Goal: Task Accomplishment & Management: Complete application form

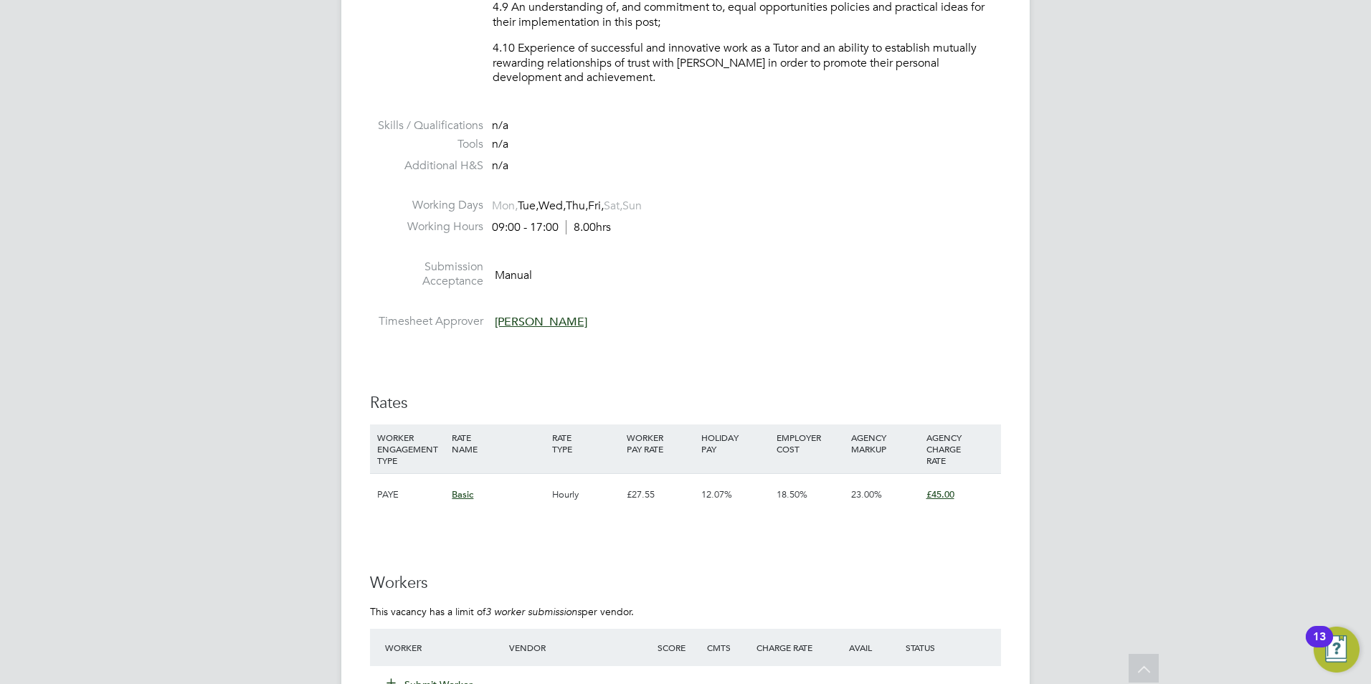
scroll to position [1977, 0]
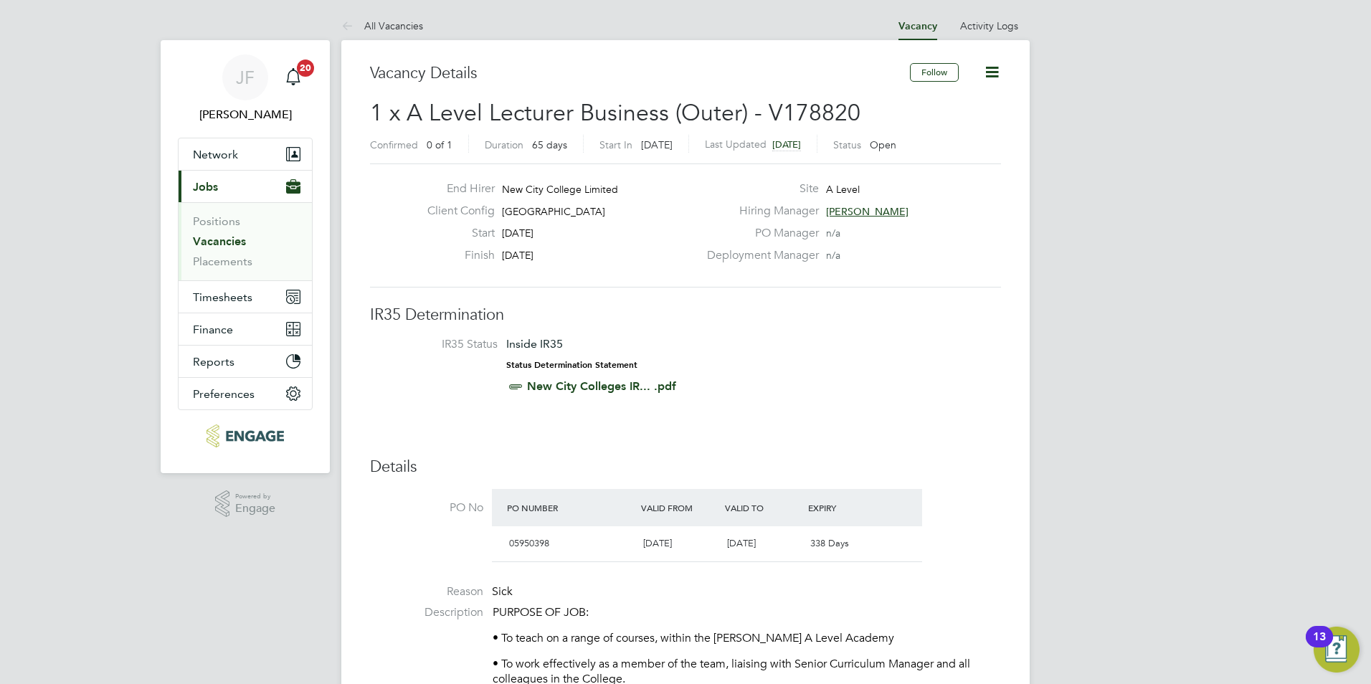
click at [876, 211] on span "[PERSON_NAME]" at bounding box center [867, 211] width 82 height 13
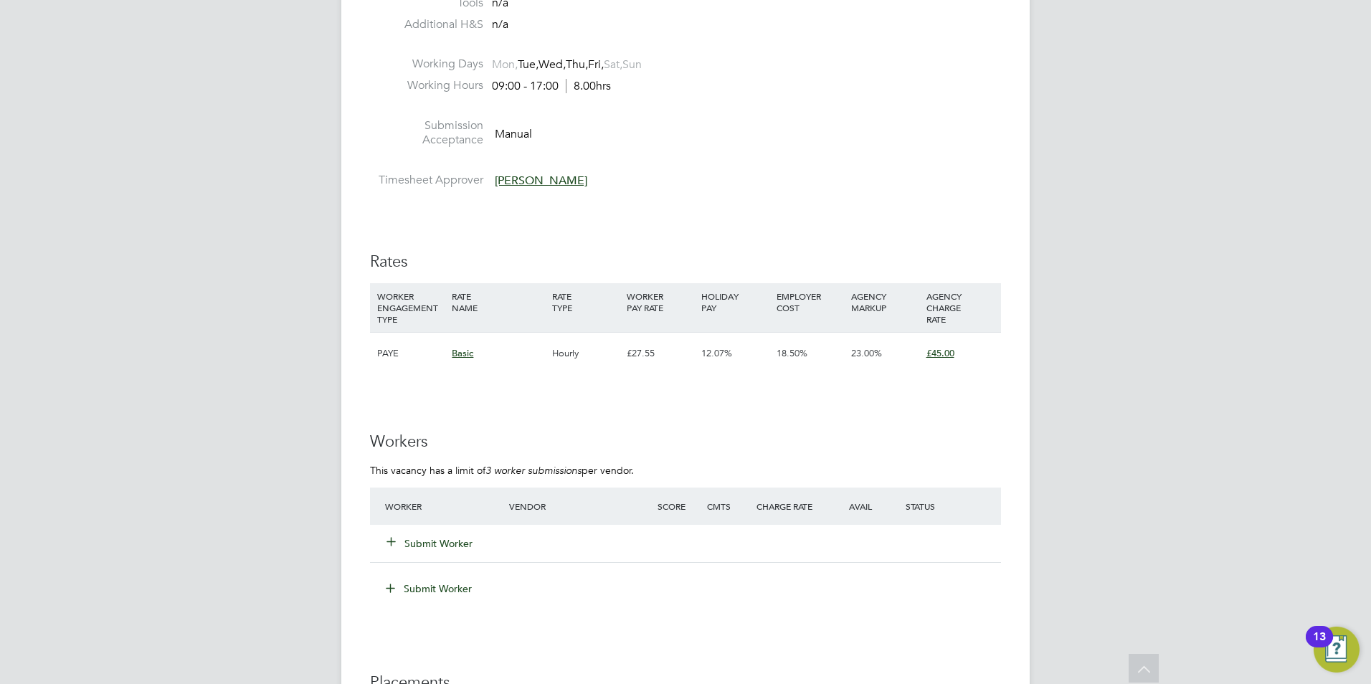
scroll to position [2138, 0]
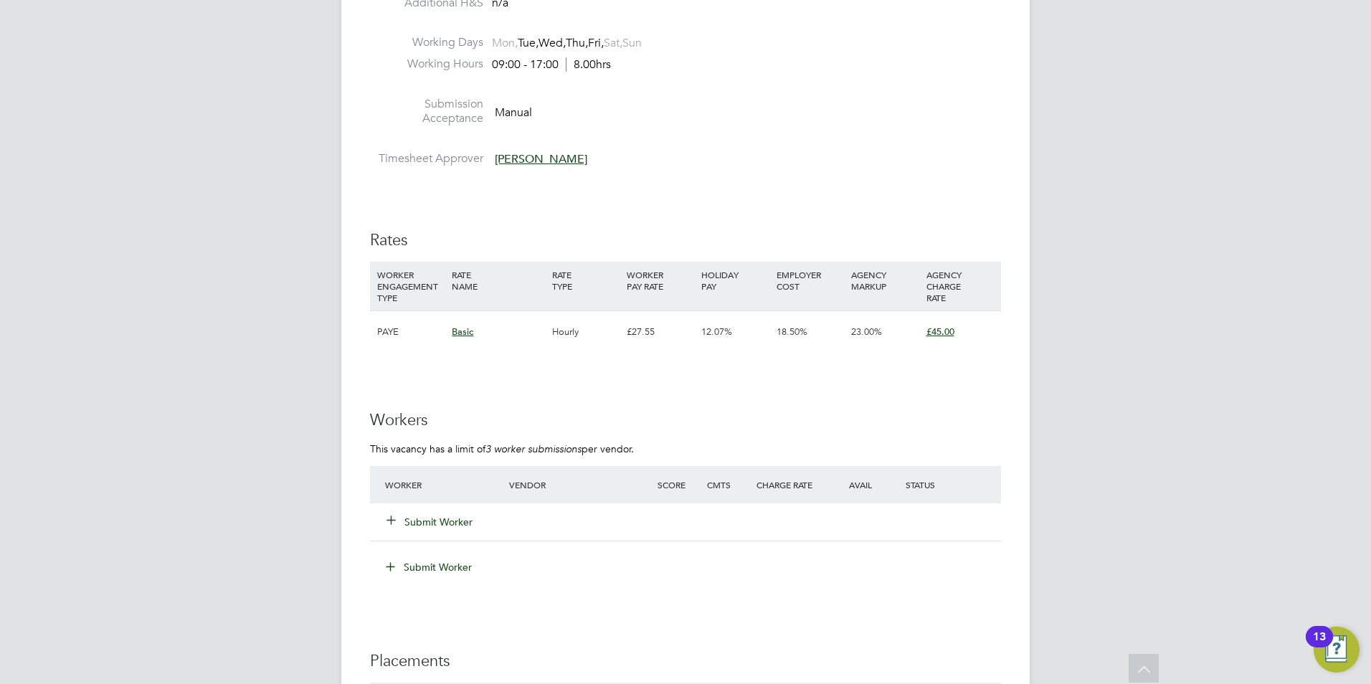
click at [429, 523] on button "Submit Worker" at bounding box center [430, 522] width 86 height 14
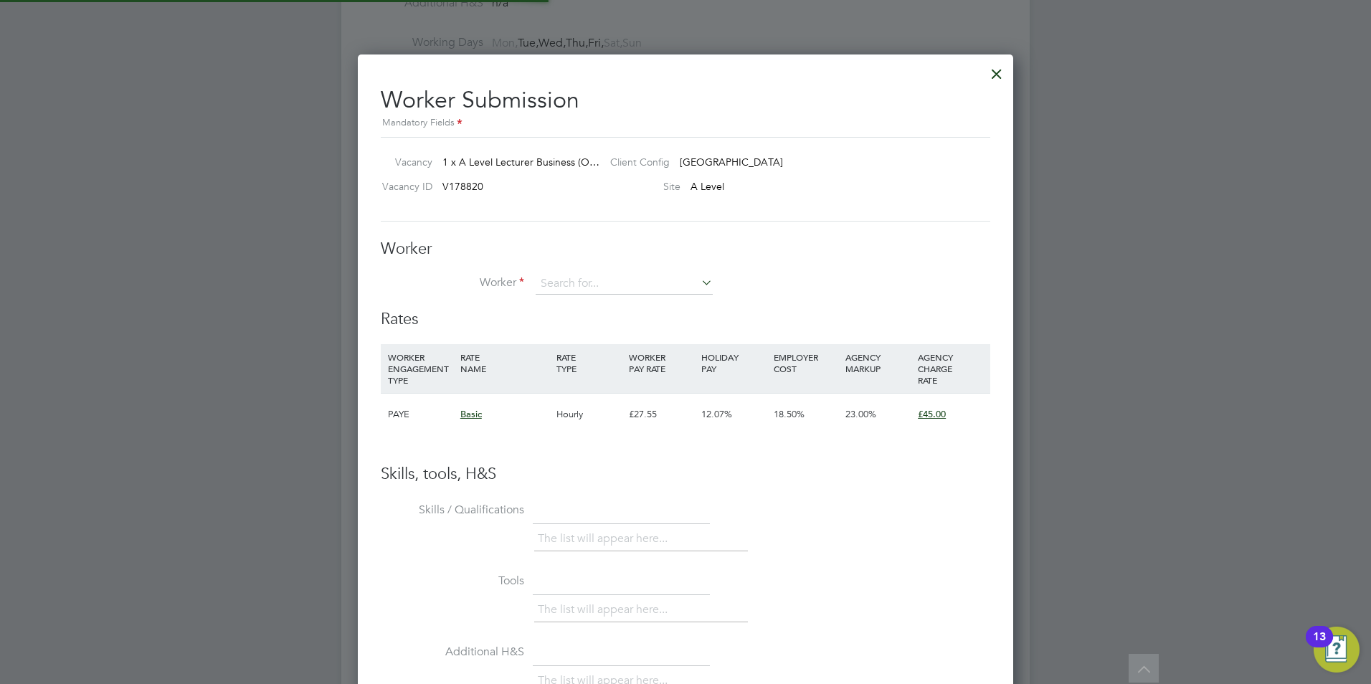
scroll to position [870, 656]
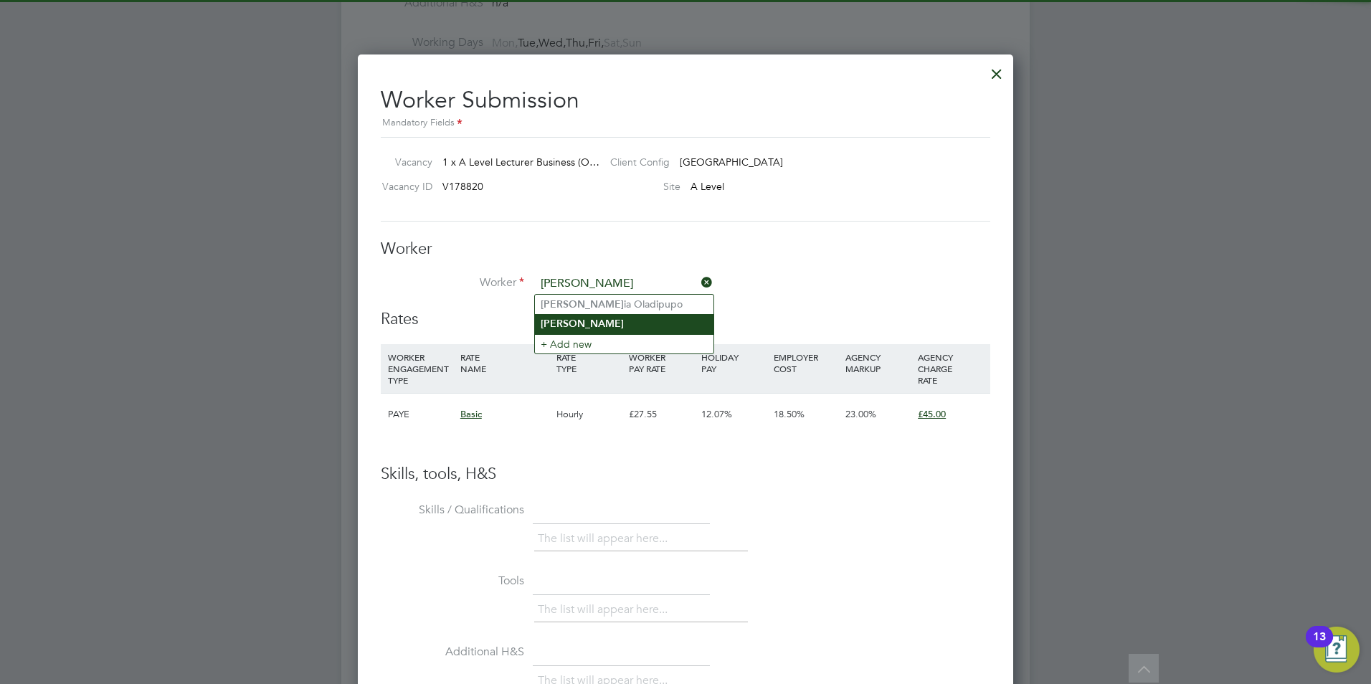
click at [599, 322] on li "[PERSON_NAME]" at bounding box center [624, 323] width 178 height 19
type input "[PERSON_NAME]"
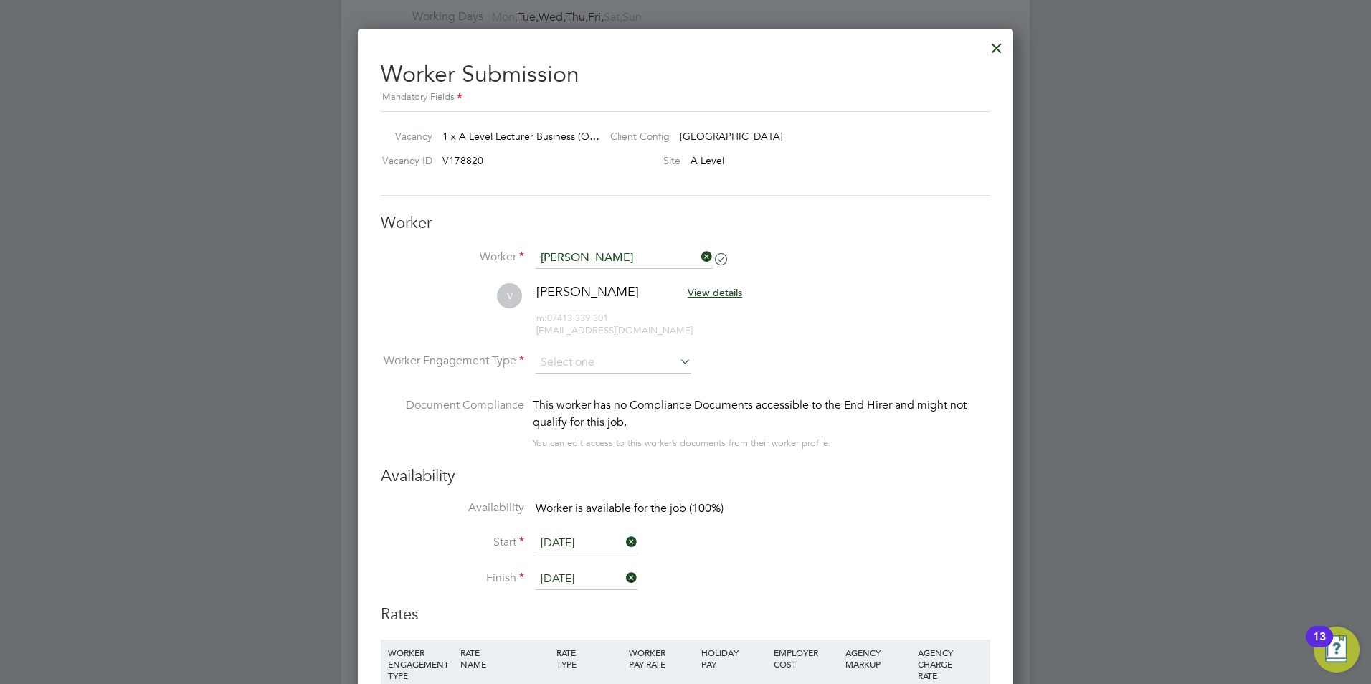
scroll to position [2159, 0]
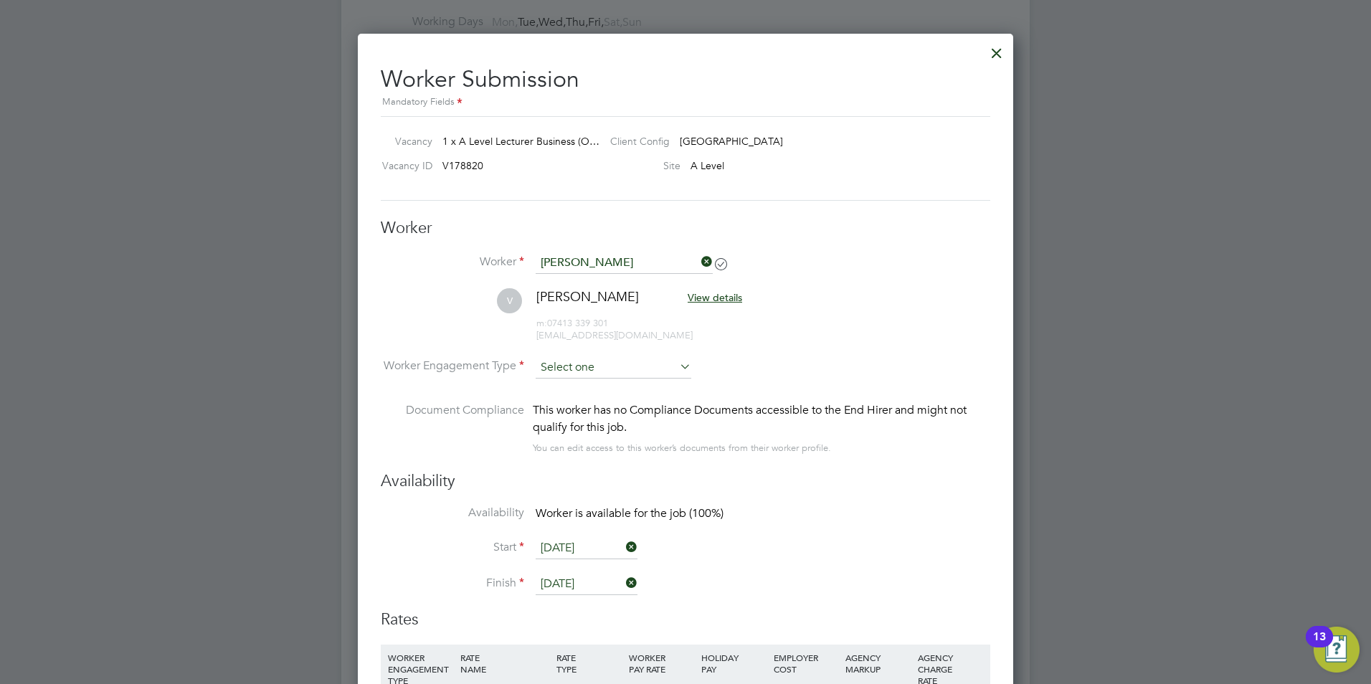
click at [634, 370] on input at bounding box center [613, 368] width 156 height 22
click at [805, 323] on li "V Victor View details m: 07413 339 301 vewulu@aol.com" at bounding box center [685, 322] width 609 height 68
click at [994, 47] on div at bounding box center [997, 50] width 26 height 26
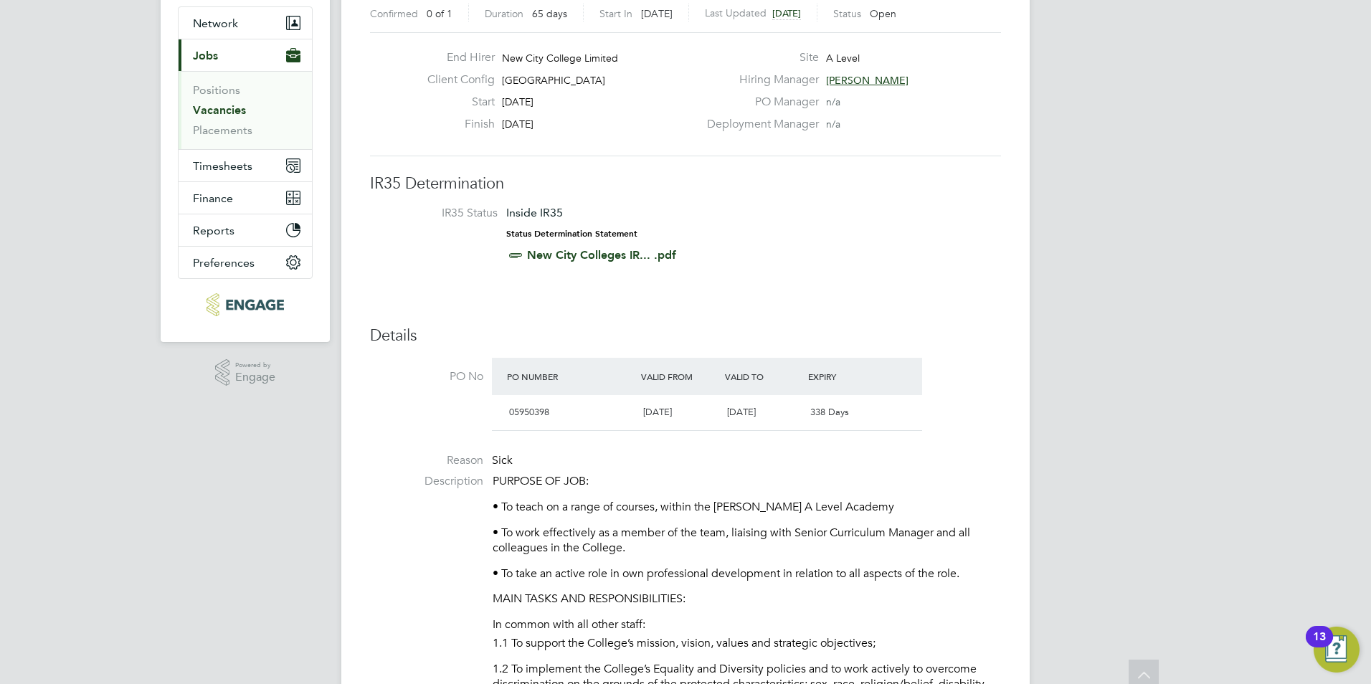
scroll to position [0, 0]
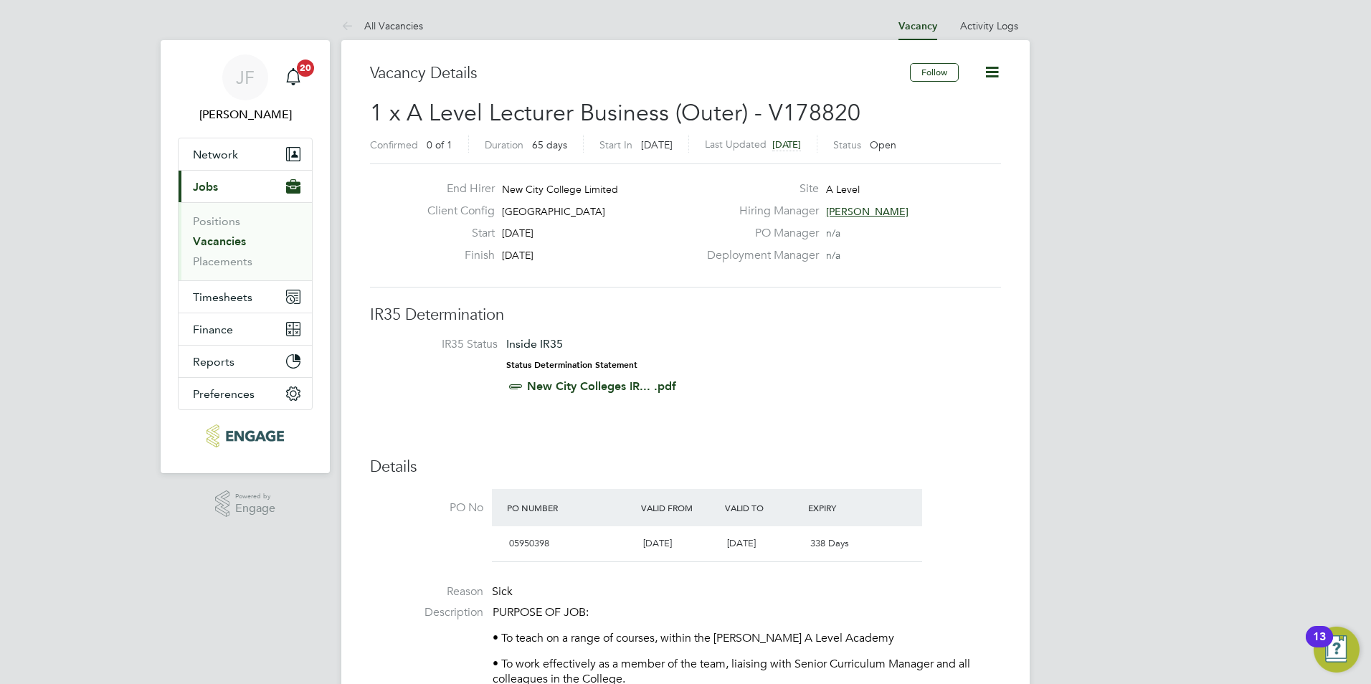
click at [238, 237] on link "Vacancies" at bounding box center [219, 241] width 53 height 14
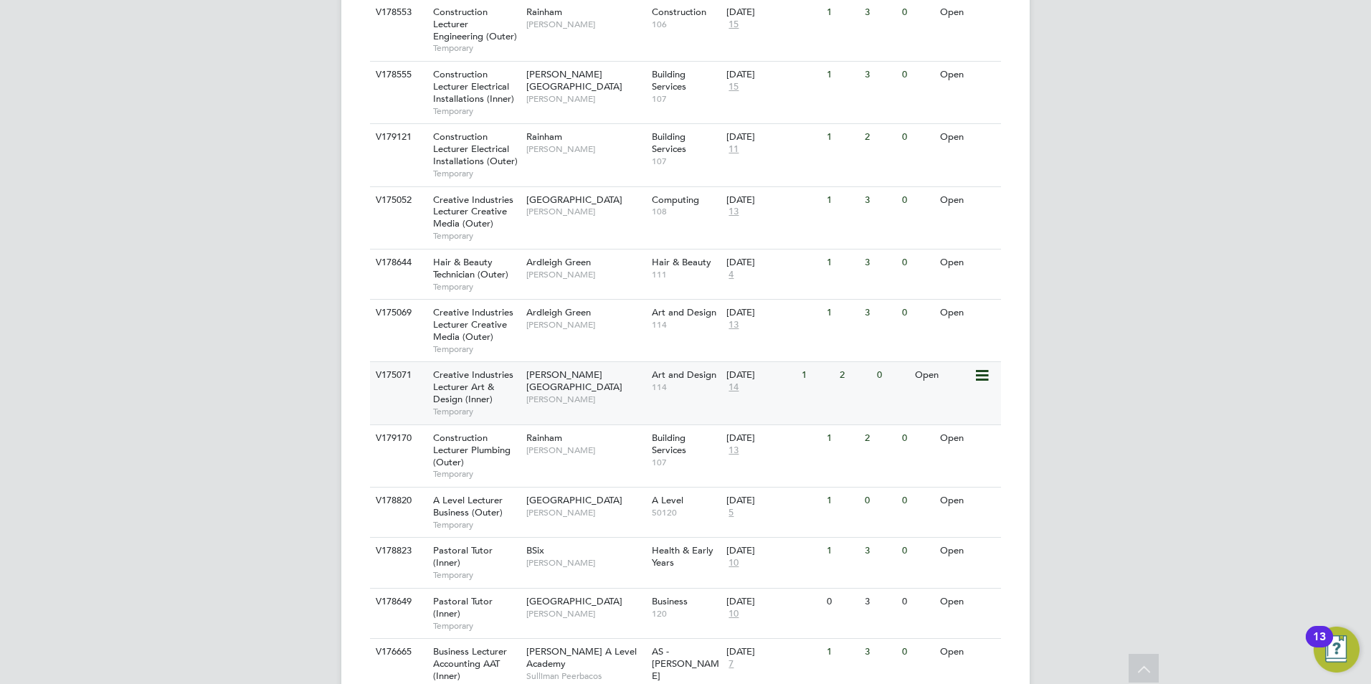
scroll to position [864, 0]
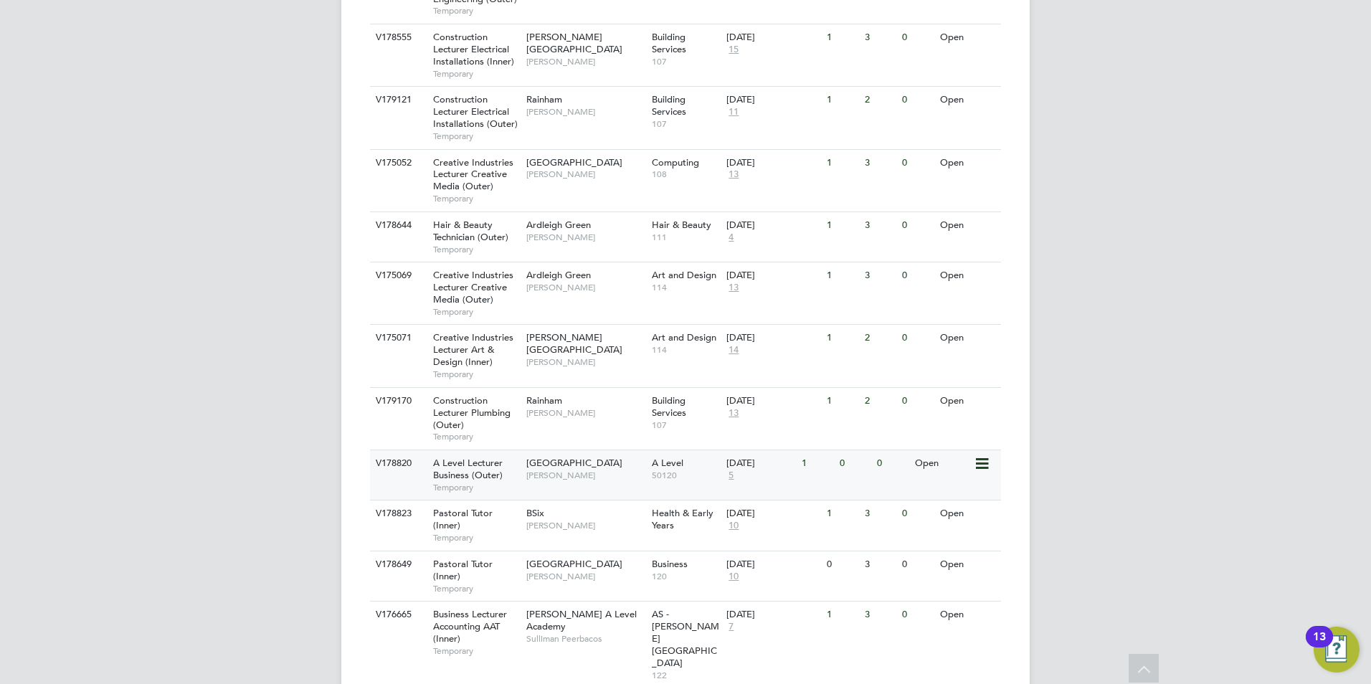
click at [730, 470] on span "5" at bounding box center [730, 476] width 9 height 12
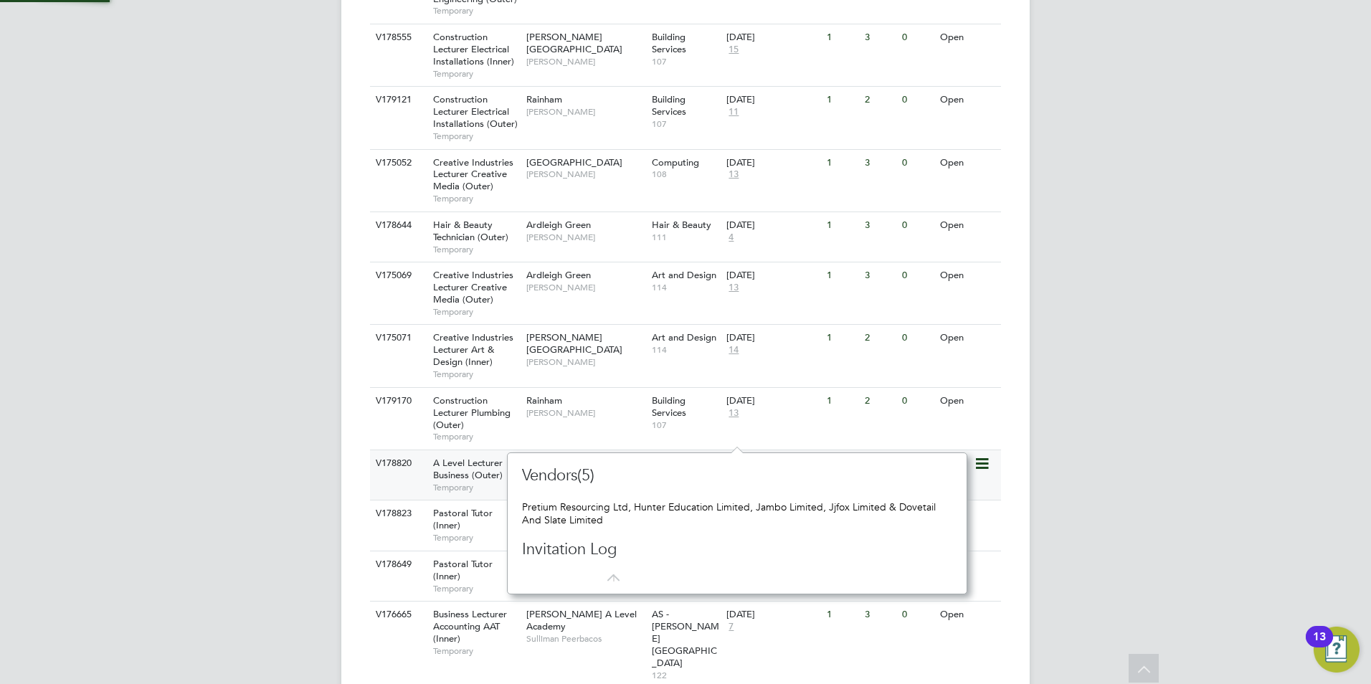
scroll to position [13, 10]
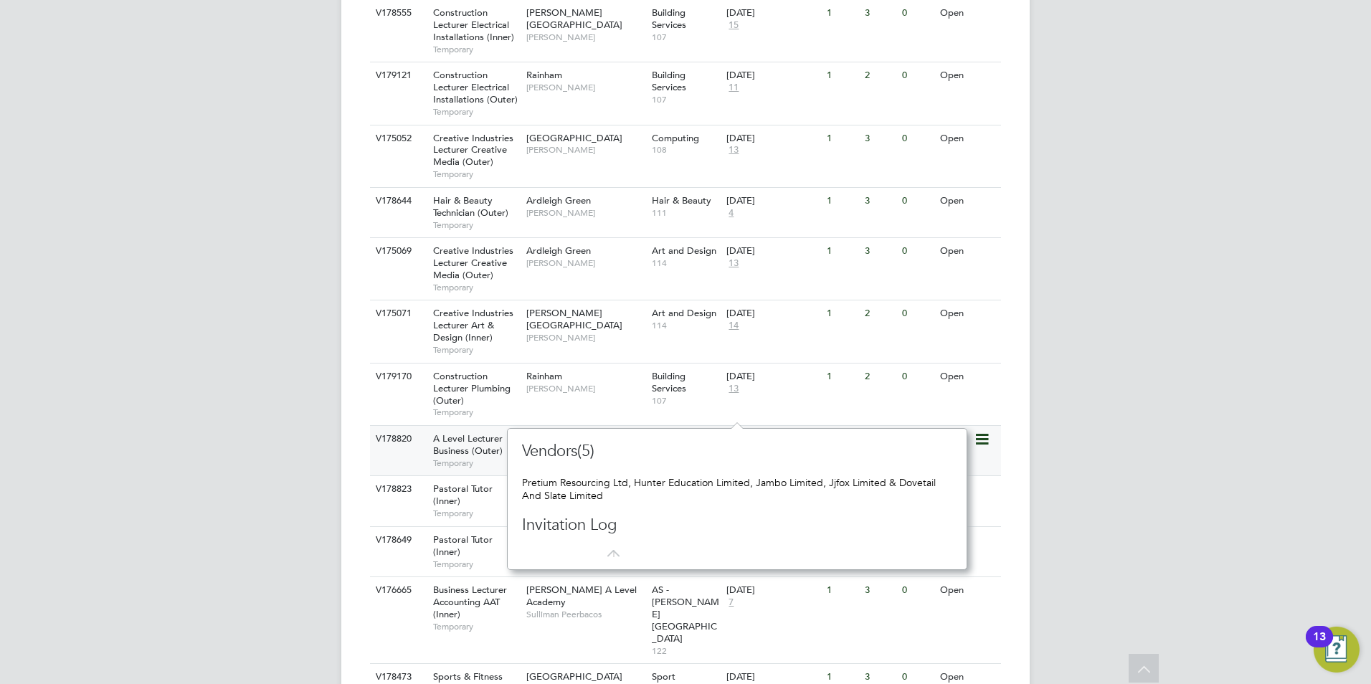
click at [571, 426] on div "[GEOGRAPHIC_DATA] [PERSON_NAME]" at bounding box center [585, 444] width 125 height 37
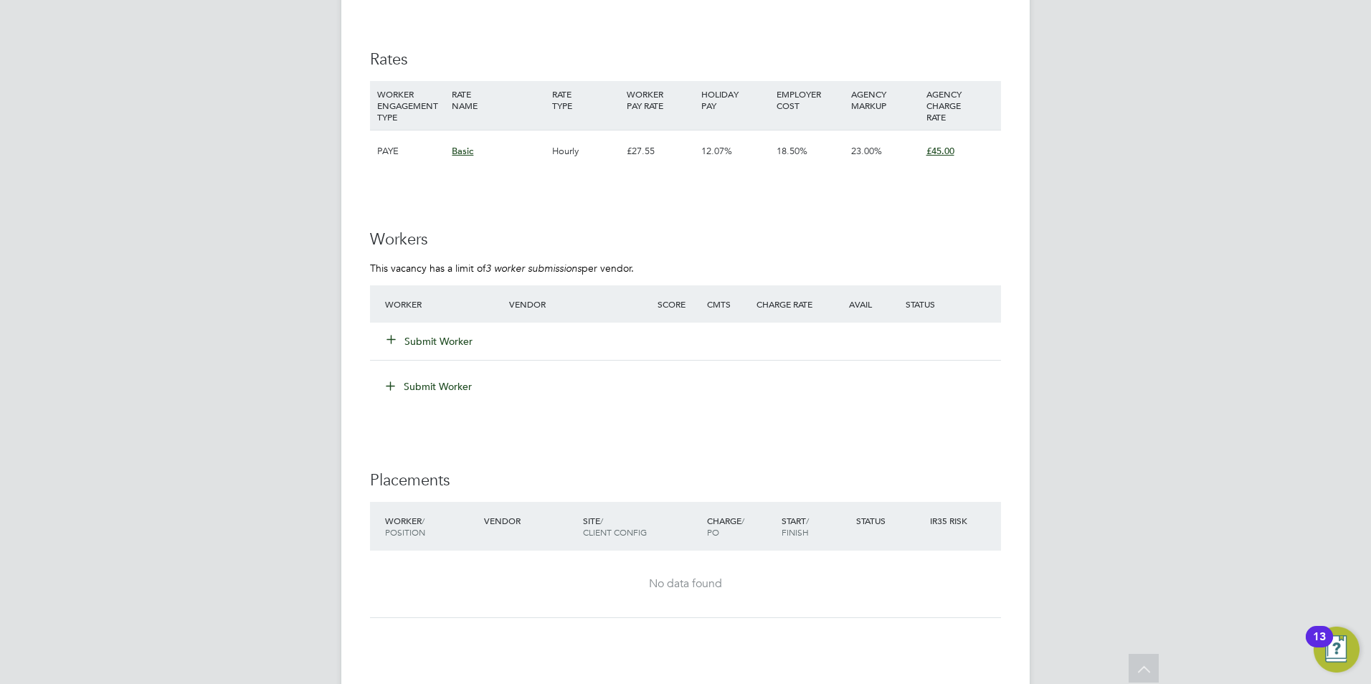
scroll to position [2371, 0]
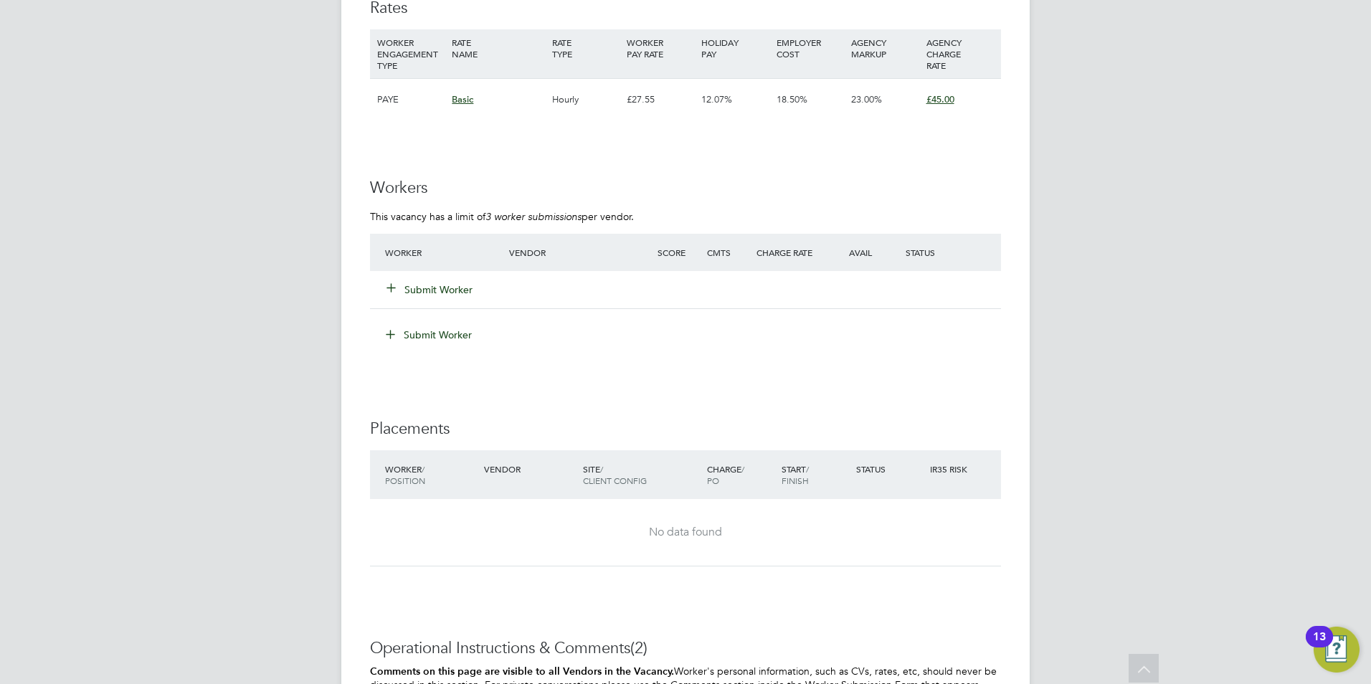
click at [456, 290] on button "Submit Worker" at bounding box center [430, 289] width 86 height 14
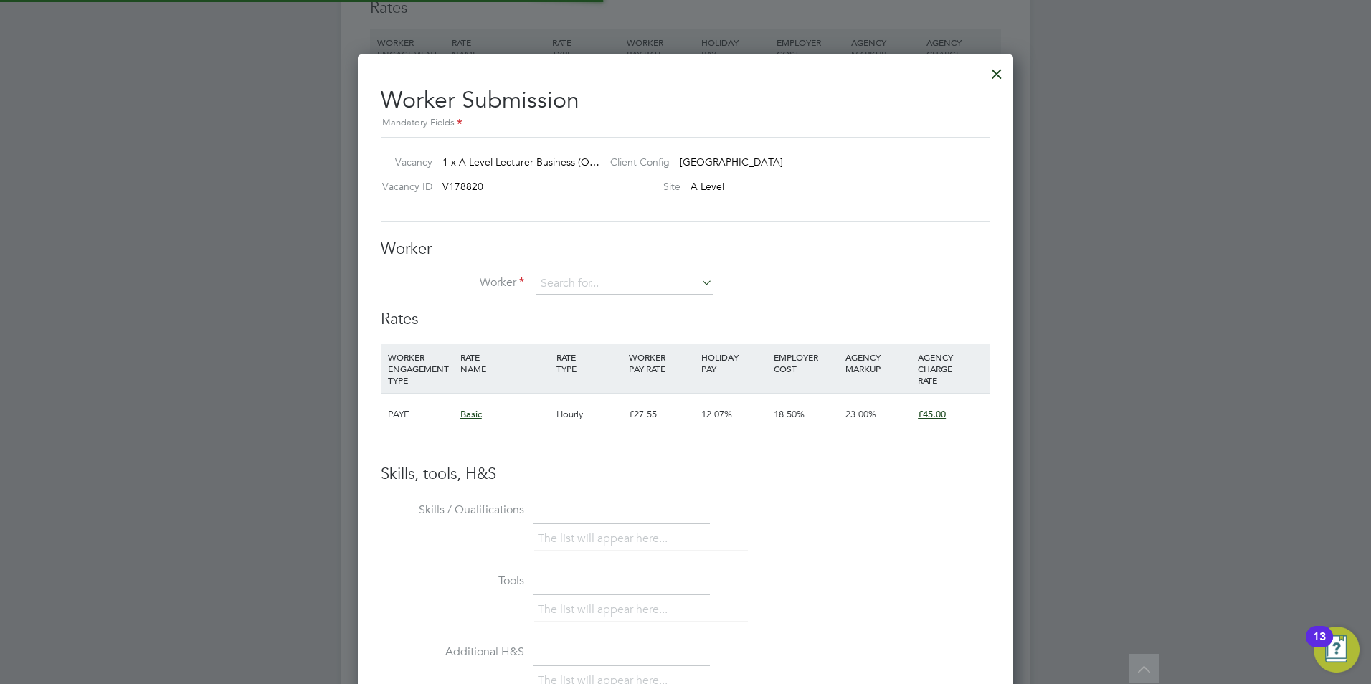
scroll to position [42, 97]
click at [567, 301] on b "Reena" at bounding box center [554, 304] width 29 height 12
type input "Reena Gour"
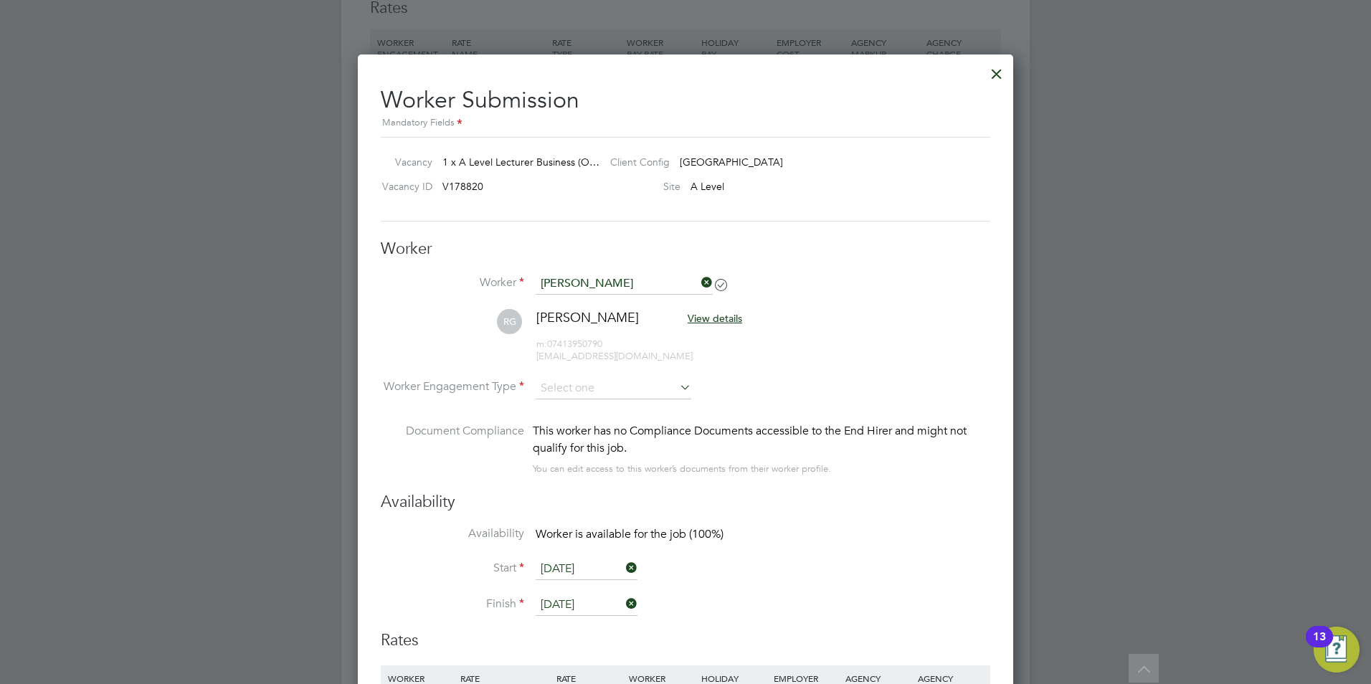
scroll to position [1191, 656]
click at [589, 390] on input at bounding box center [613, 389] width 156 height 22
click at [591, 409] on li "Contract" at bounding box center [613, 408] width 157 height 19
type input "Contract"
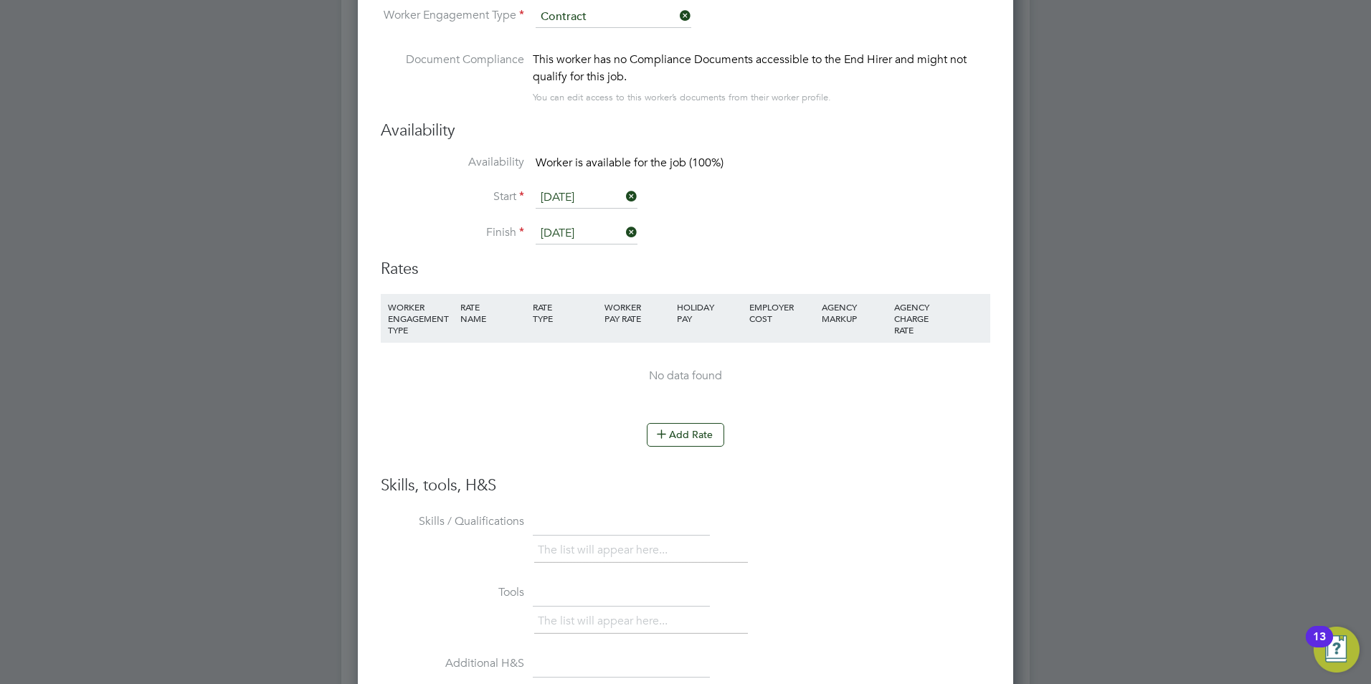
scroll to position [2774, 0]
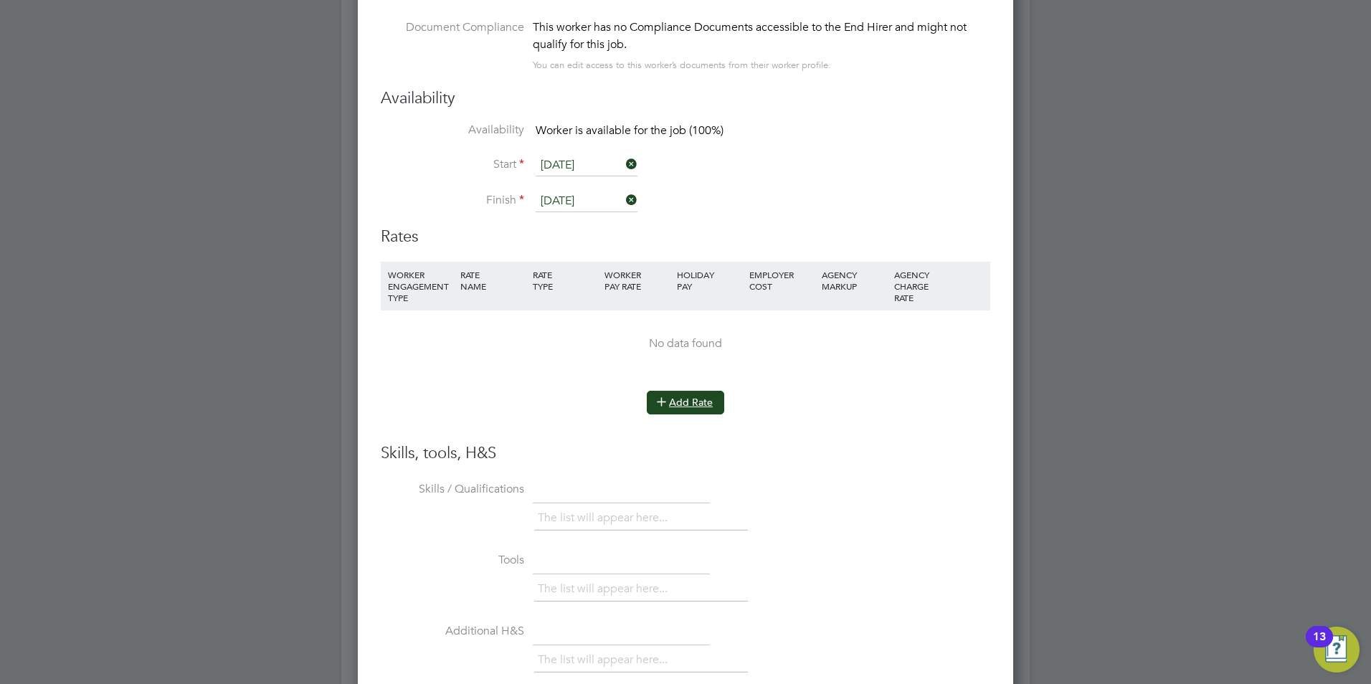
click at [693, 411] on button "Add Rate" at bounding box center [685, 402] width 77 height 23
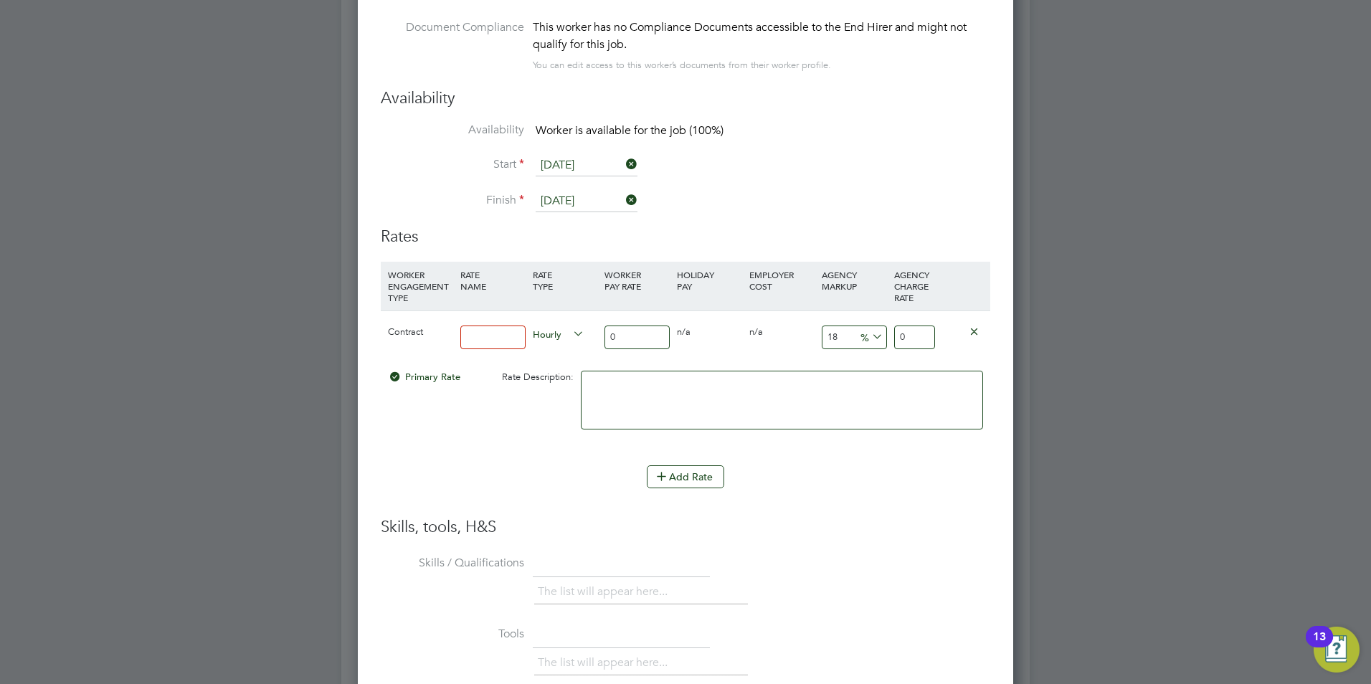
click at [516, 343] on input at bounding box center [492, 337] width 65 height 24
type input "BASIC"
click at [625, 333] on input "0" at bounding box center [636, 337] width 65 height 24
type input "4"
type input "4.72"
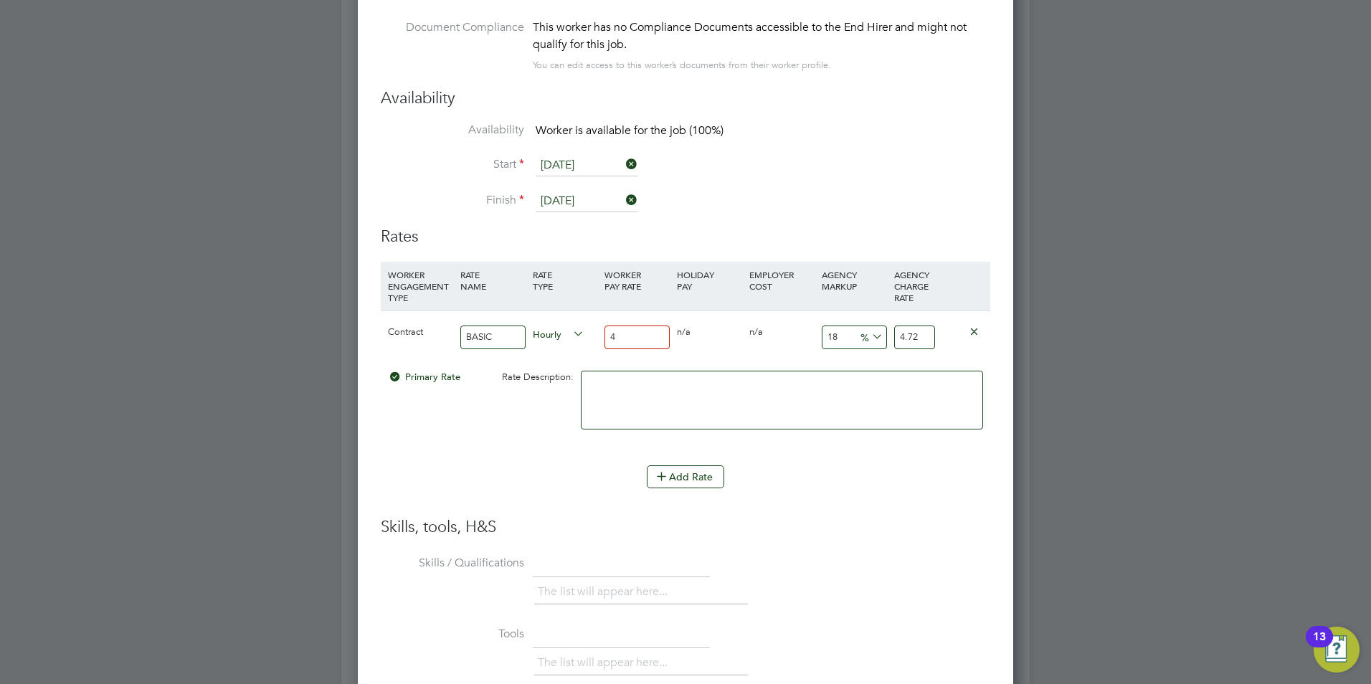
type input "40"
type input "47.2"
type input "40"
click at [839, 335] on input "18" at bounding box center [854, 337] width 65 height 24
type input "1"
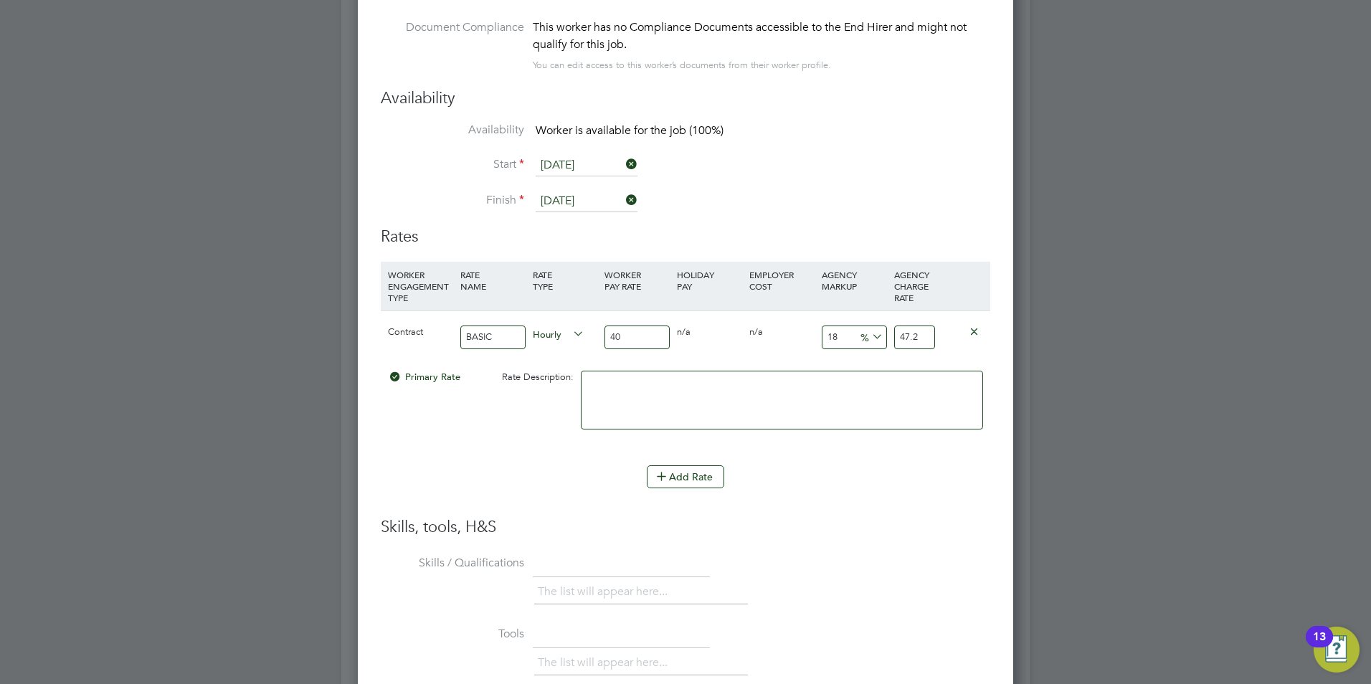
type input "40.4"
type input "2"
type input "40.8"
type input "23"
type input "49.2"
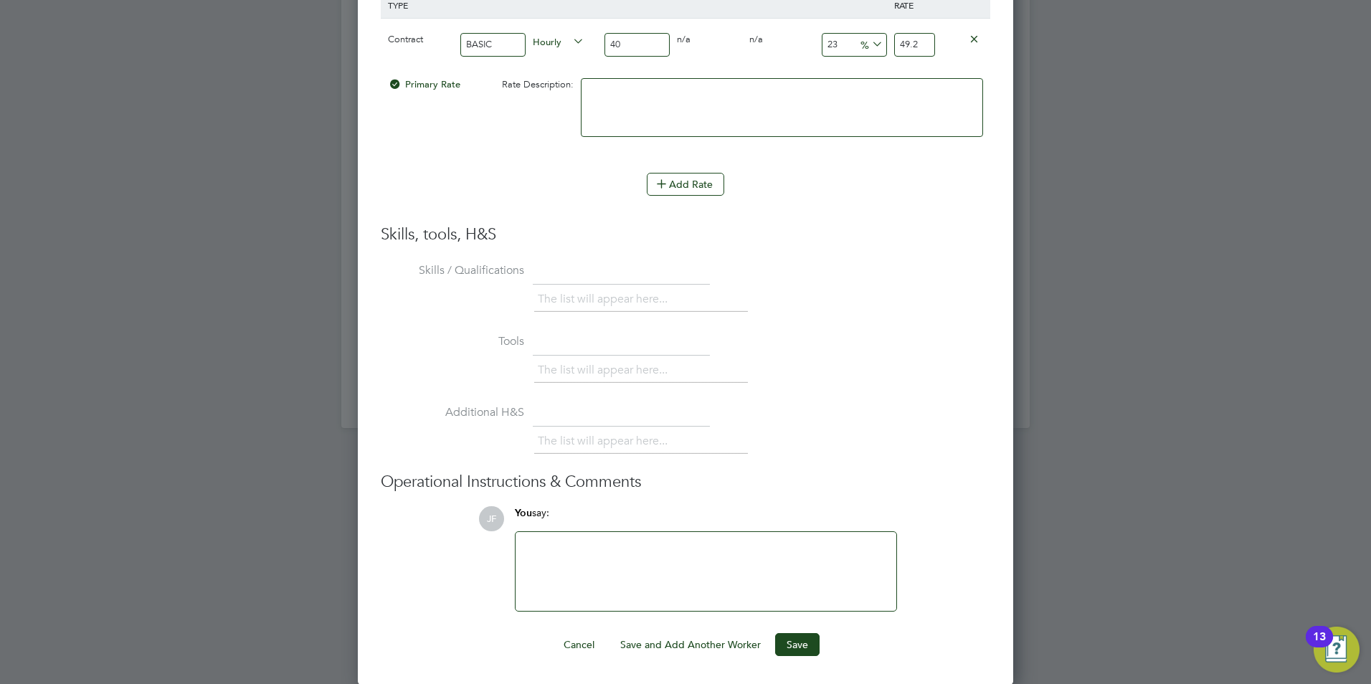
scroll to position [3067, 0]
type input "23"
click at [803, 642] on button "Save" at bounding box center [797, 643] width 44 height 23
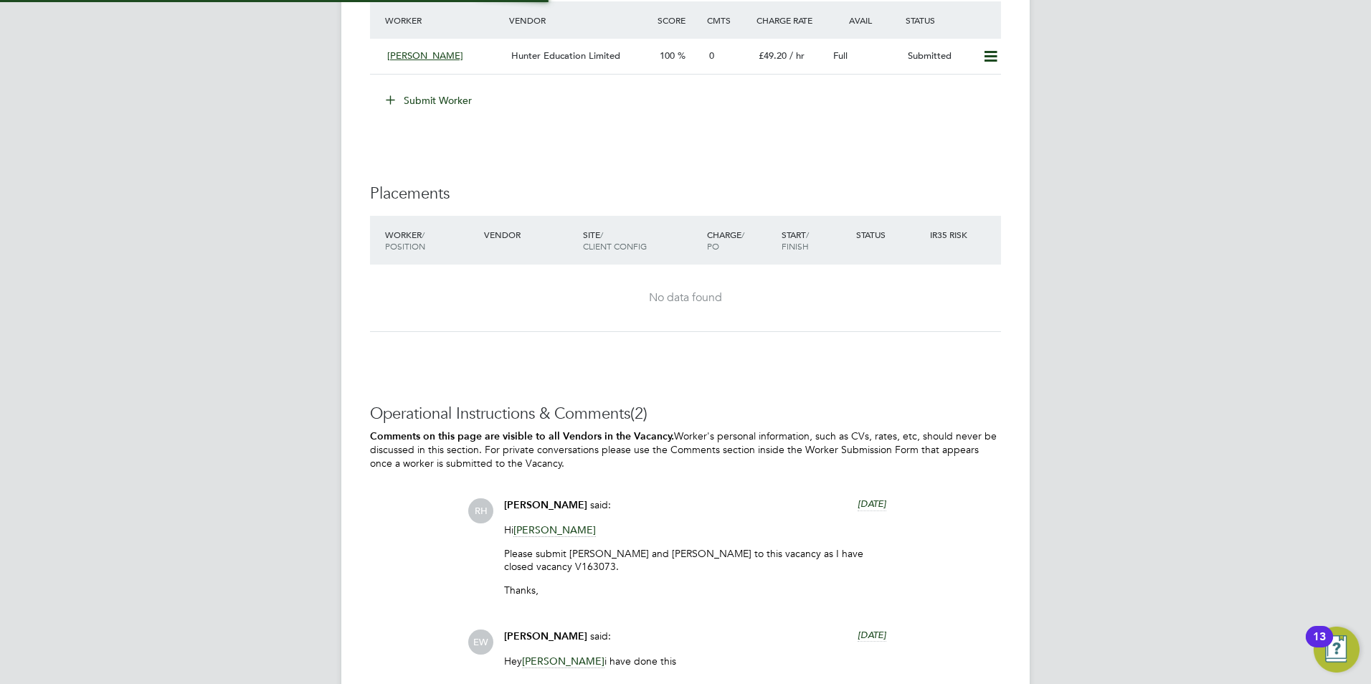
scroll to position [7, 7]
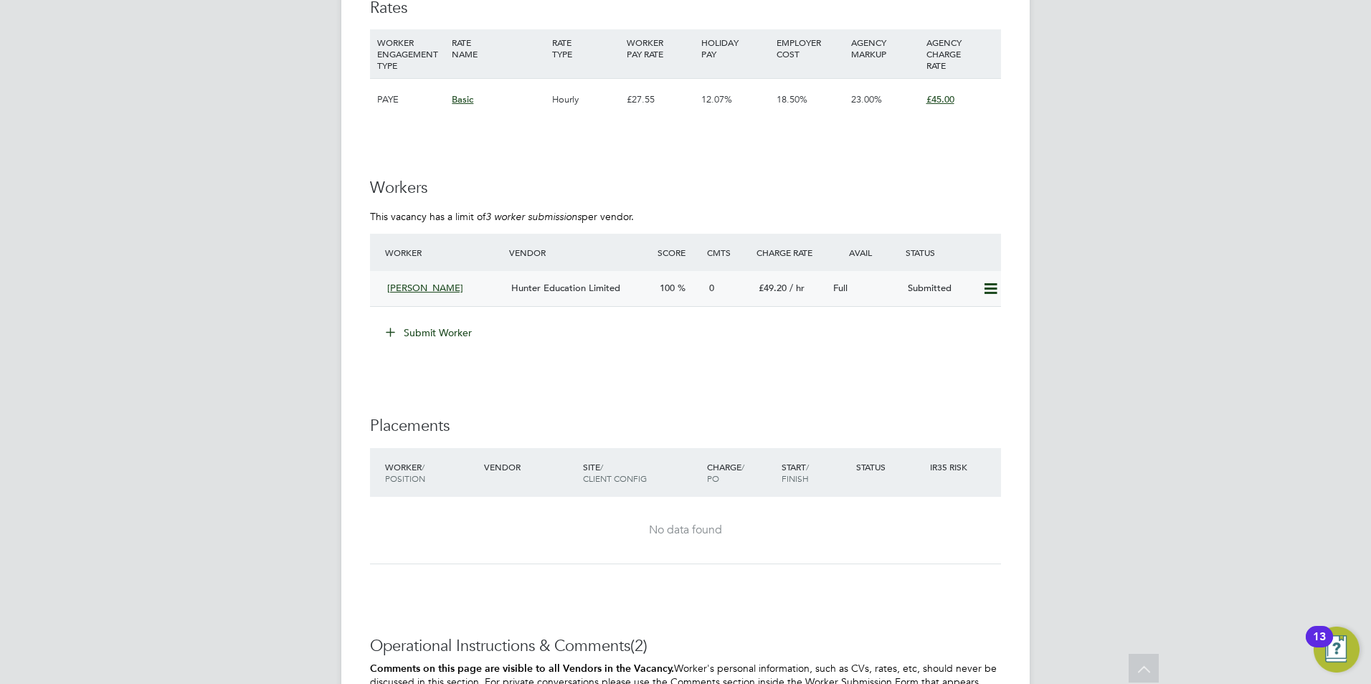
click at [586, 287] on span "Hunter Education Limited" at bounding box center [565, 288] width 109 height 12
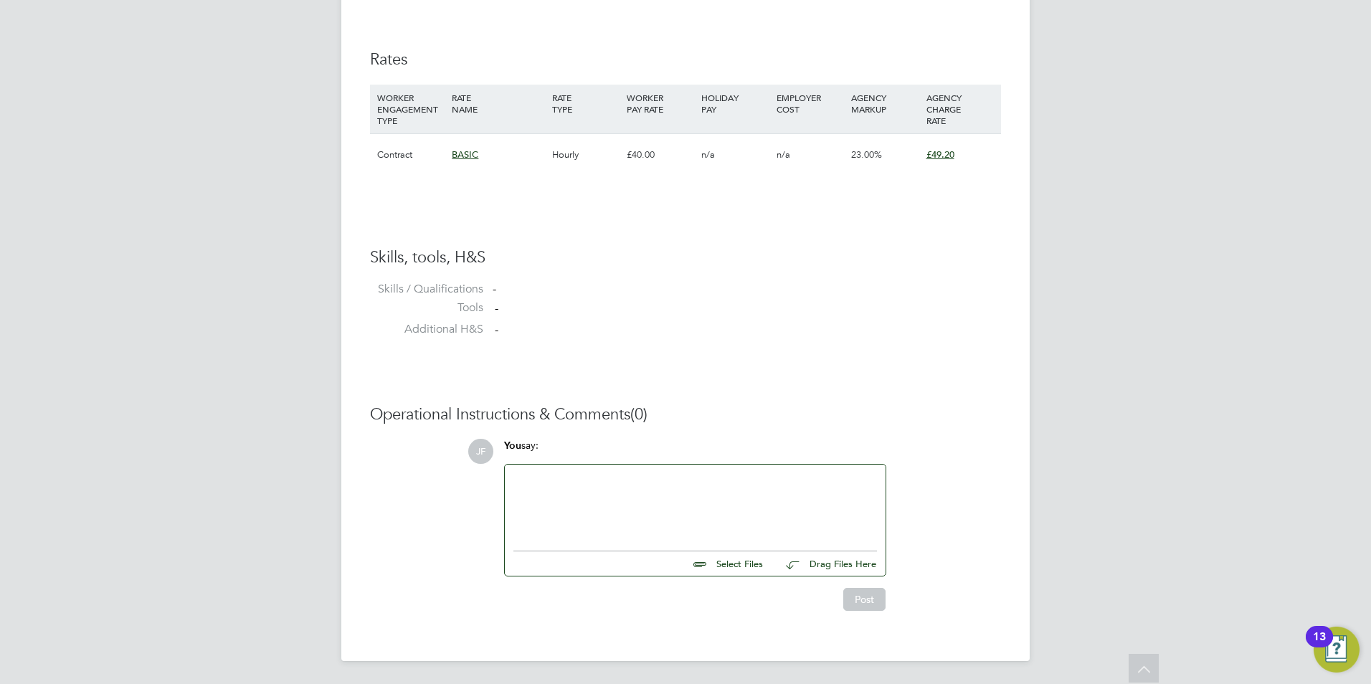
click at [728, 568] on input "file" at bounding box center [769, 561] width 215 height 20
type input "C:\fakepath\GOUR REENA HQ00001907.docx"
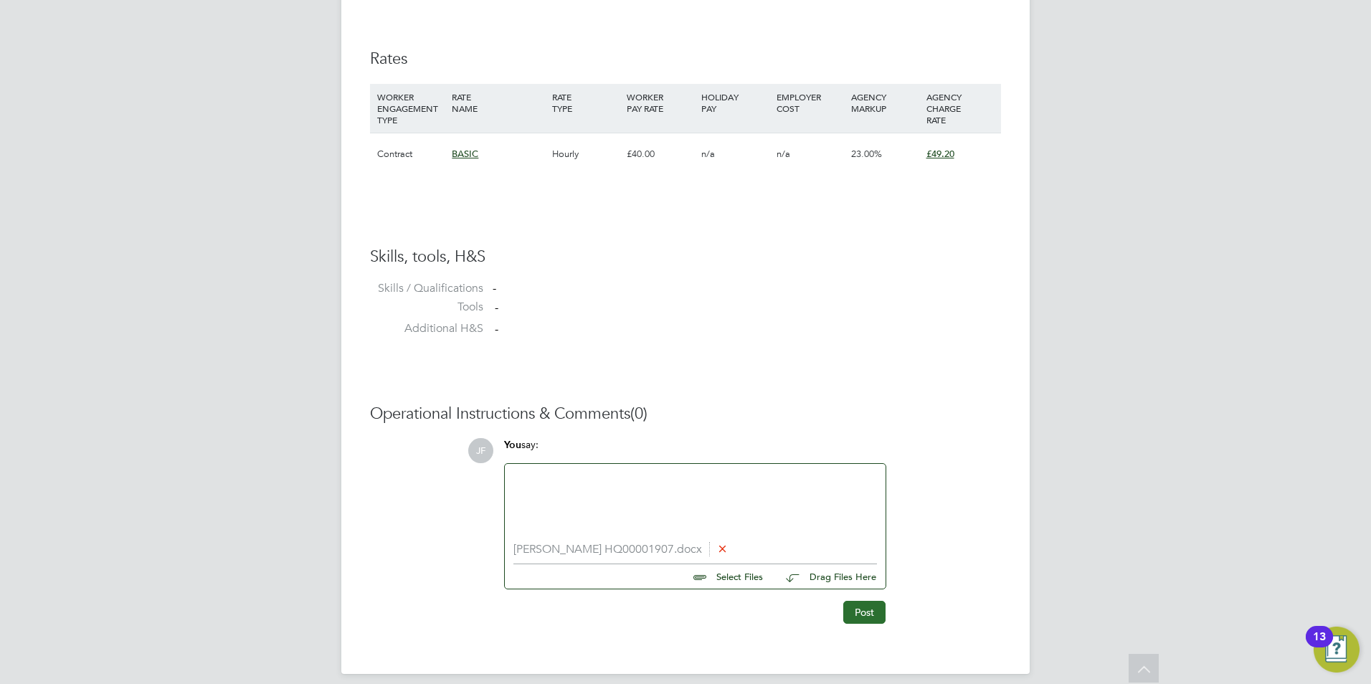
click at [870, 614] on button "Post" at bounding box center [864, 612] width 42 height 23
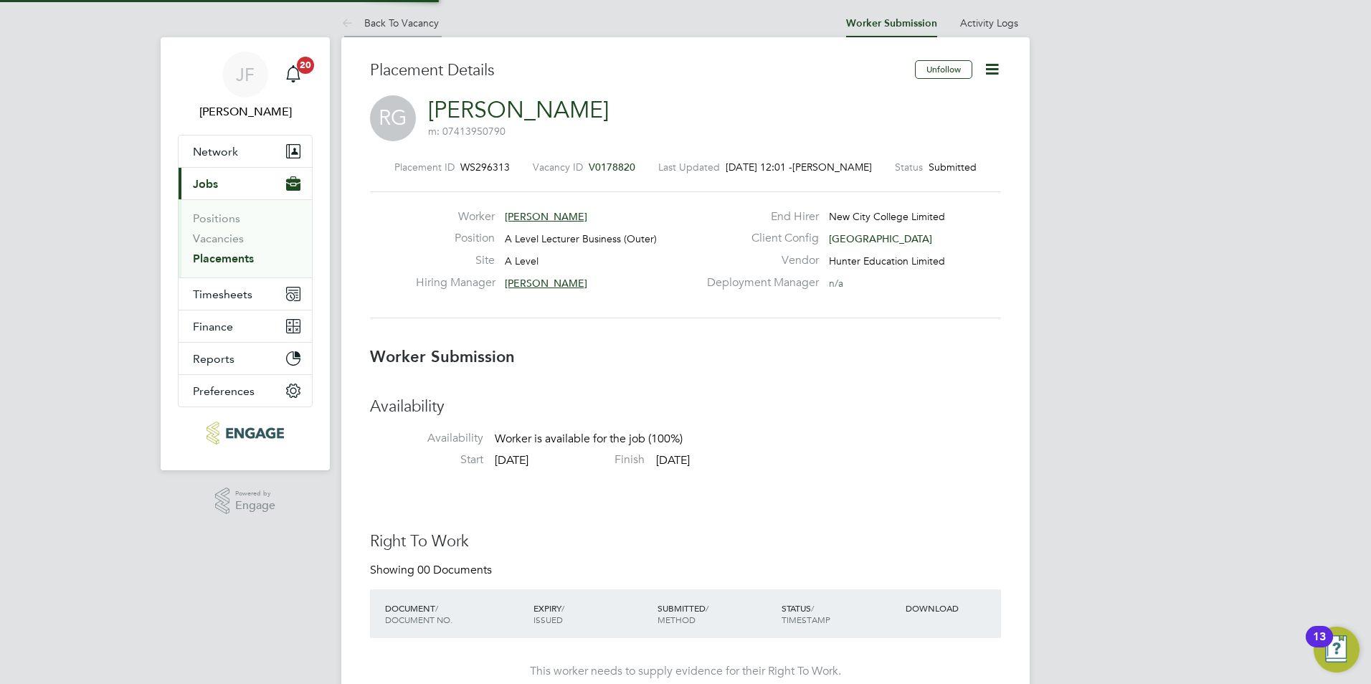
click at [403, 17] on link "Back To Vacancy" at bounding box center [389, 22] width 97 height 13
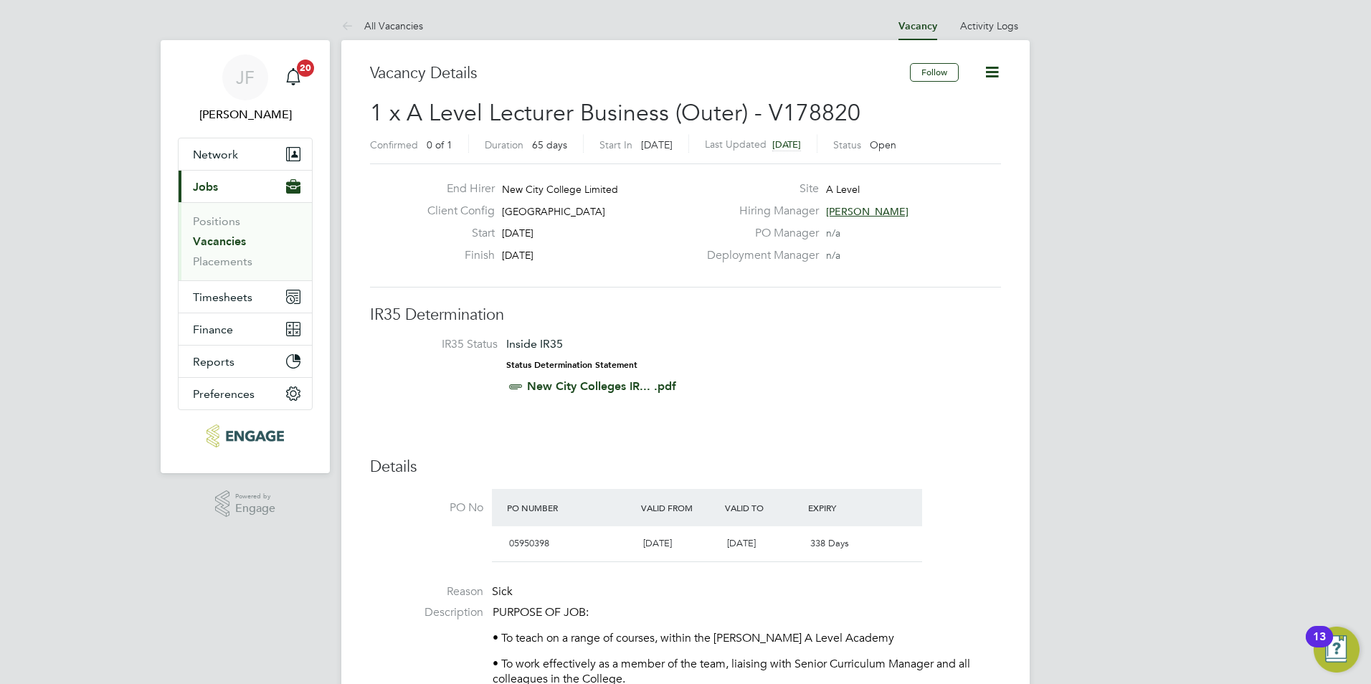
click at [229, 247] on link "Vacancies" at bounding box center [219, 241] width 53 height 14
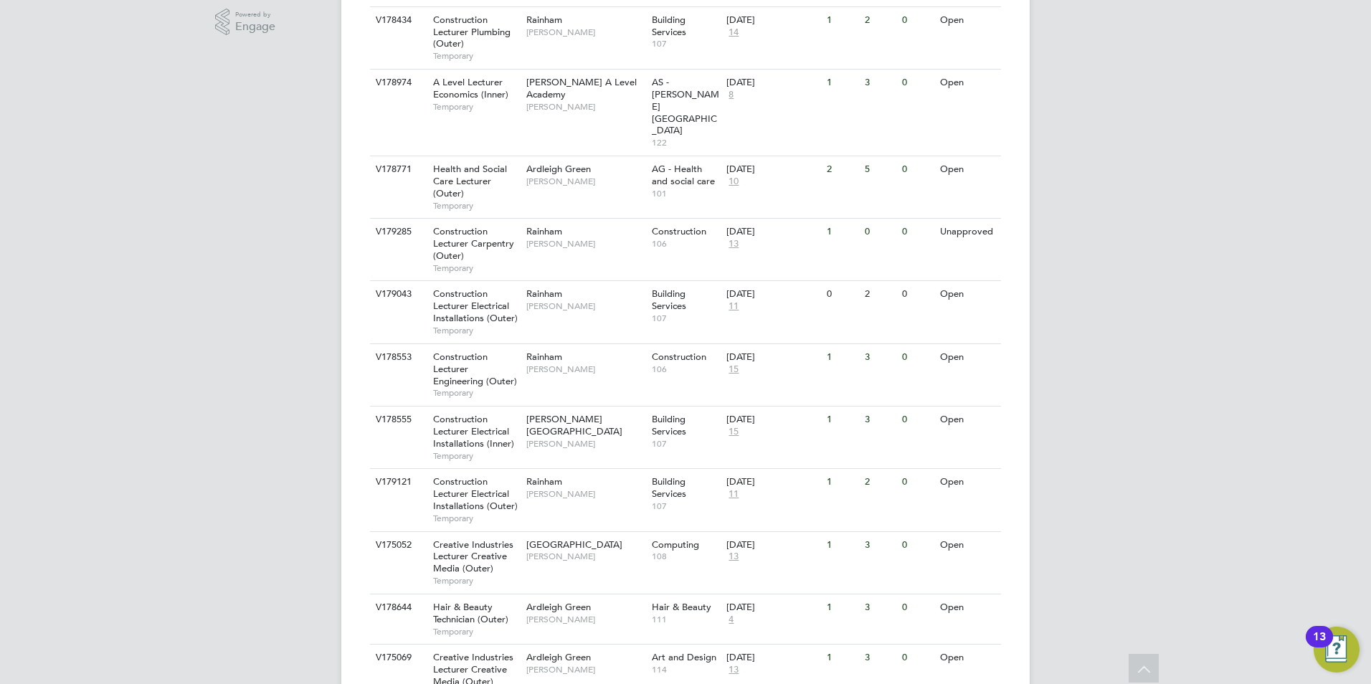
scroll to position [479, 0]
click at [576, 105] on div "Attlee A Level Academy Kerry Baker" at bounding box center [585, 96] width 125 height 49
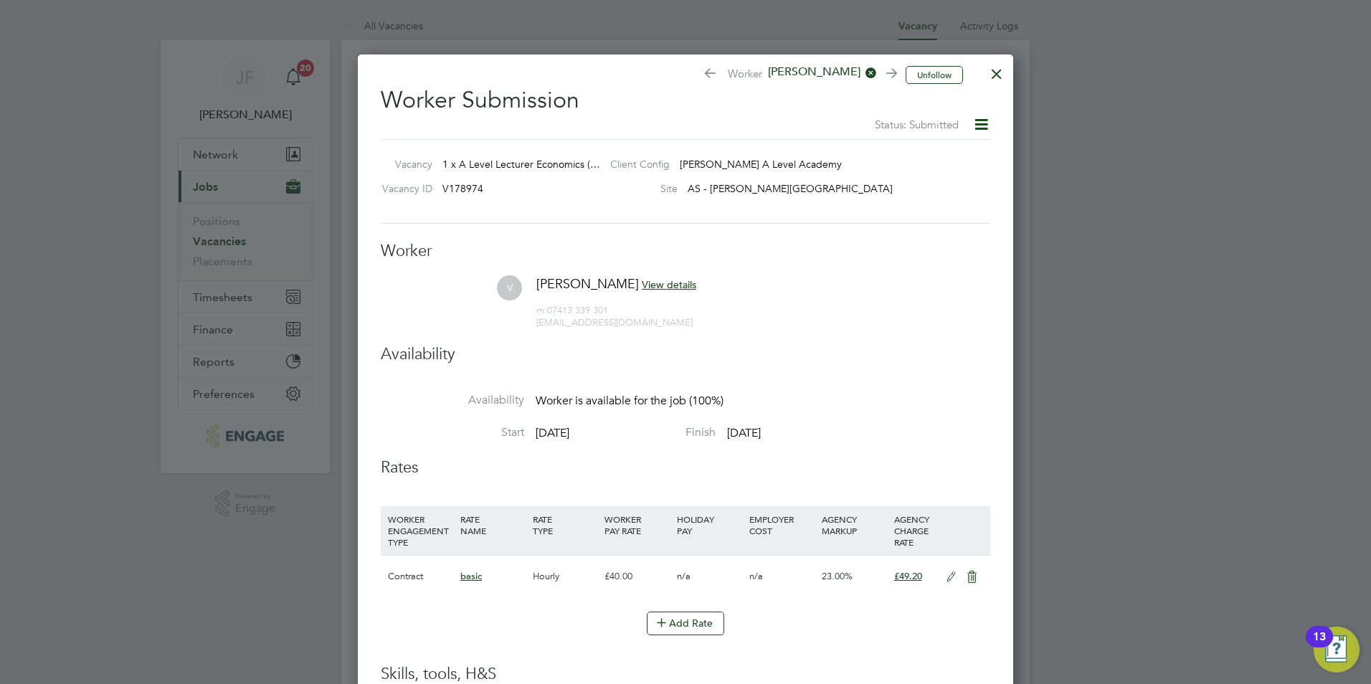
click at [1005, 65] on div at bounding box center [997, 70] width 26 height 26
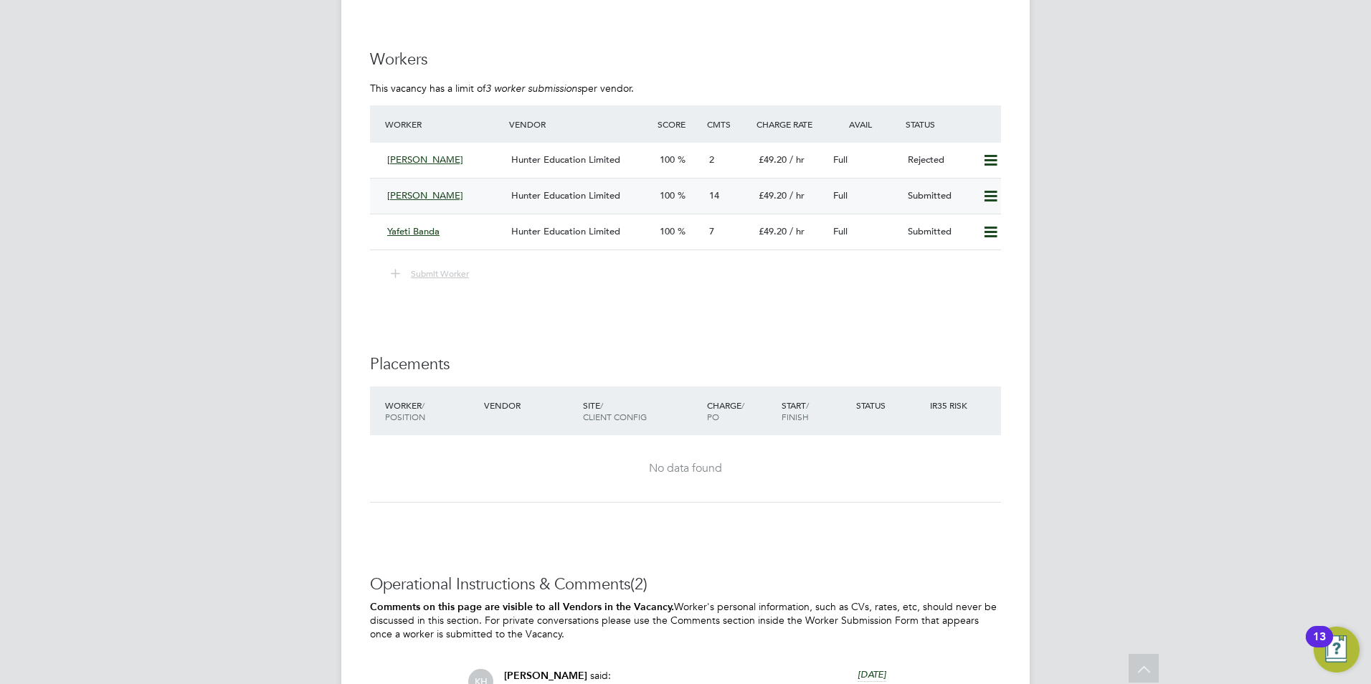
click at [405, 196] on span "[PERSON_NAME]" at bounding box center [425, 195] width 76 height 12
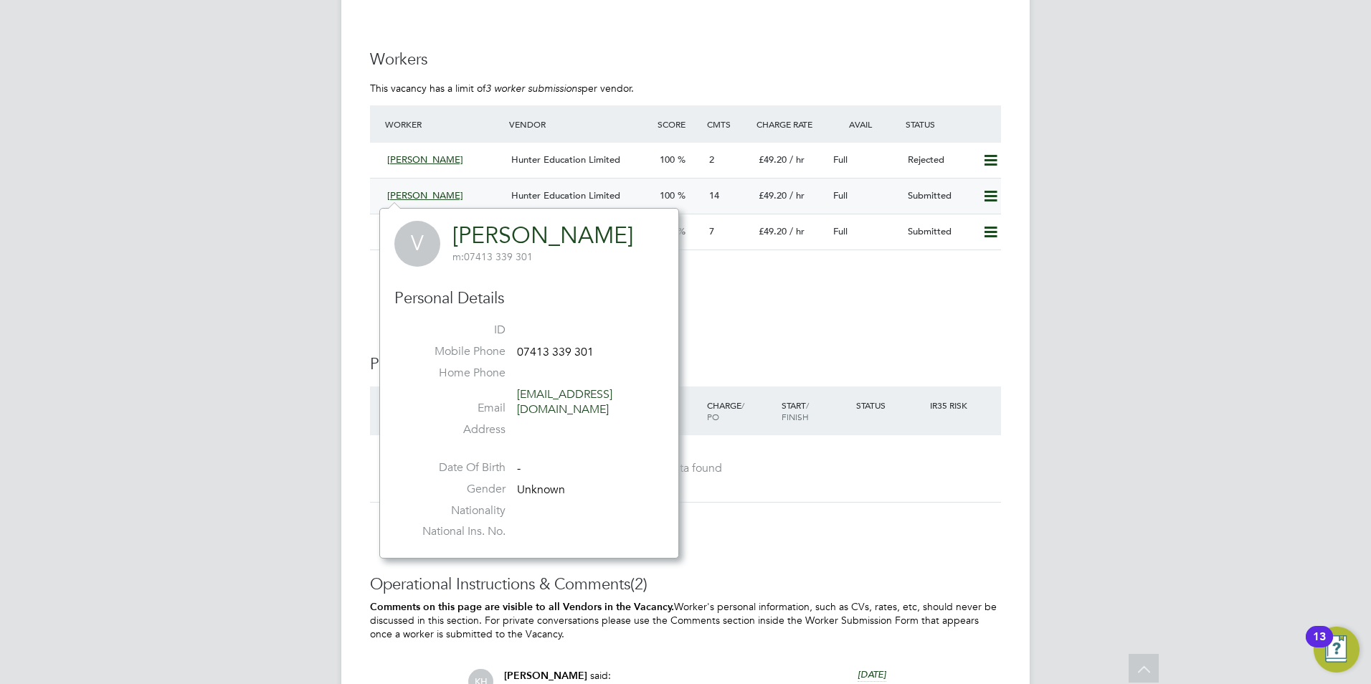
click at [696, 192] on div "100" at bounding box center [678, 196] width 49 height 24
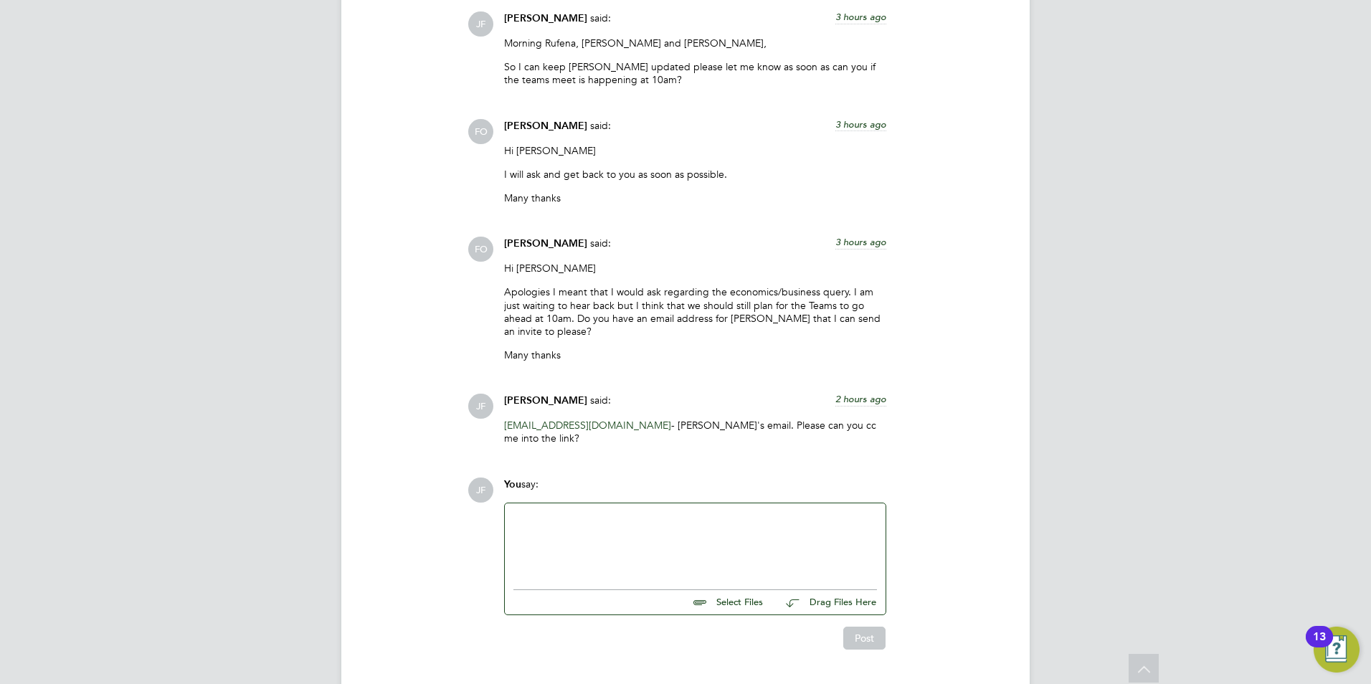
click at [603, 512] on div at bounding box center [694, 543] width 363 height 62
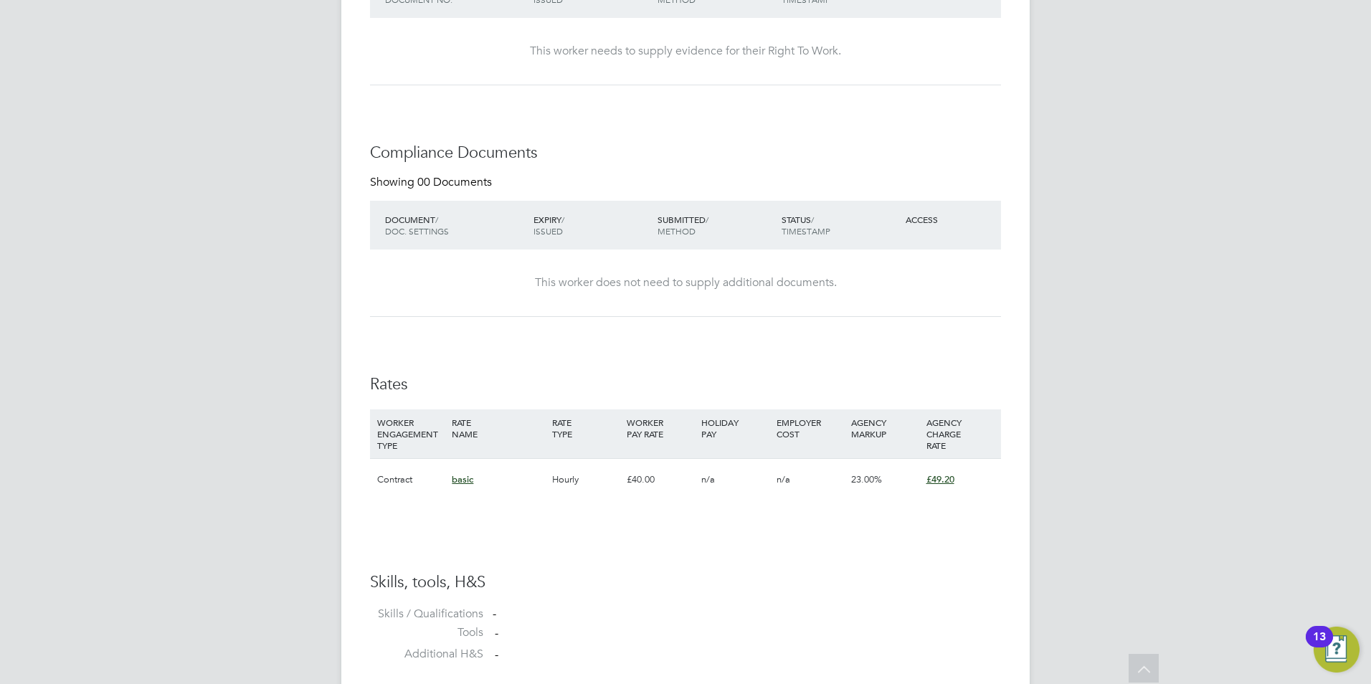
scroll to position [1083, 0]
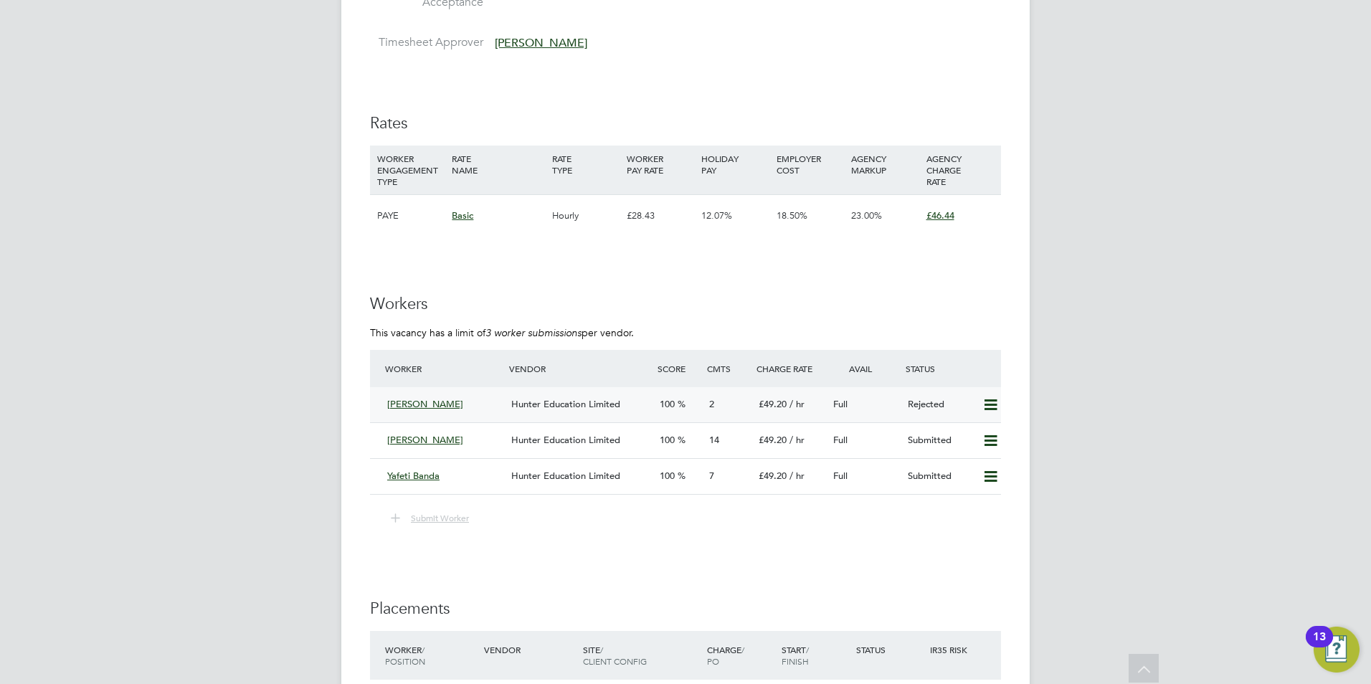
scroll to position [2313, 0]
click at [644, 432] on div "Hunter Education Limited" at bounding box center [579, 440] width 148 height 24
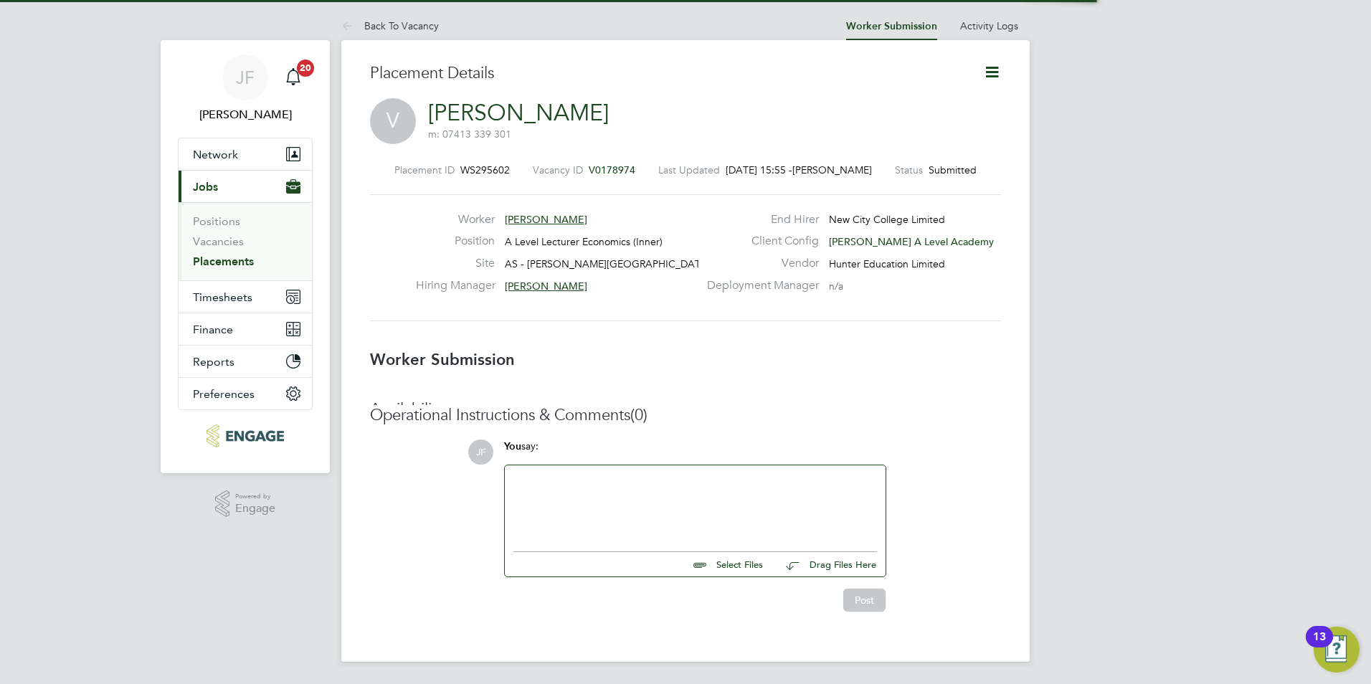
scroll to position [7, 7]
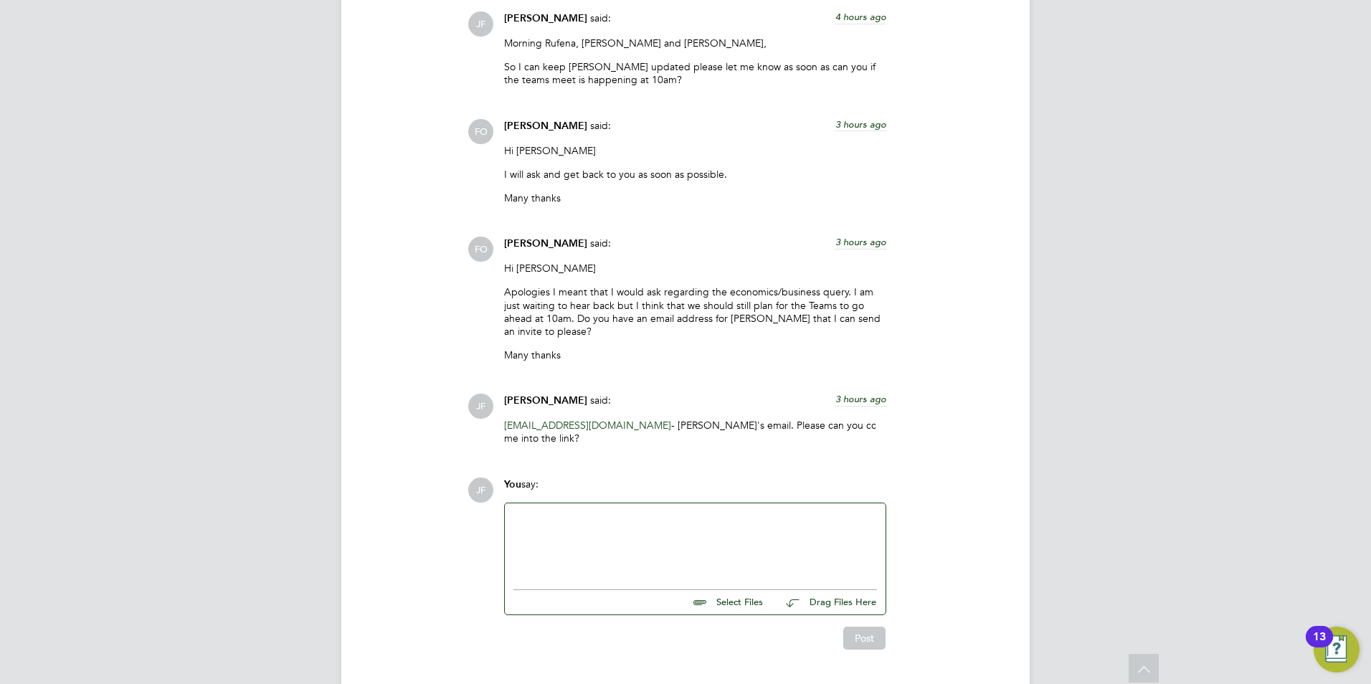
click at [538, 512] on div at bounding box center [694, 543] width 363 height 62
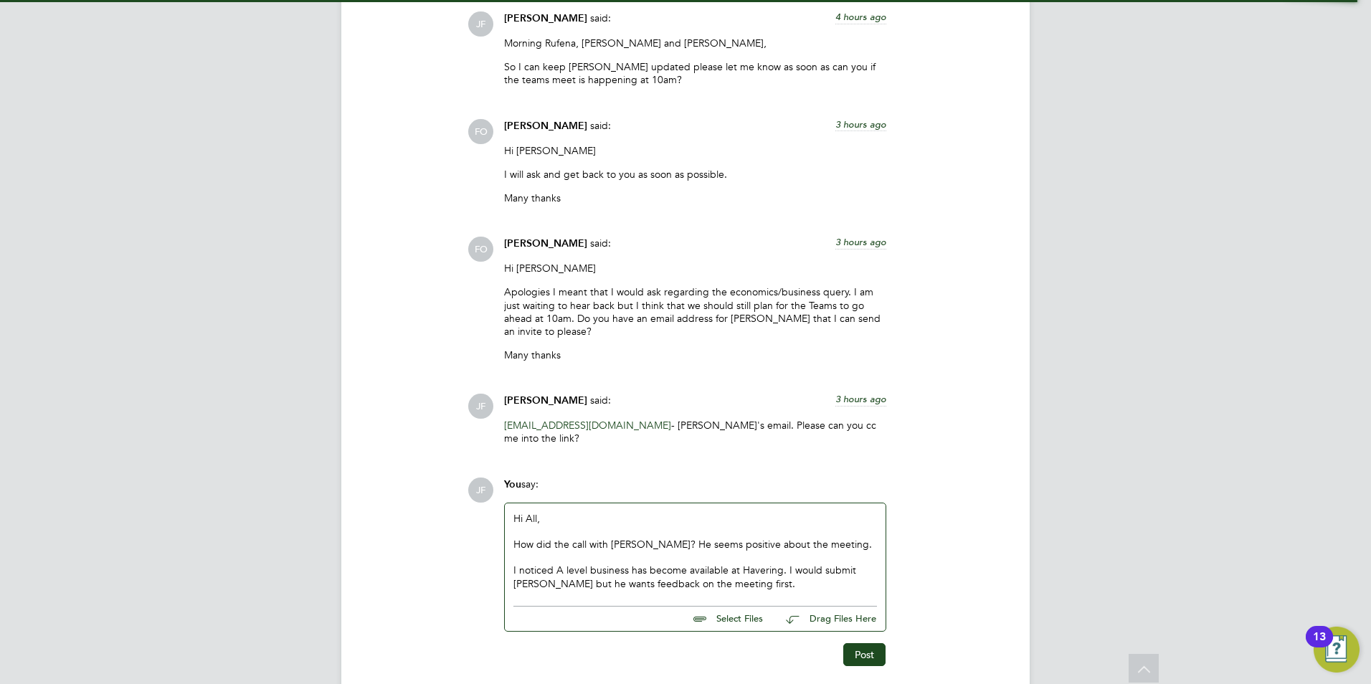
click at [541, 563] on div "I noticed A level business has become available at Havering. I would submit Vic…" at bounding box center [694, 576] width 363 height 26
click at [661, 563] on div "I noticed A level business has become available at Havering. I would submit Vic…" at bounding box center [694, 576] width 363 height 26
drag, startPoint x: 675, startPoint y: 548, endPoint x: 686, endPoint y: 546, distance: 11.7
click at [675, 563] on div "I noticed A level business has become available at Havering. I would submit Vic…" at bounding box center [694, 576] width 363 height 26
click at [720, 563] on div "I noticed A level business has become available at Havering. I would submit Vic…" at bounding box center [694, 576] width 363 height 26
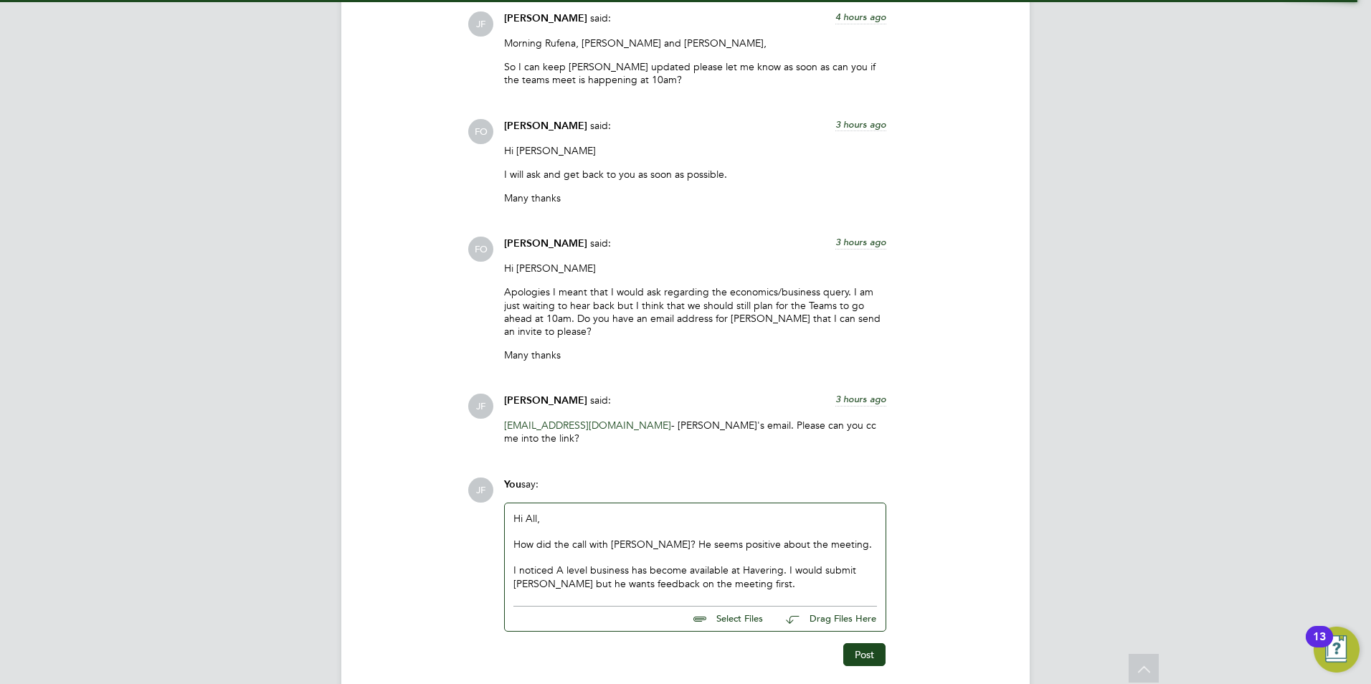
click at [719, 563] on div "I noticed A level business has become available at Havering. I would submit Vic…" at bounding box center [694, 576] width 363 height 26
click at [826, 563] on div "I noticed A level business has become available at Havering. I would submit [PE…" at bounding box center [694, 582] width 363 height 39
click at [871, 656] on button "Post" at bounding box center [864, 667] width 42 height 23
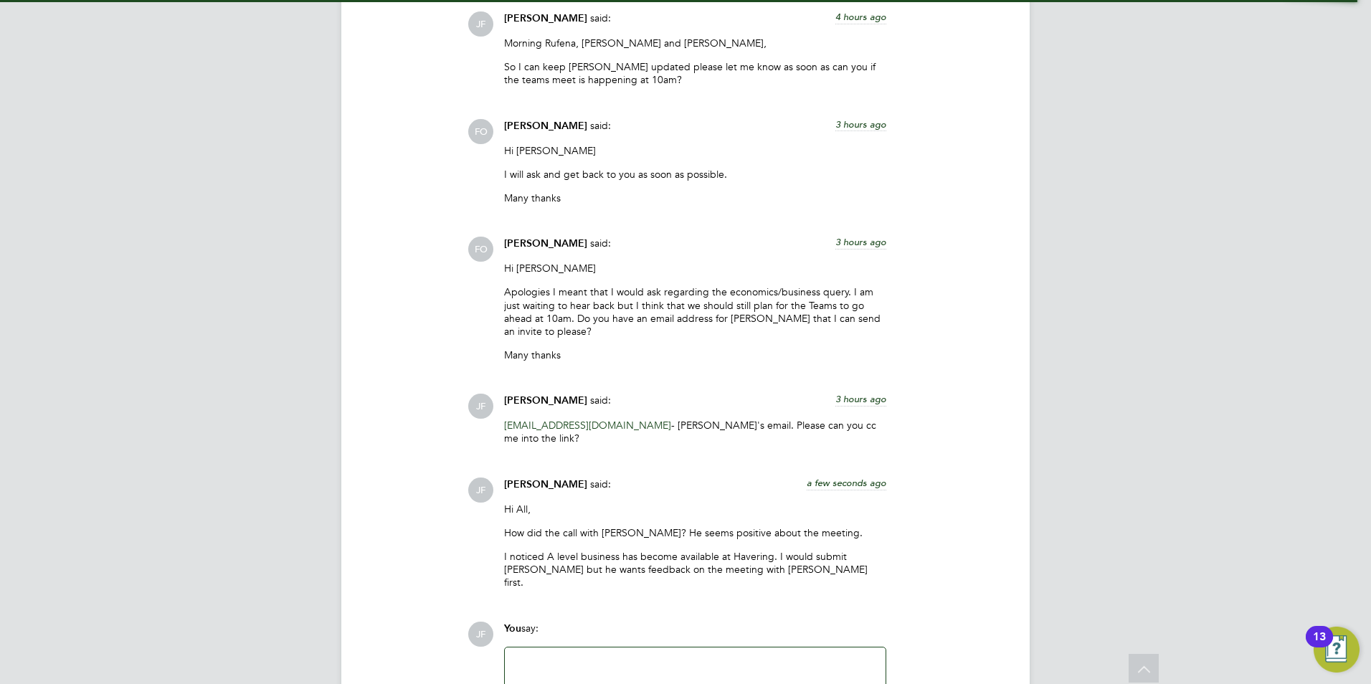
scroll to position [2938, 0]
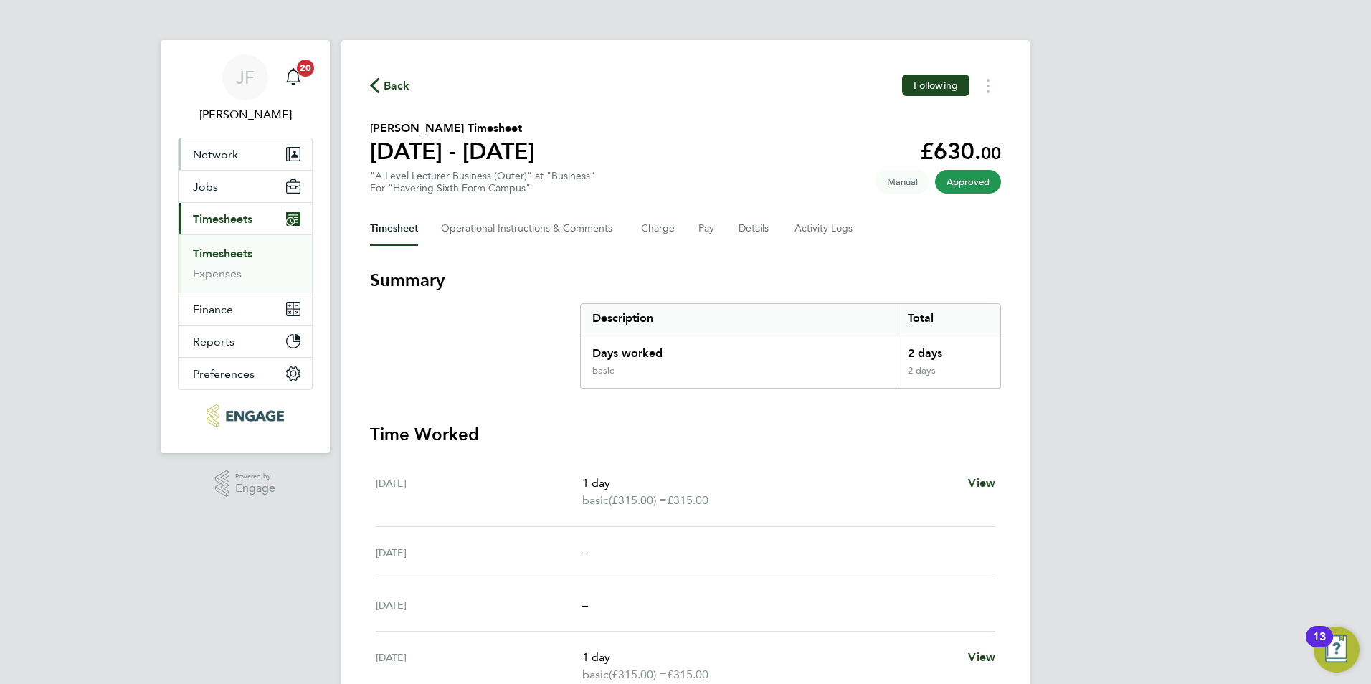
click at [245, 159] on button "Network" at bounding box center [244, 154] width 133 height 32
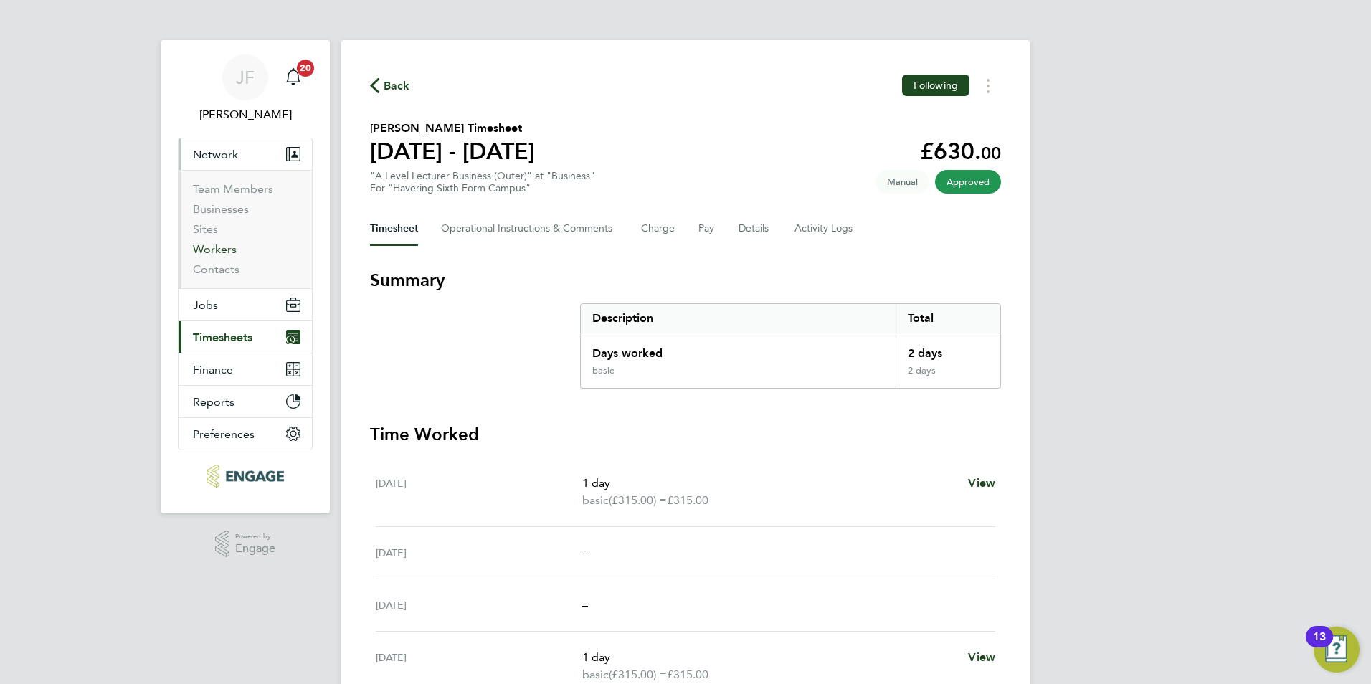
click at [232, 250] on link "Workers" at bounding box center [215, 249] width 44 height 14
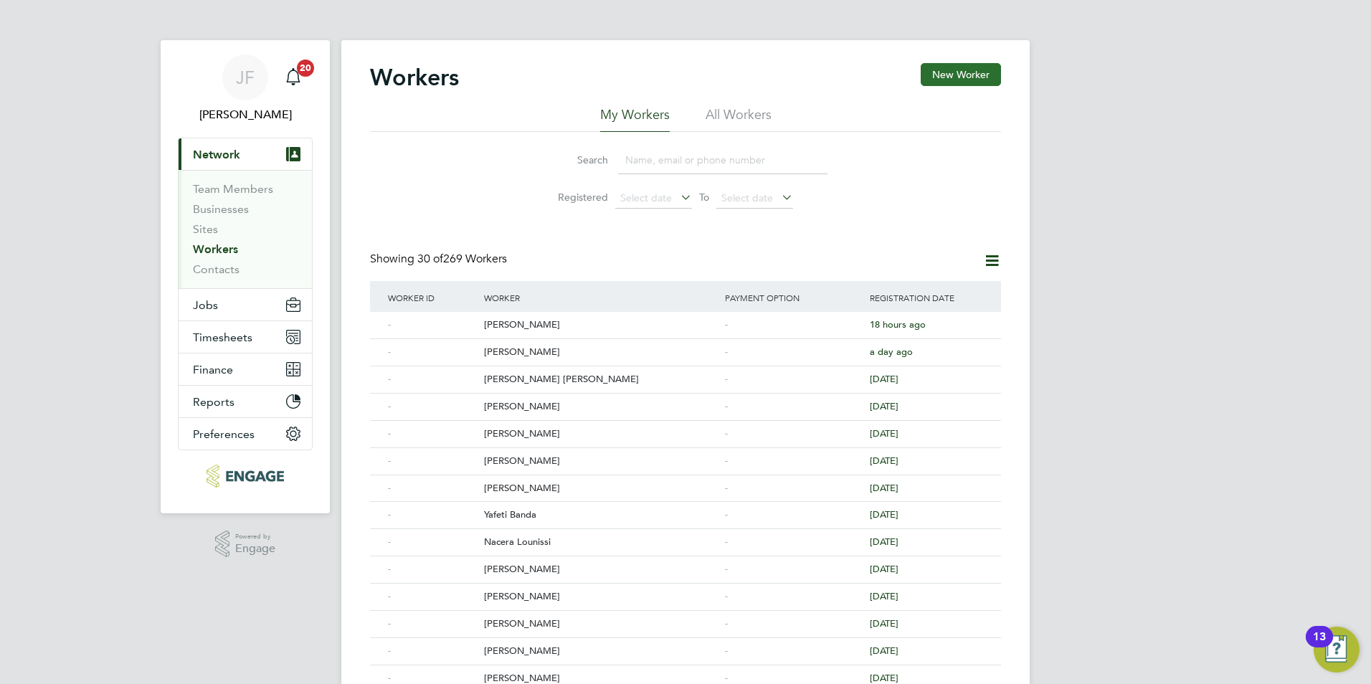
click at [955, 72] on button "New Worker" at bounding box center [960, 74] width 80 height 23
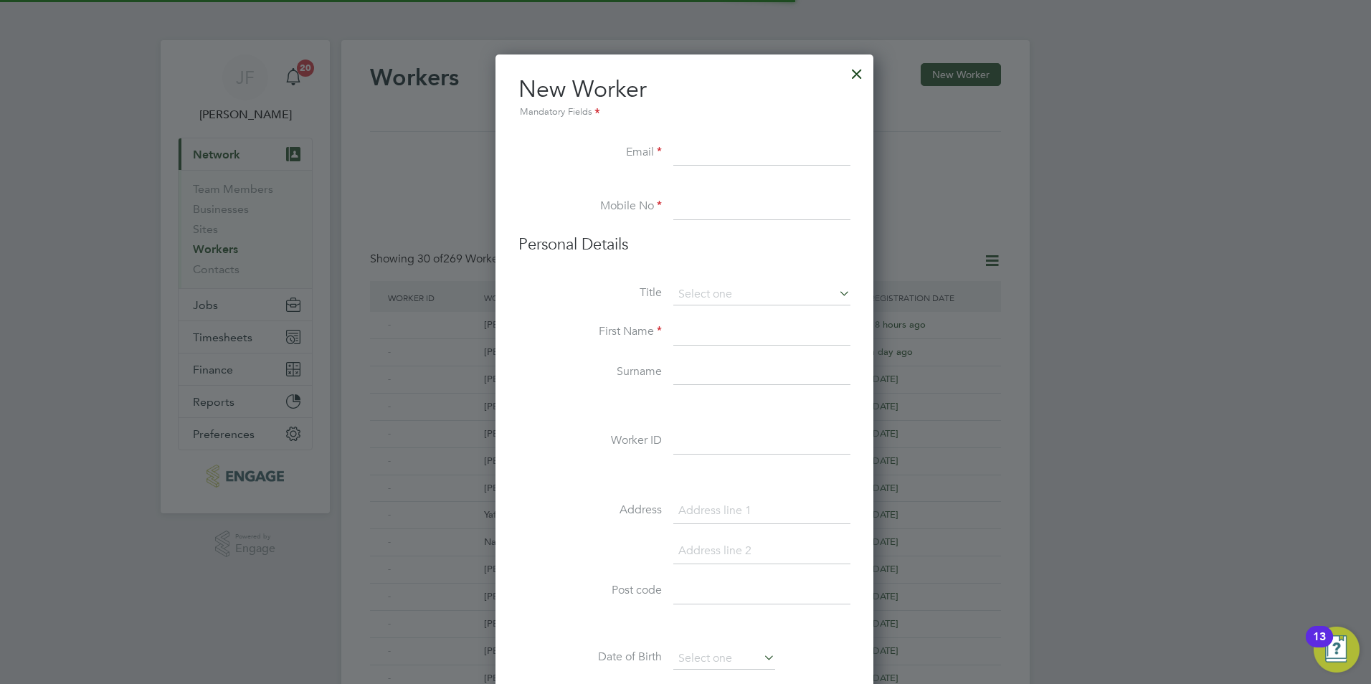
scroll to position [1220, 380]
paste input "lorenmak1@yahoo.ca"
type input "lorenmak1@yahoo.ca"
click at [709, 216] on input at bounding box center [761, 207] width 177 height 26
click at [547, 207] on label "Mobile No" at bounding box center [589, 206] width 143 height 15
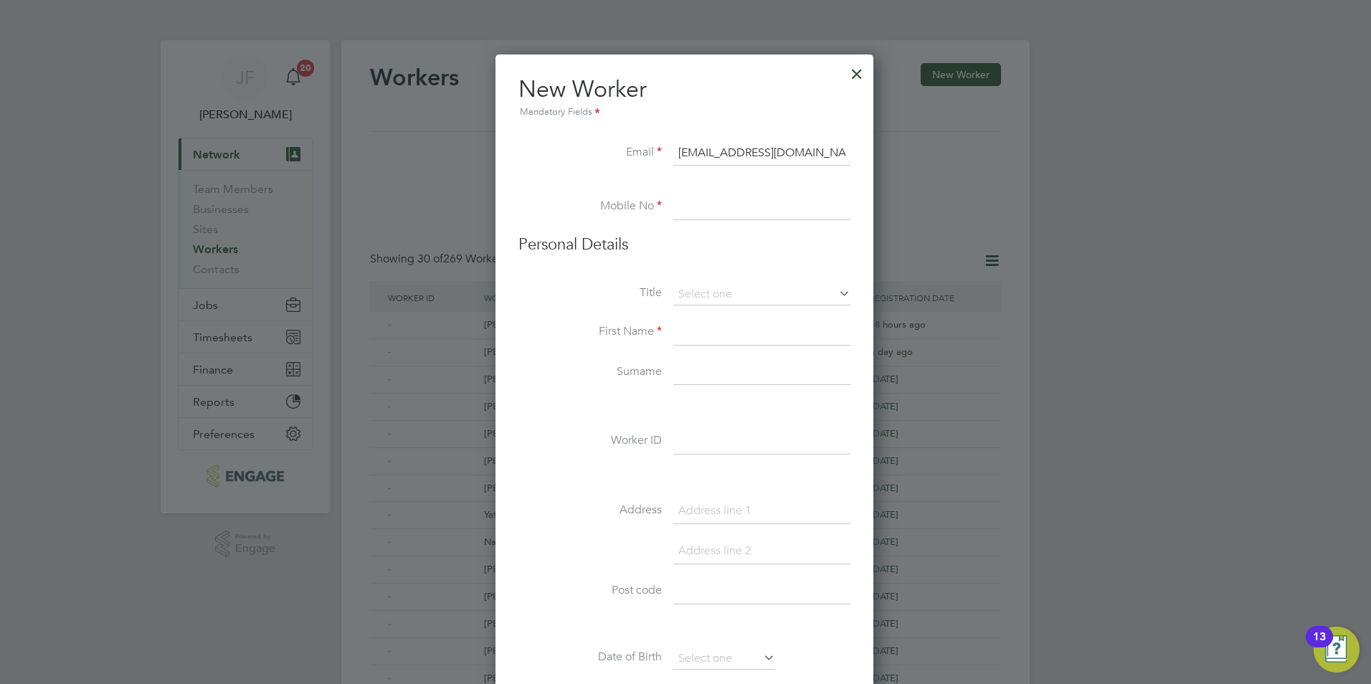
click at [730, 208] on input at bounding box center [761, 207] width 177 height 26
type input "07927101827"
click at [700, 330] on input at bounding box center [761, 333] width 177 height 26
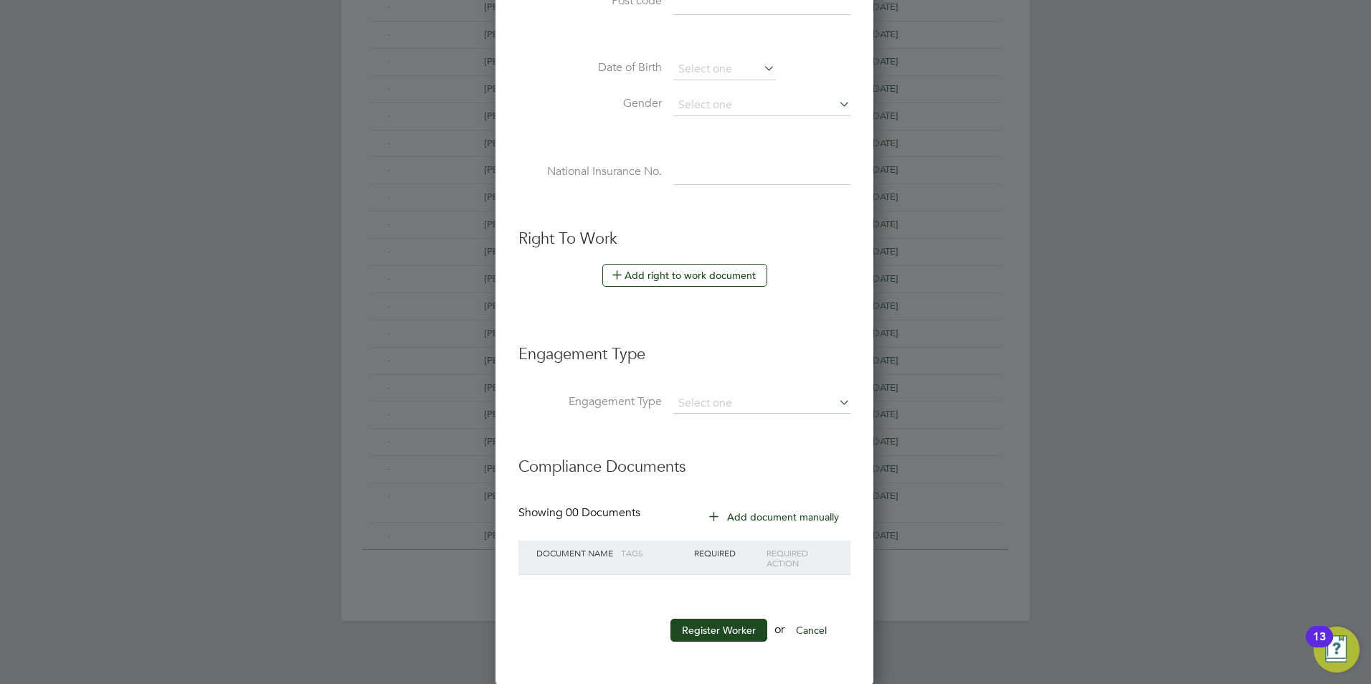
scroll to position [590, 0]
type input "[PERSON_NAME]"
click at [720, 629] on button "Register Worker" at bounding box center [718, 629] width 97 height 23
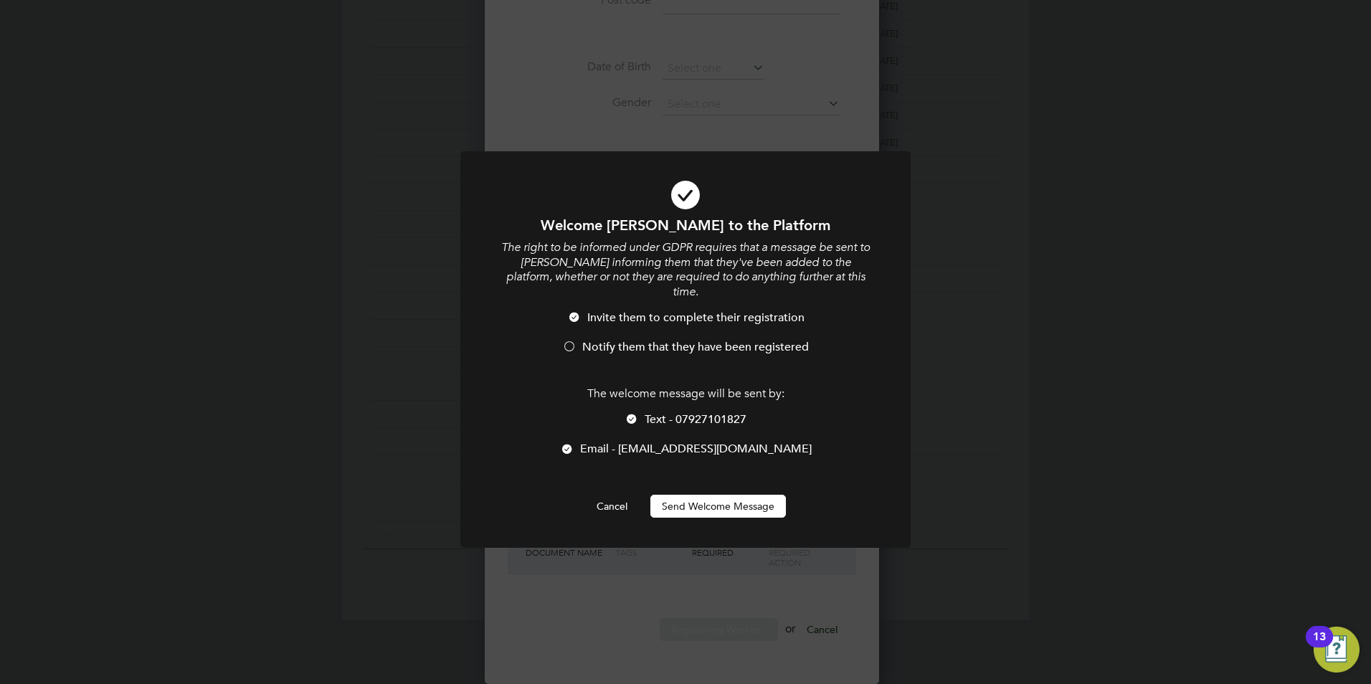
scroll to position [0, 0]
click at [563, 341] on div at bounding box center [569, 348] width 14 height 14
click at [641, 412] on li "Text - 07927101827" at bounding box center [685, 426] width 373 height 29
click at [635, 413] on div at bounding box center [631, 420] width 14 height 14
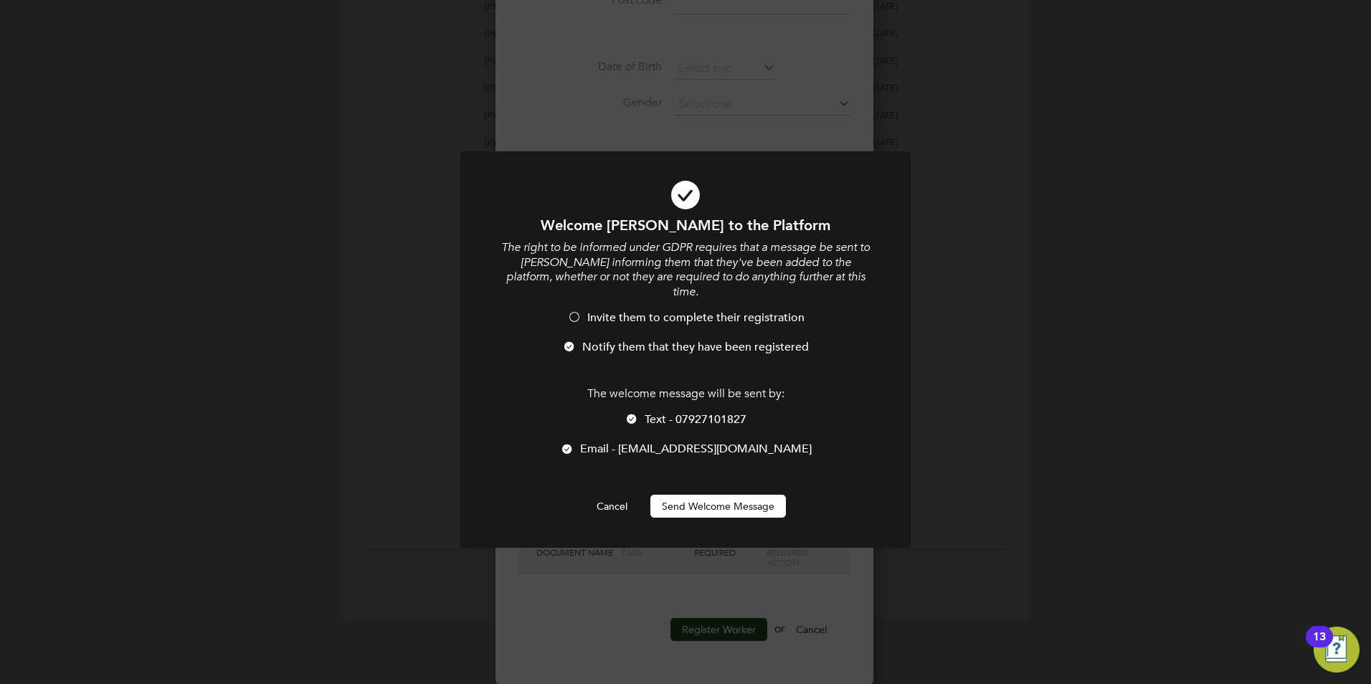
click at [632, 413] on div at bounding box center [631, 420] width 14 height 14
click at [737, 495] on button "Send Welcome Message" at bounding box center [717, 506] width 135 height 23
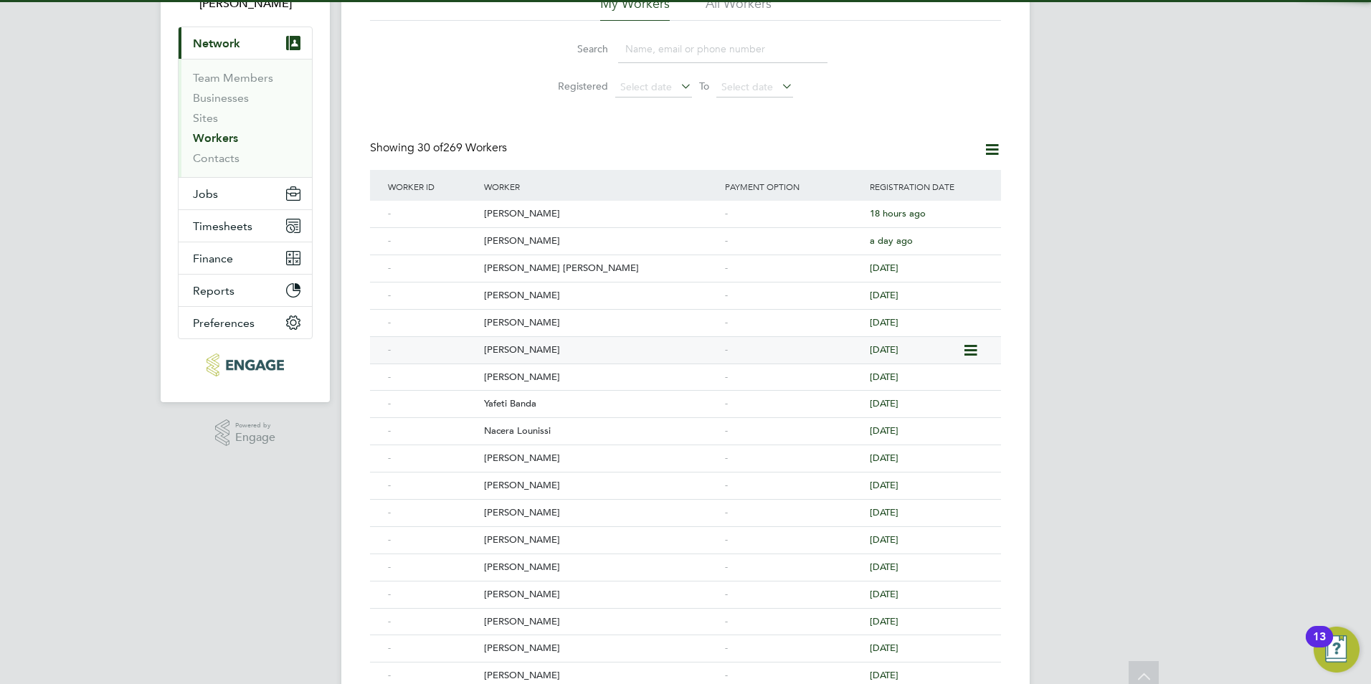
scroll to position [0, 0]
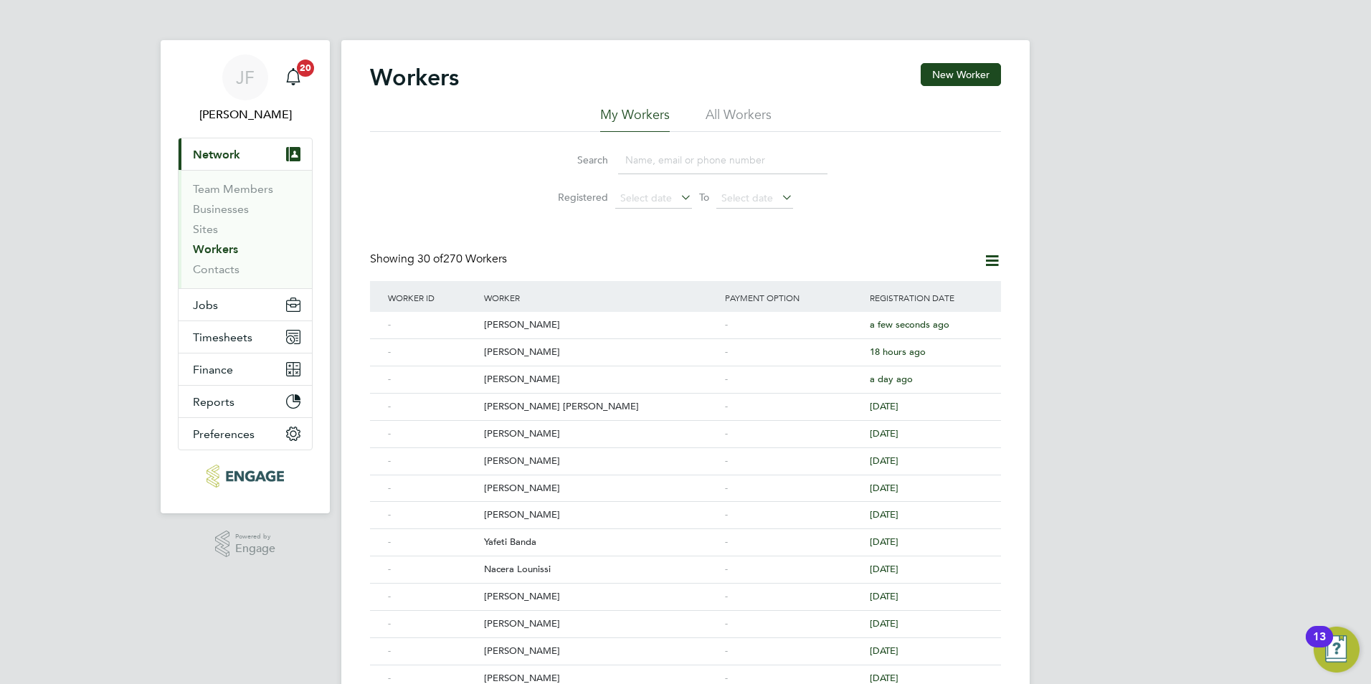
click at [219, 251] on link "Workers" at bounding box center [215, 249] width 45 height 14
click at [222, 308] on button "Jobs" at bounding box center [244, 305] width 133 height 32
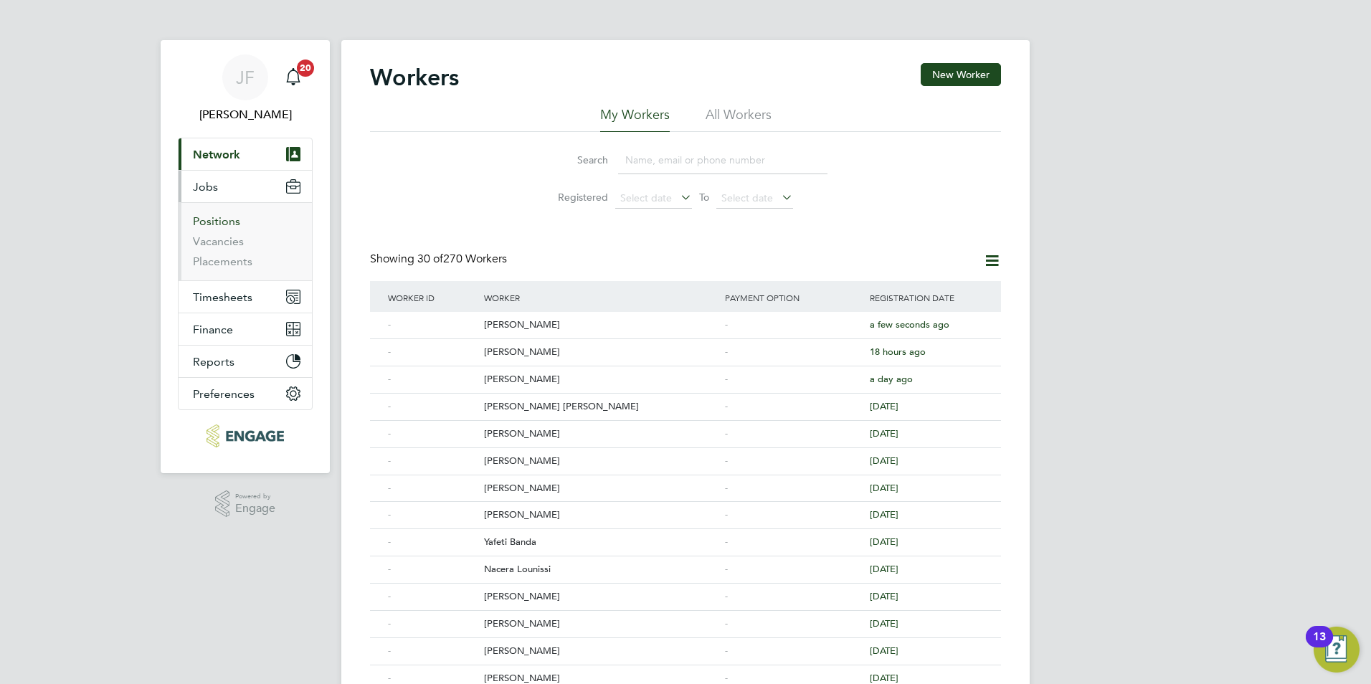
click at [224, 223] on link "Positions" at bounding box center [216, 221] width 47 height 14
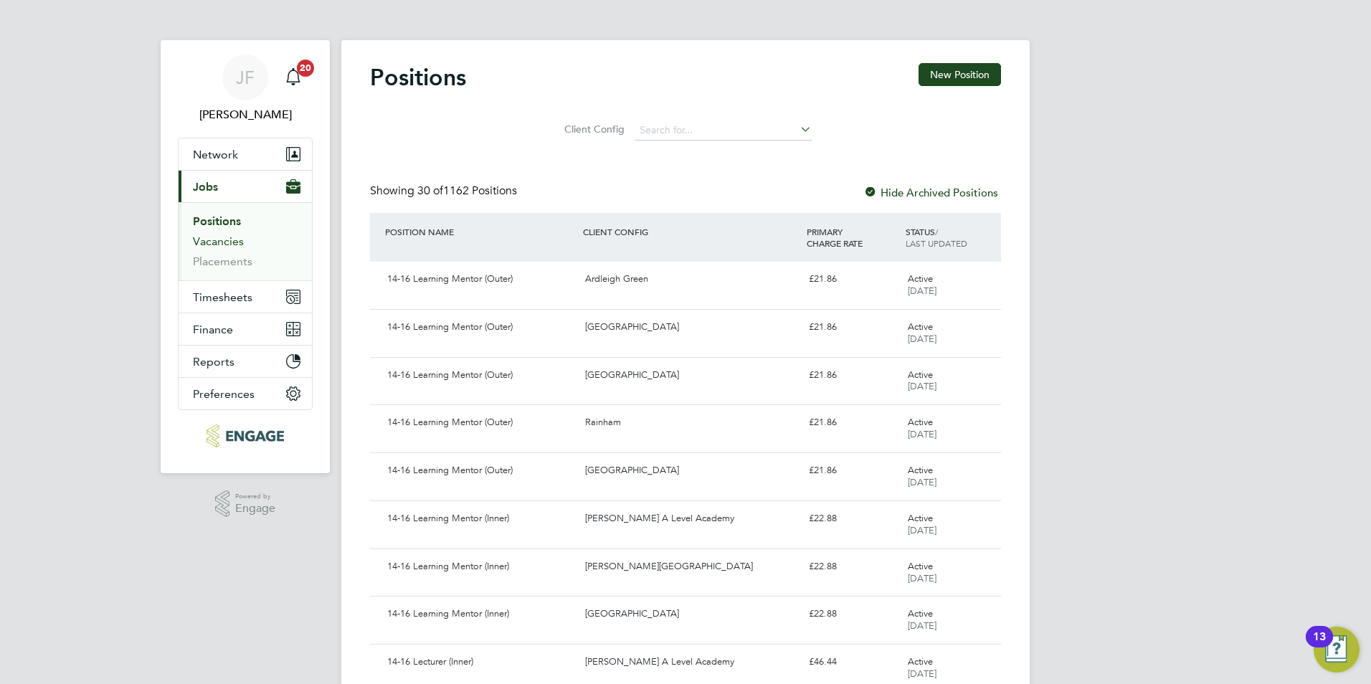
click at [214, 239] on link "Vacancies" at bounding box center [218, 241] width 51 height 14
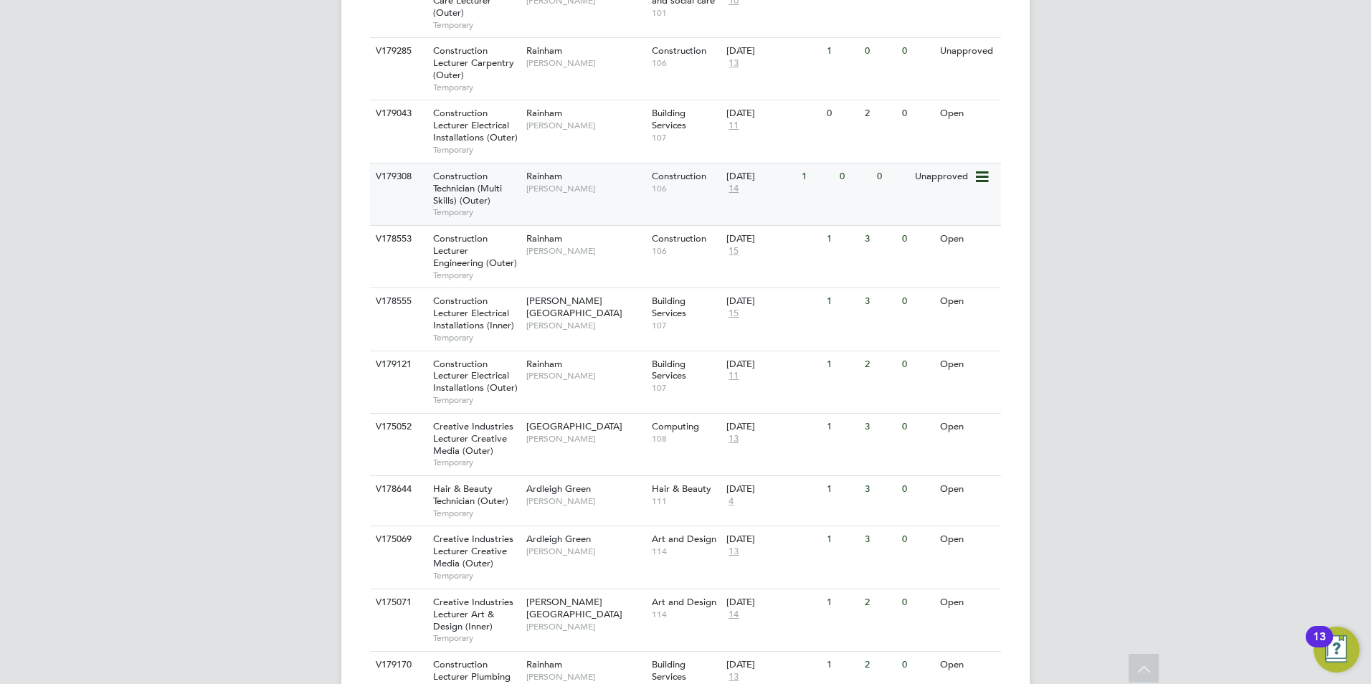
scroll to position [784, 0]
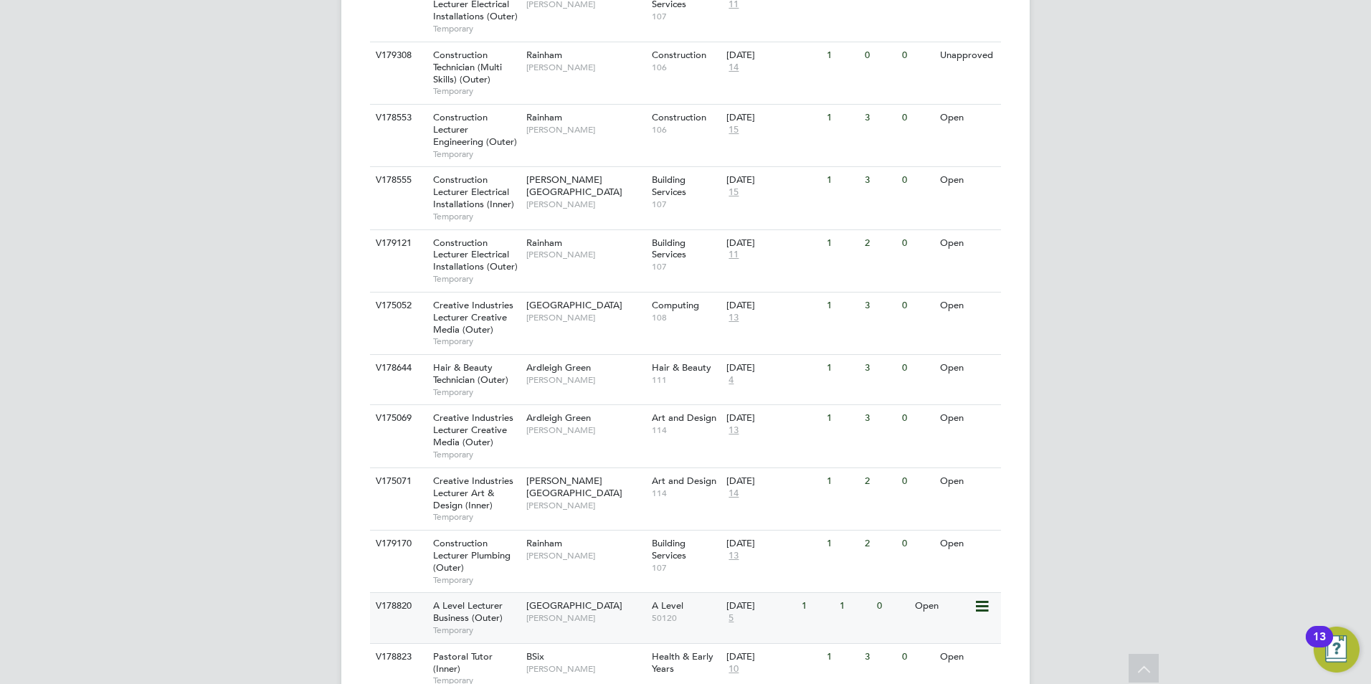
click at [573, 593] on div "[GEOGRAPHIC_DATA] [PERSON_NAME]" at bounding box center [585, 611] width 125 height 37
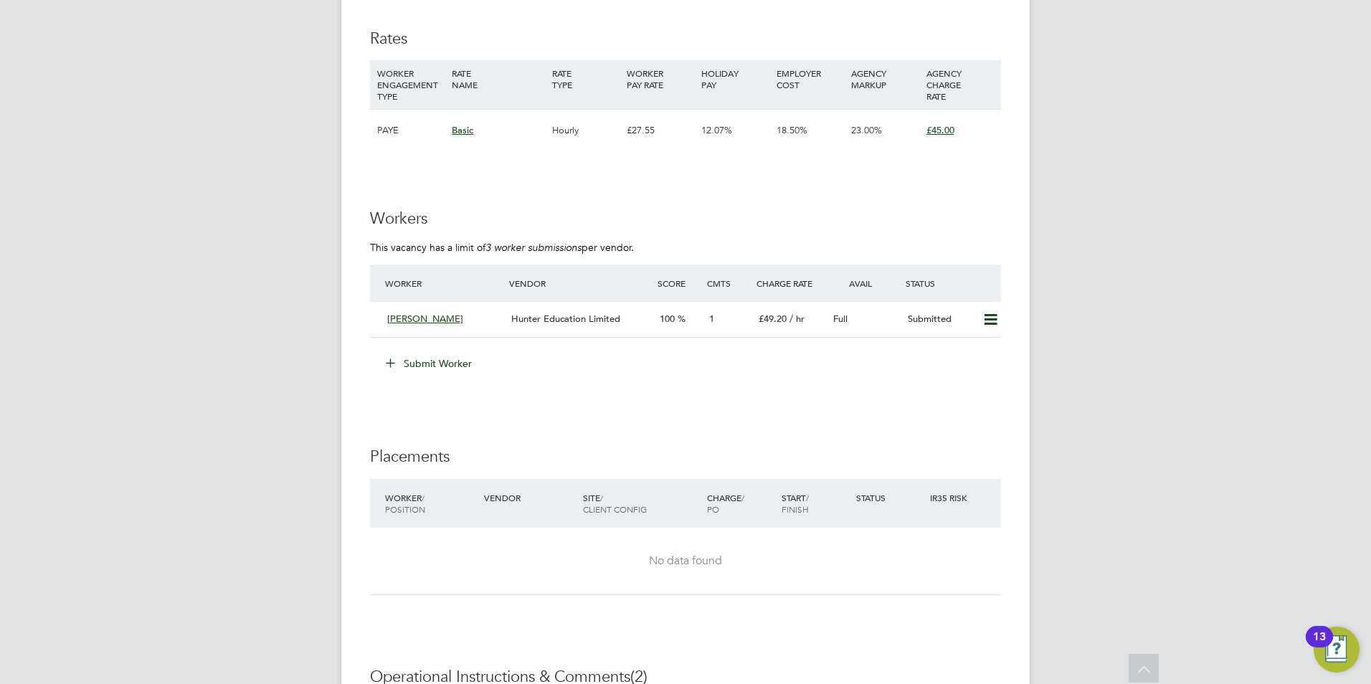
scroll to position [2334, 0]
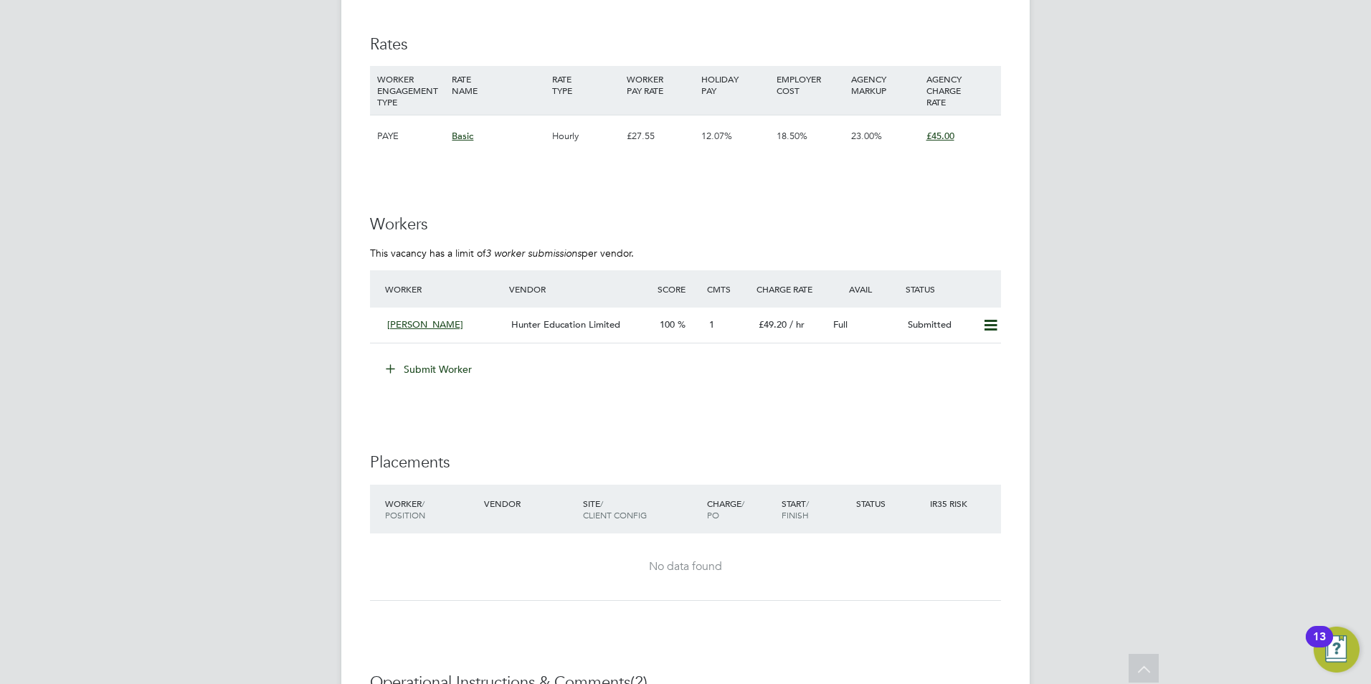
click at [451, 366] on button "Submit Worker" at bounding box center [430, 369] width 108 height 23
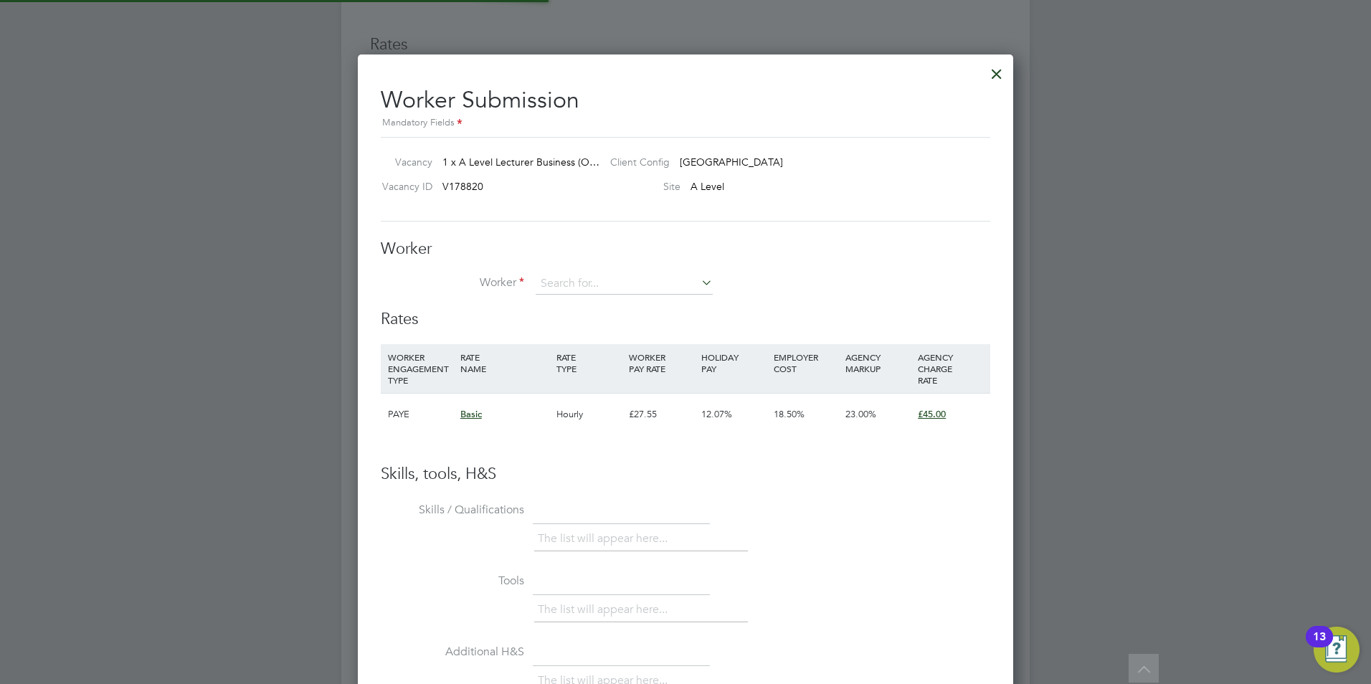
scroll to position [870, 656]
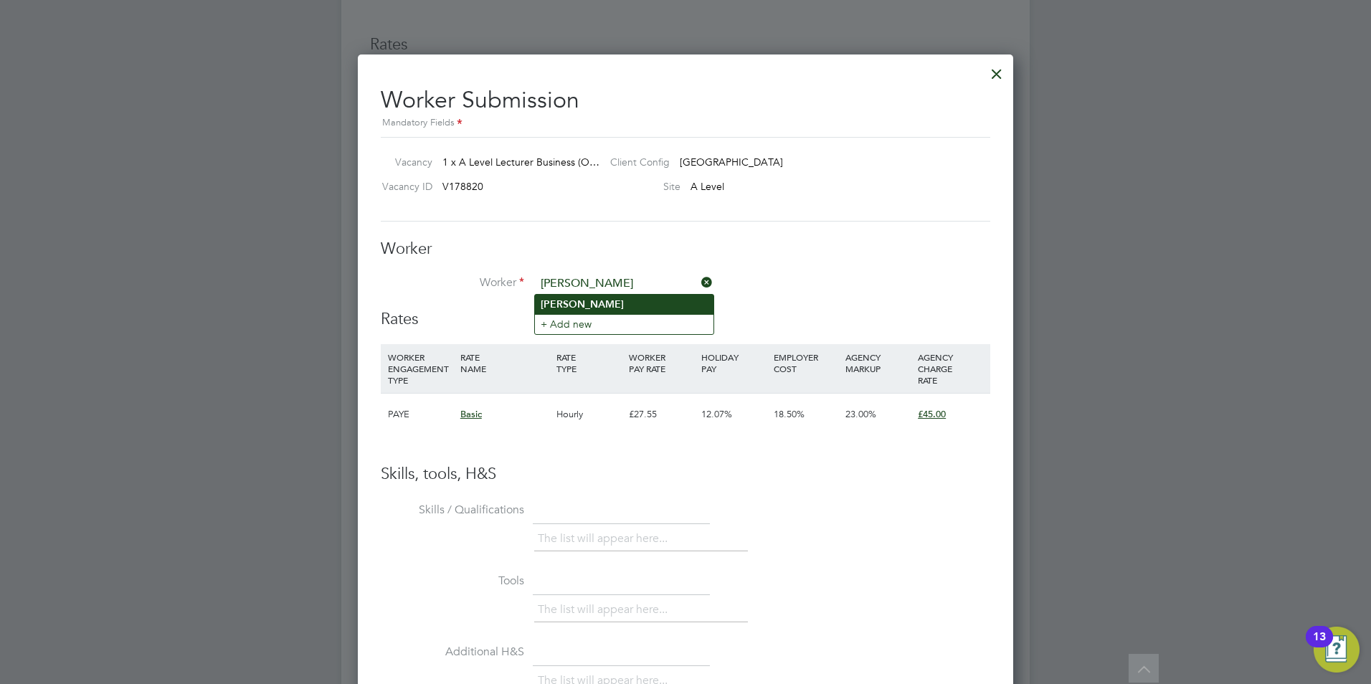
click at [581, 309] on li "Loren" at bounding box center [624, 304] width 178 height 19
type input "Loren"
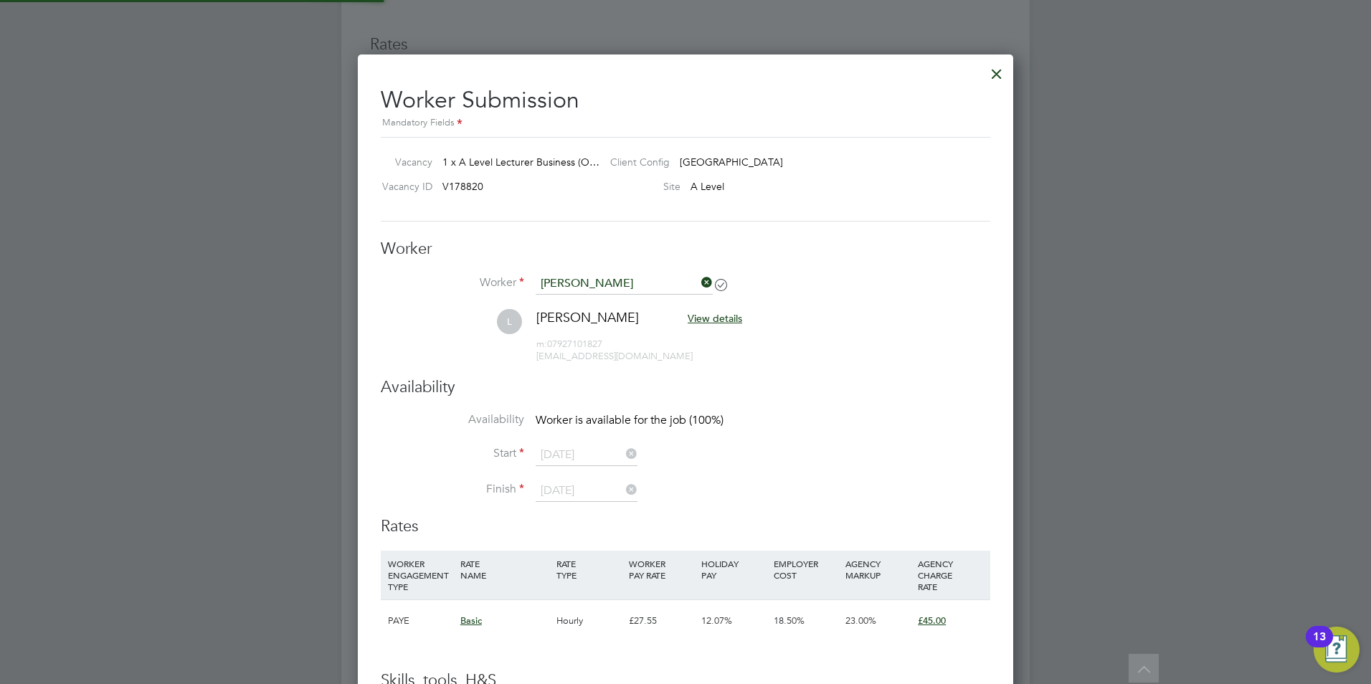
scroll to position [7, 7]
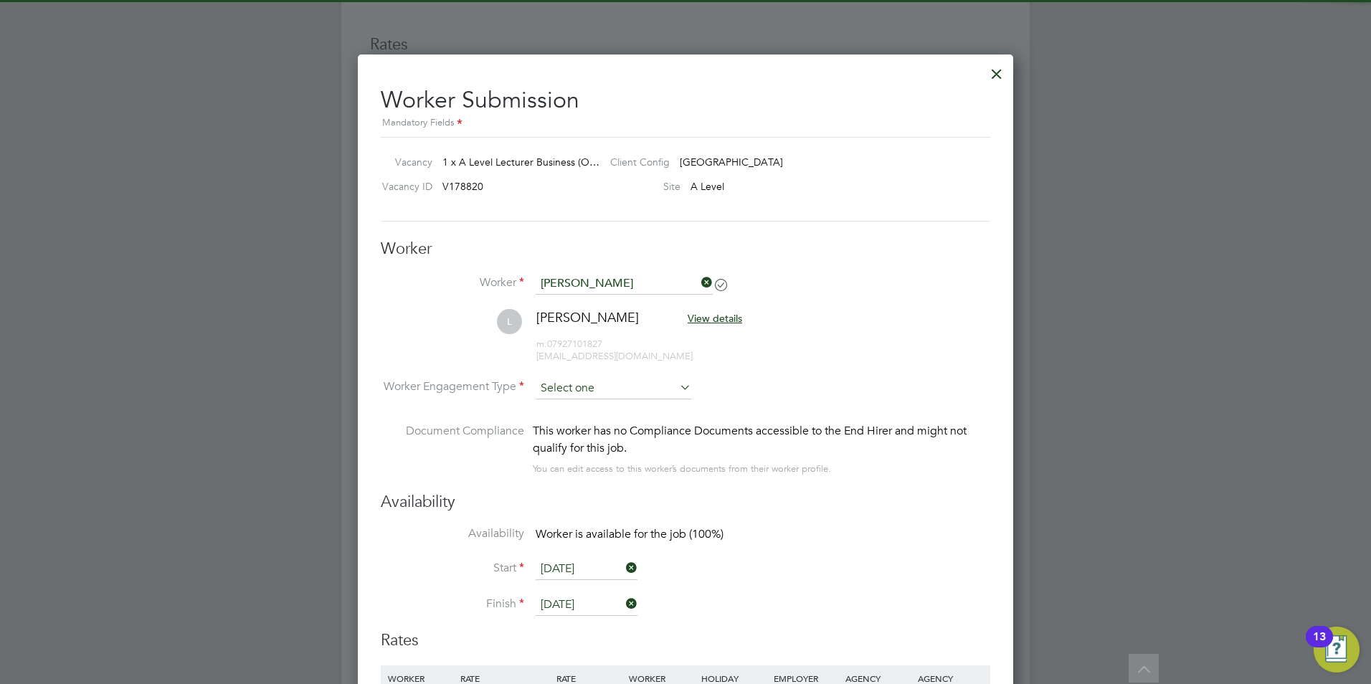
click at [601, 381] on input at bounding box center [613, 389] width 156 height 22
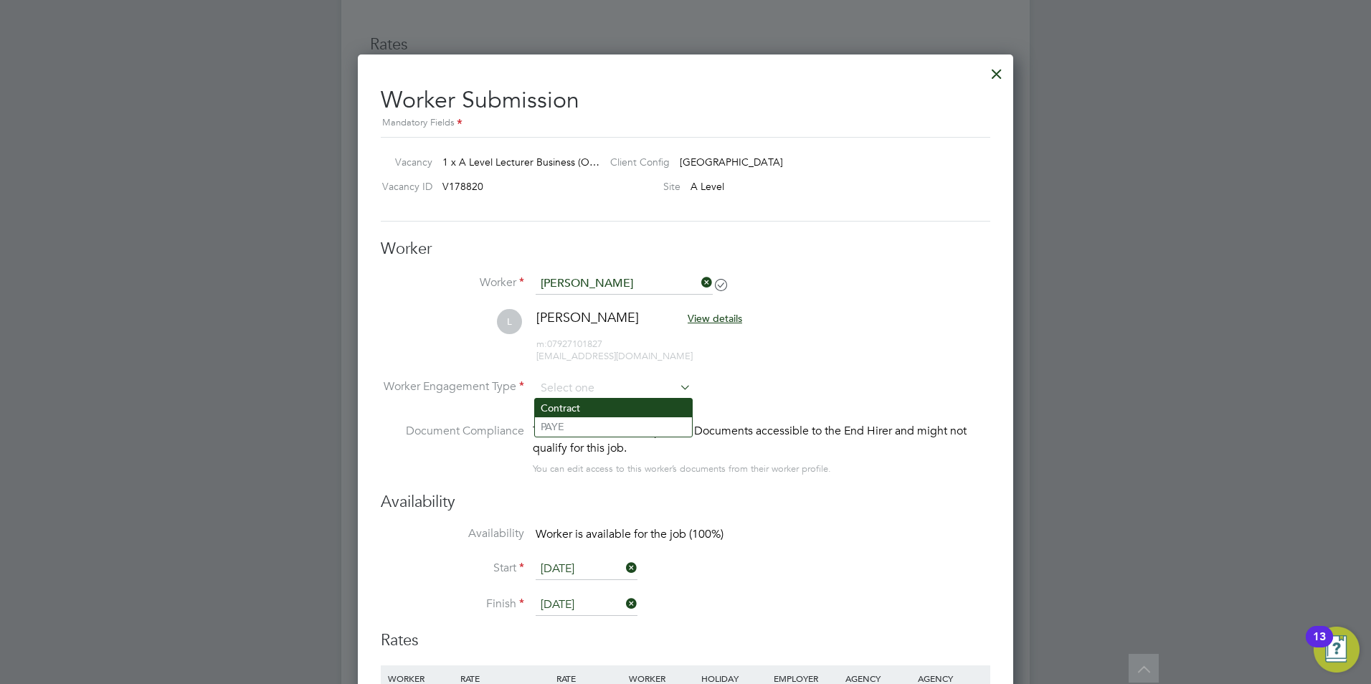
click at [583, 406] on li "Contract" at bounding box center [613, 408] width 157 height 19
type input "Contract"
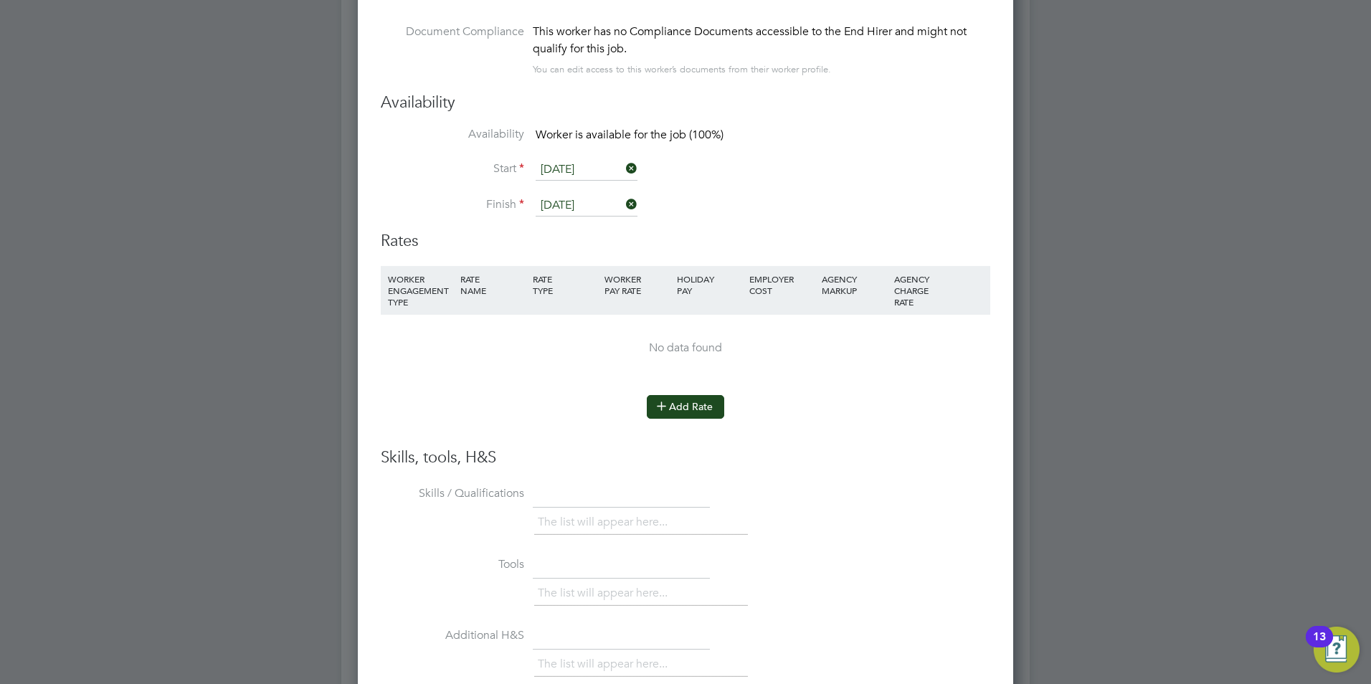
click at [672, 403] on button "Add Rate" at bounding box center [685, 406] width 77 height 23
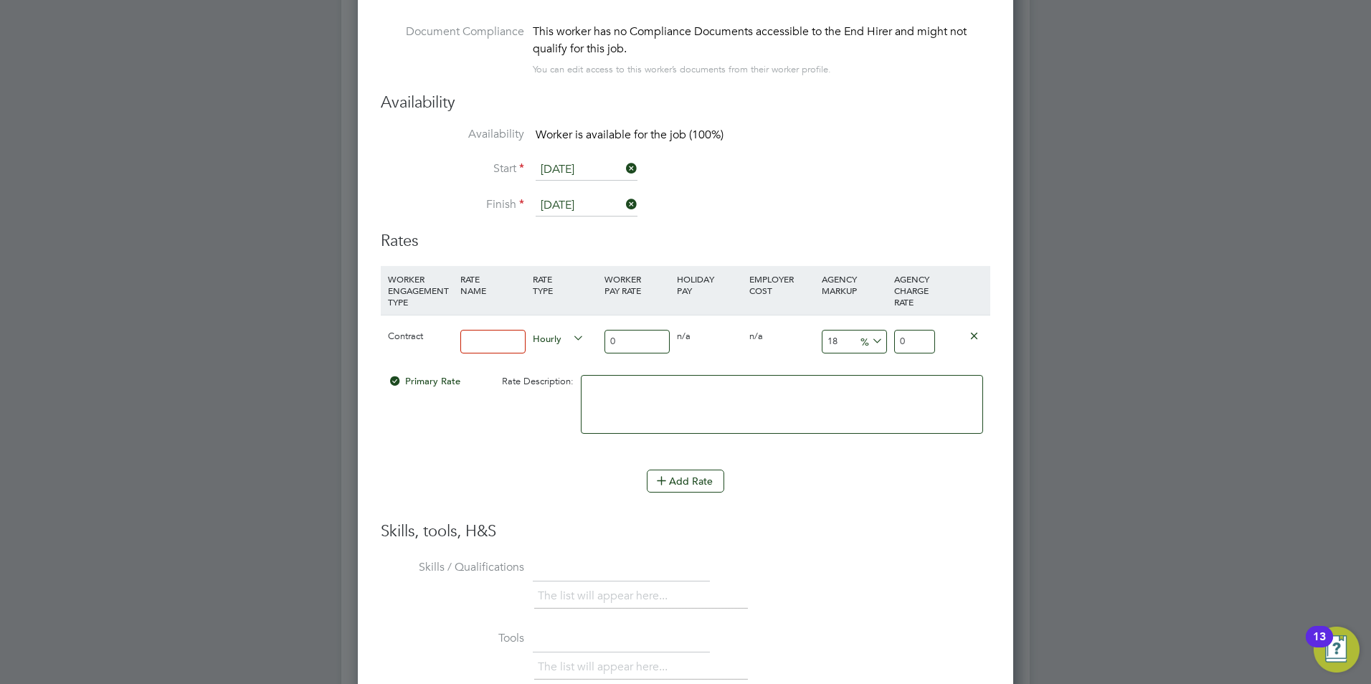
click at [498, 337] on input at bounding box center [492, 342] width 65 height 24
type input "basic"
click at [632, 343] on input "0" at bounding box center [636, 342] width 65 height 24
type input "4"
type input "4.72"
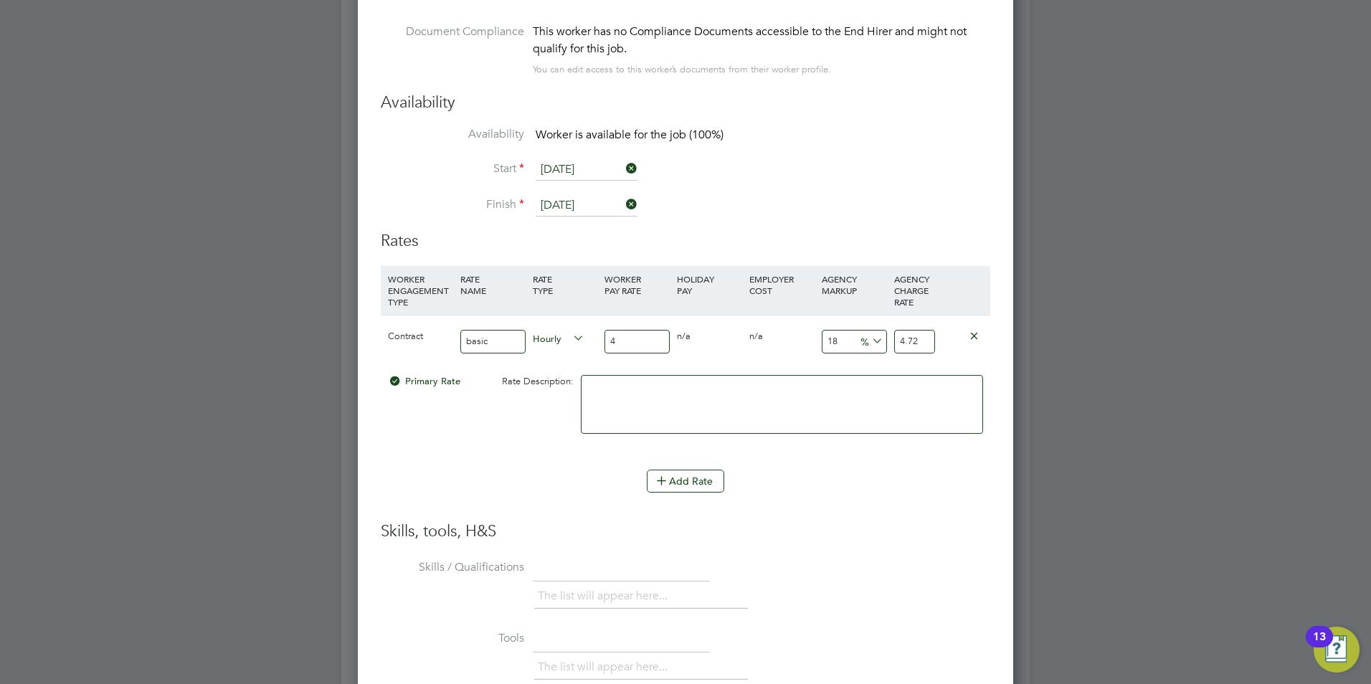
type input "40"
type input "47.2"
type input "40"
click at [847, 337] on input "18" at bounding box center [854, 342] width 65 height 24
type input "1"
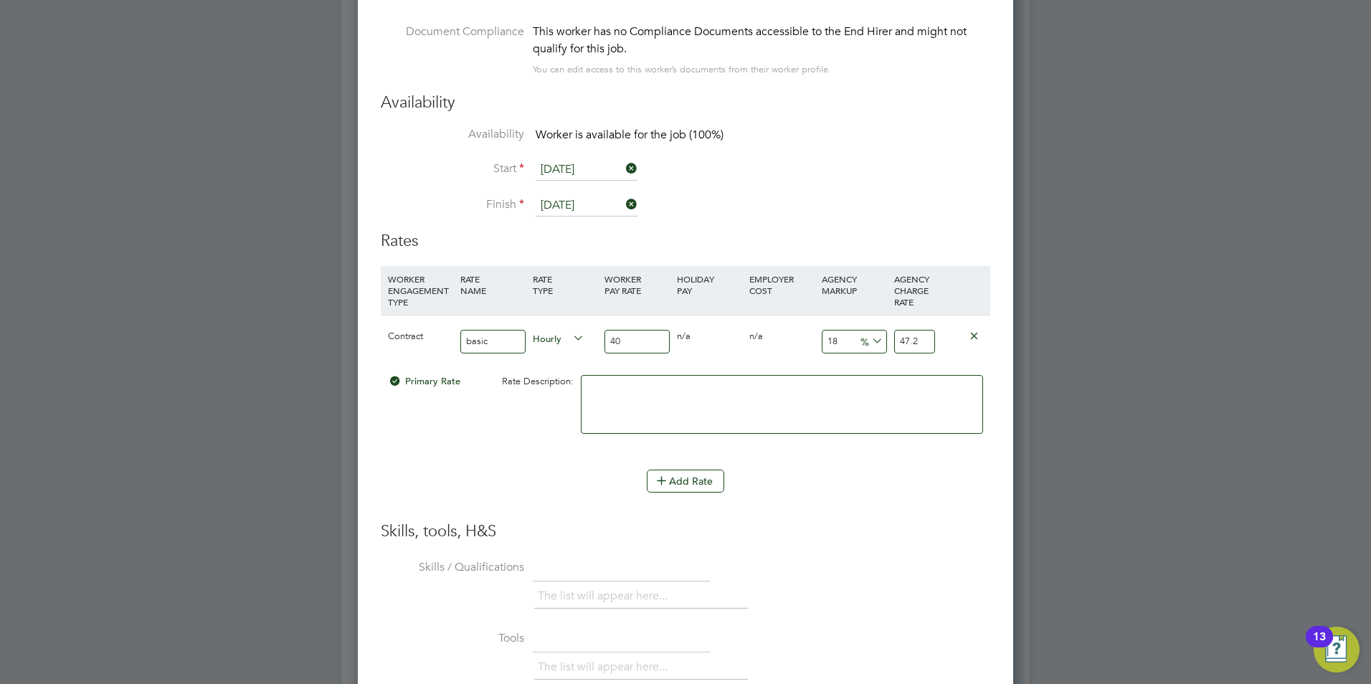
type input "40.4"
type input "2"
type input "40.8"
type input "23"
type input "49.2"
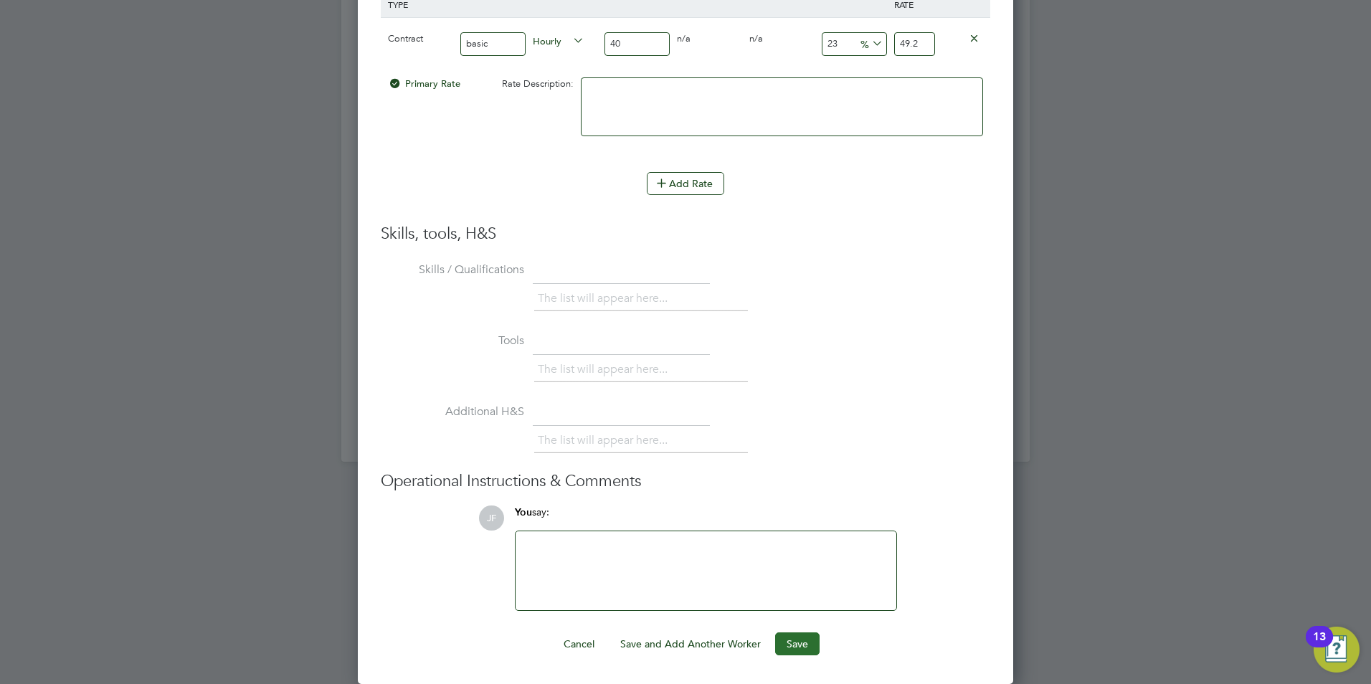
type input "23"
click at [799, 634] on button "Save" at bounding box center [797, 643] width 44 height 23
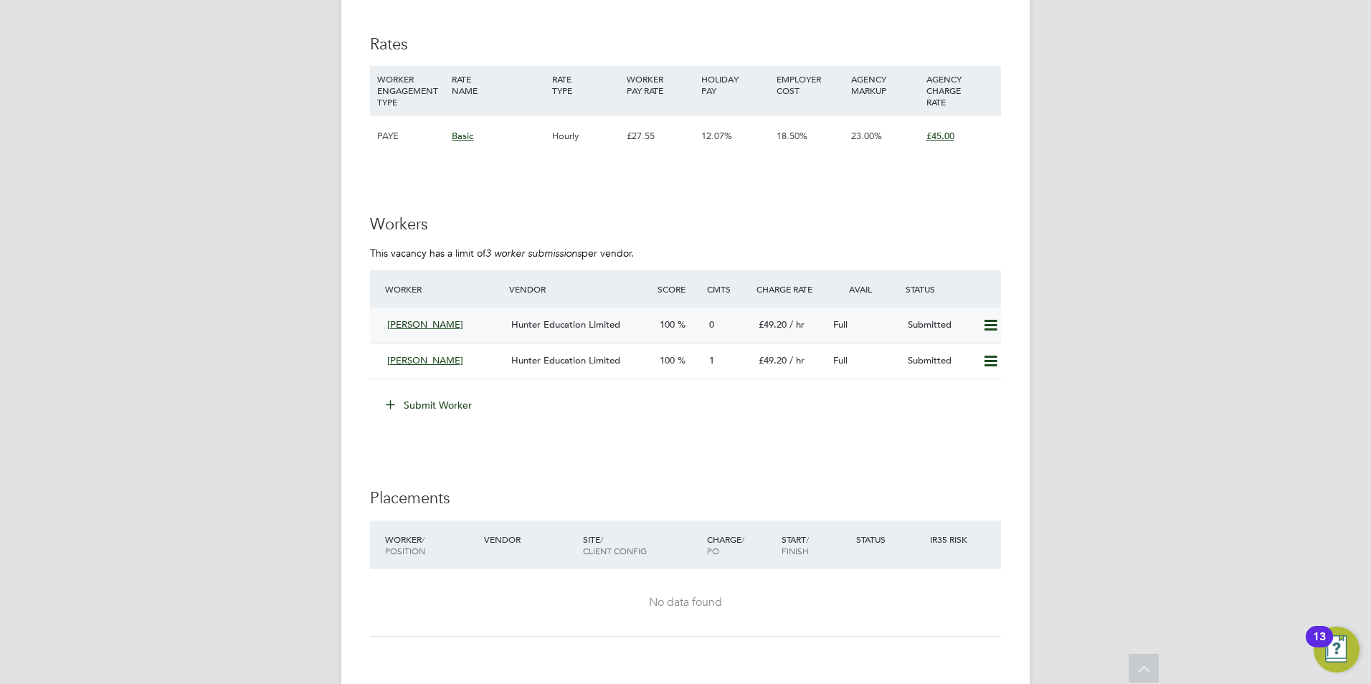
click at [579, 323] on span "Hunter Education Limited" at bounding box center [565, 324] width 109 height 12
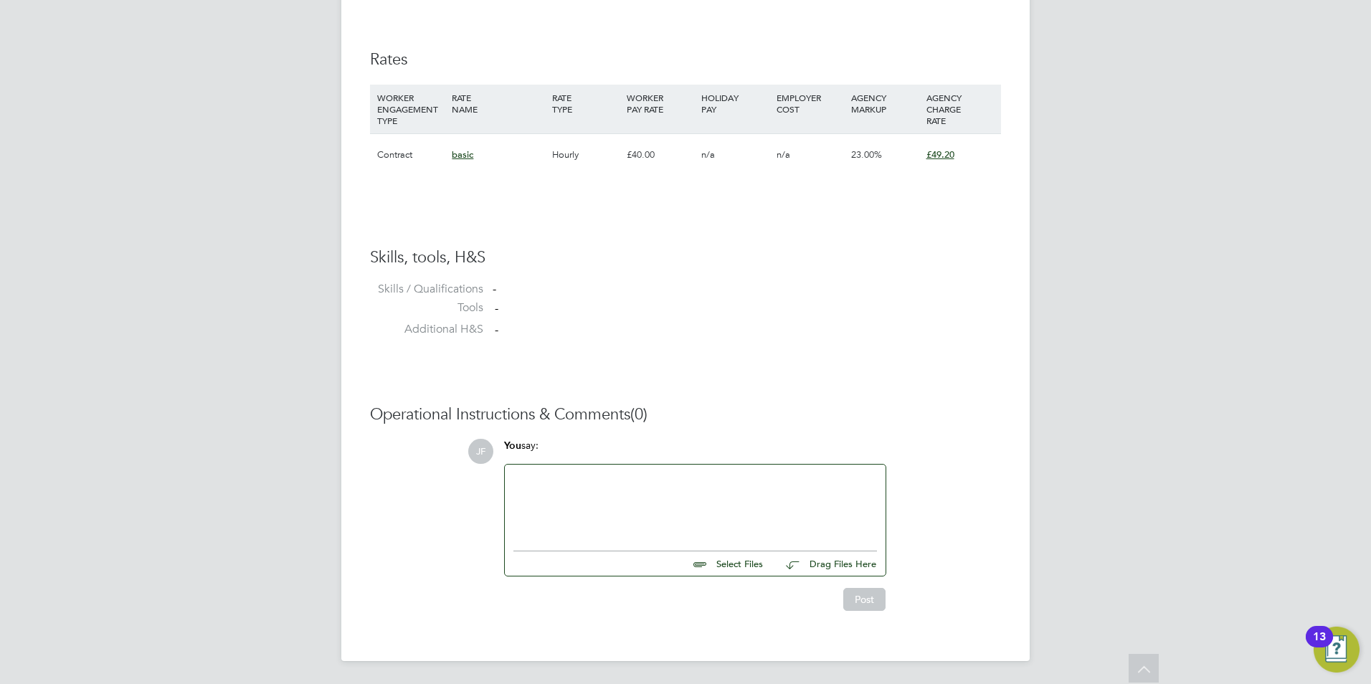
click at [720, 558] on input "file" at bounding box center [769, 561] width 215 height 20
click at [736, 566] on input "file" at bounding box center [769, 561] width 215 height 20
type input "C:\fakepath\65103.docx"
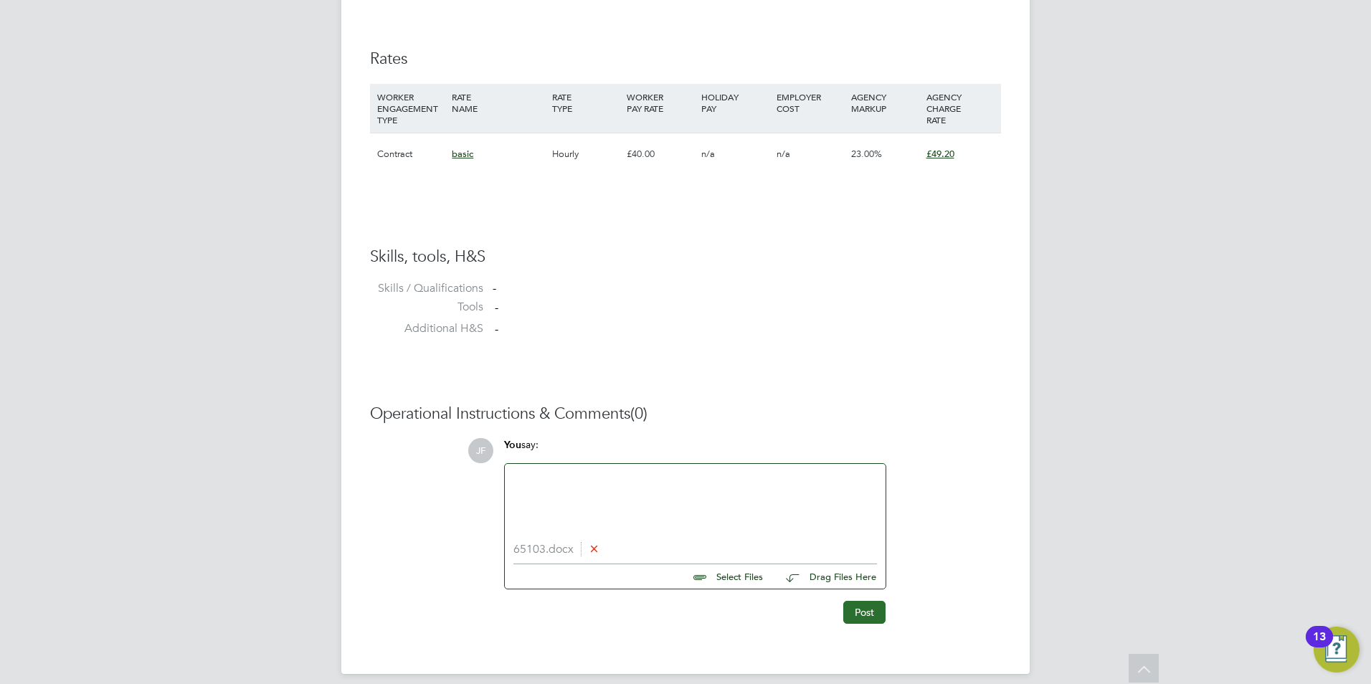
click at [862, 613] on button "Post" at bounding box center [864, 612] width 42 height 23
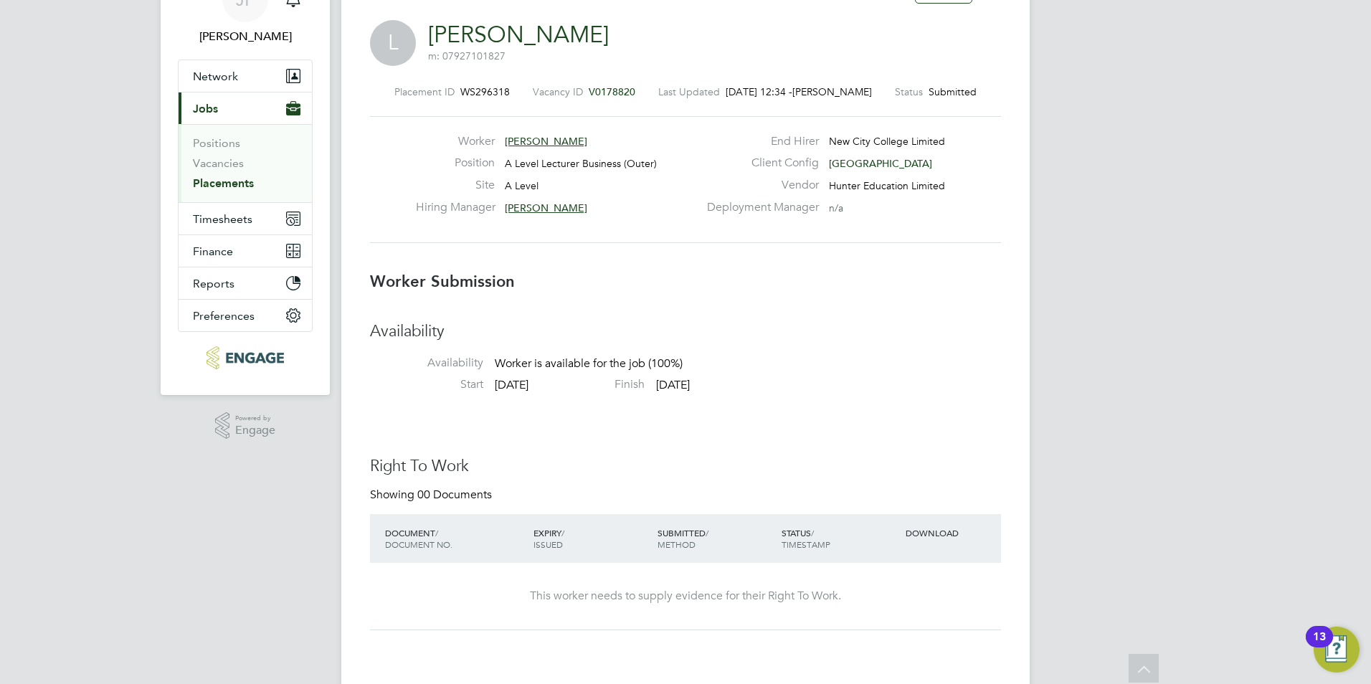
scroll to position [72, 0]
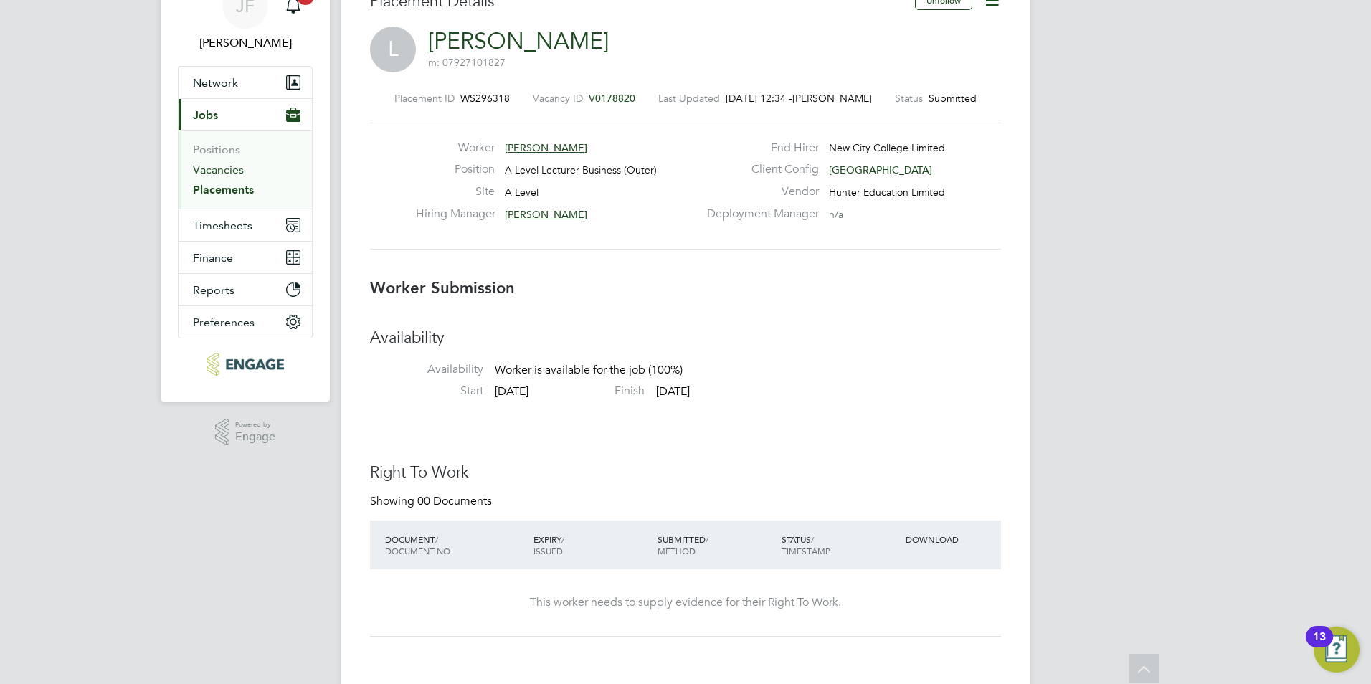
click at [211, 168] on link "Vacancies" at bounding box center [218, 170] width 51 height 14
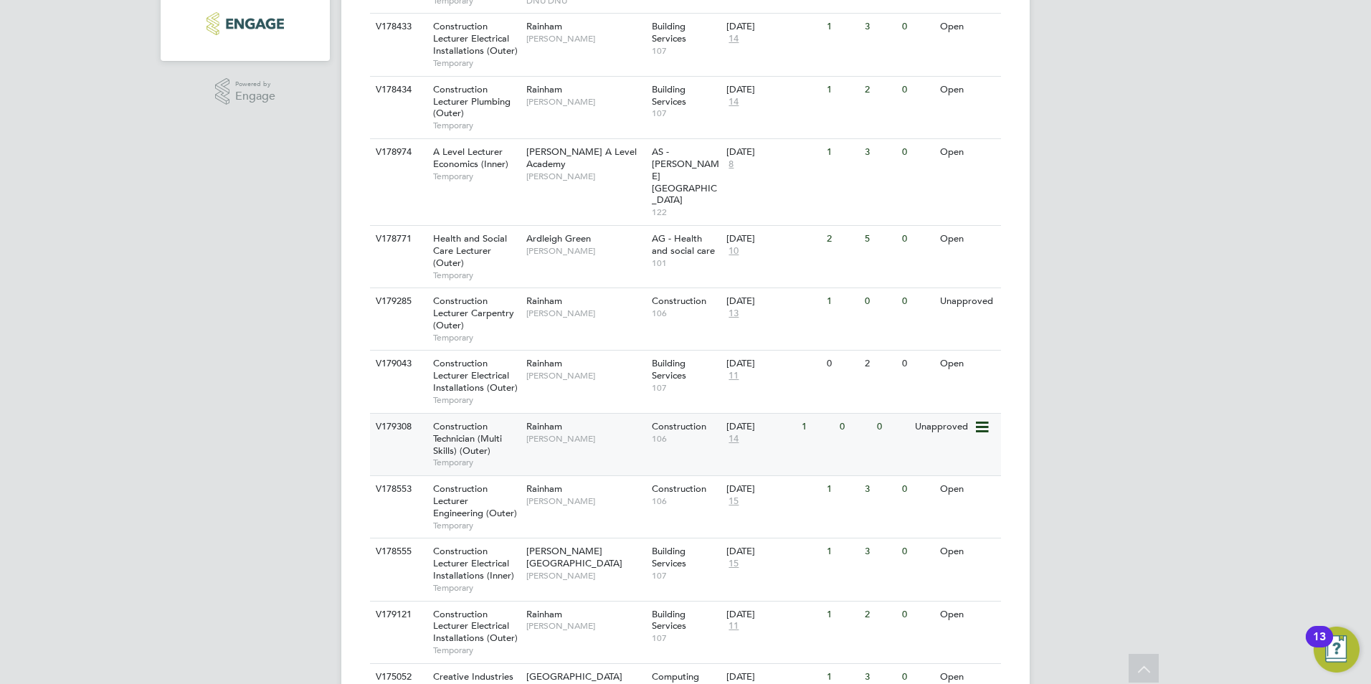
scroll to position [375, 0]
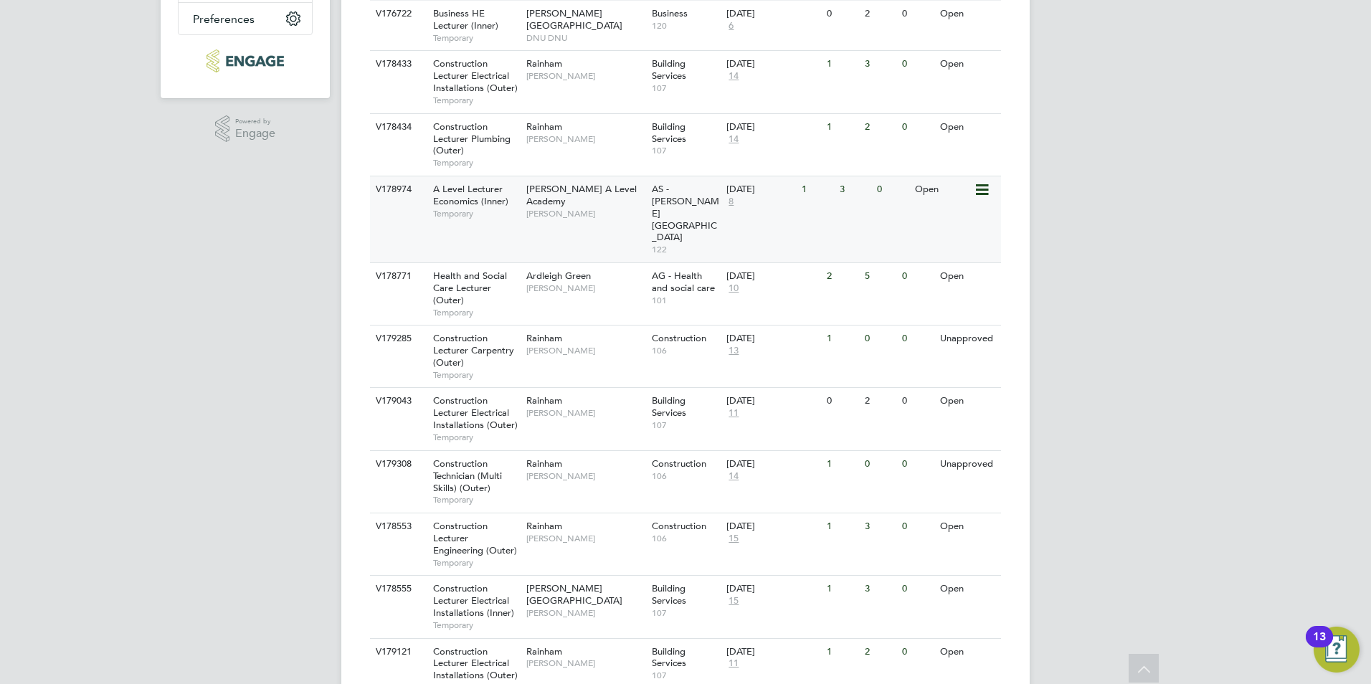
click at [571, 212] on div "Attlee A Level Academy Kerry Baker" at bounding box center [585, 200] width 125 height 49
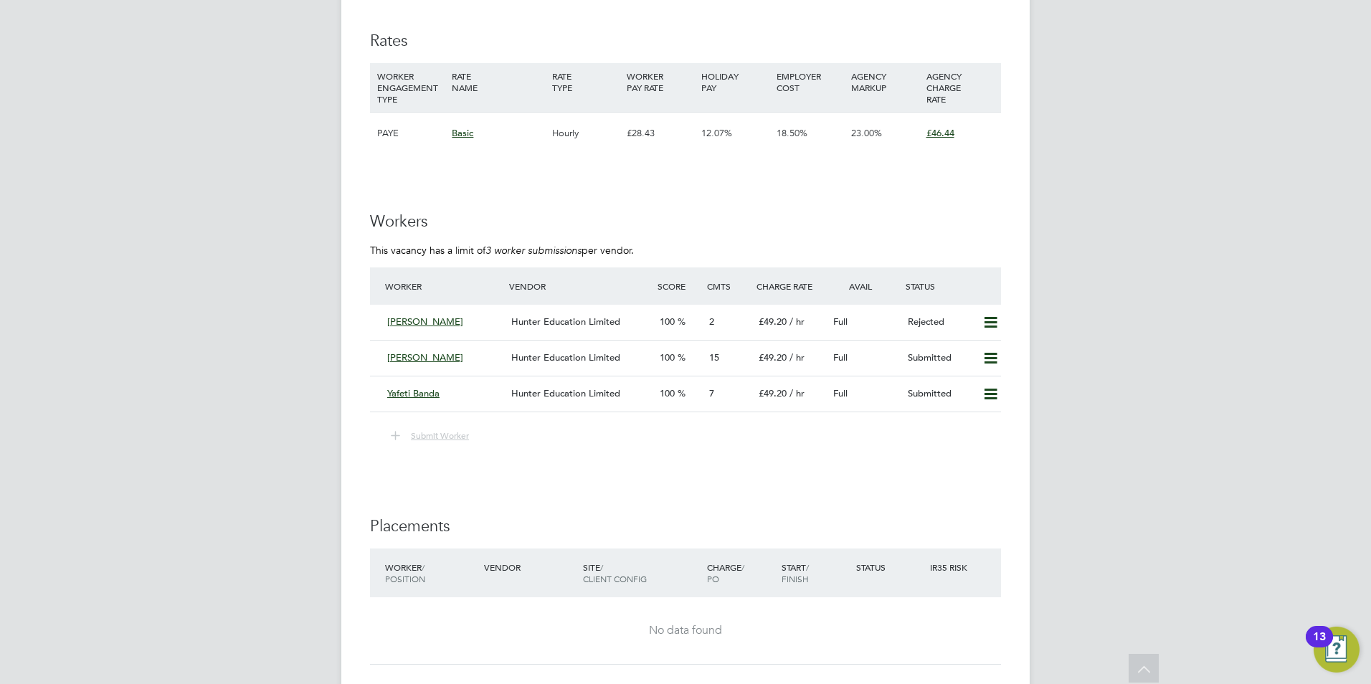
scroll to position [2358, 0]
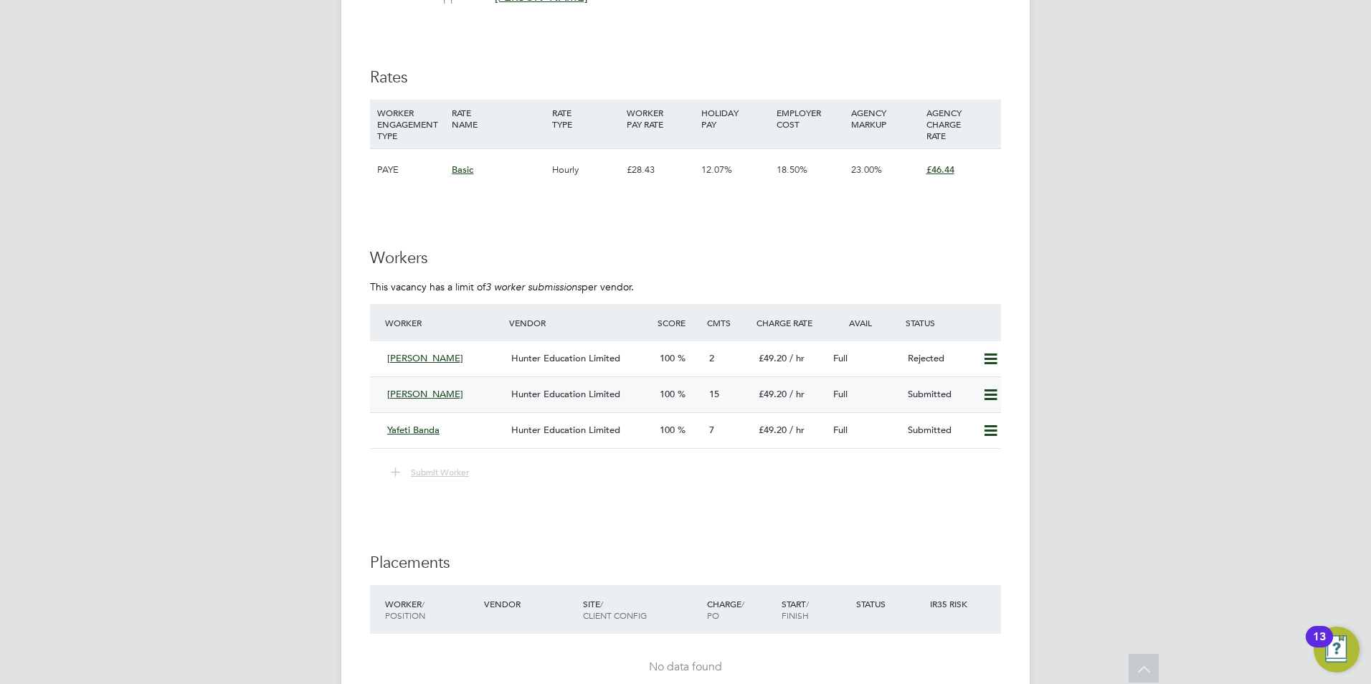
click at [487, 386] on div "[PERSON_NAME]" at bounding box center [443, 395] width 124 height 24
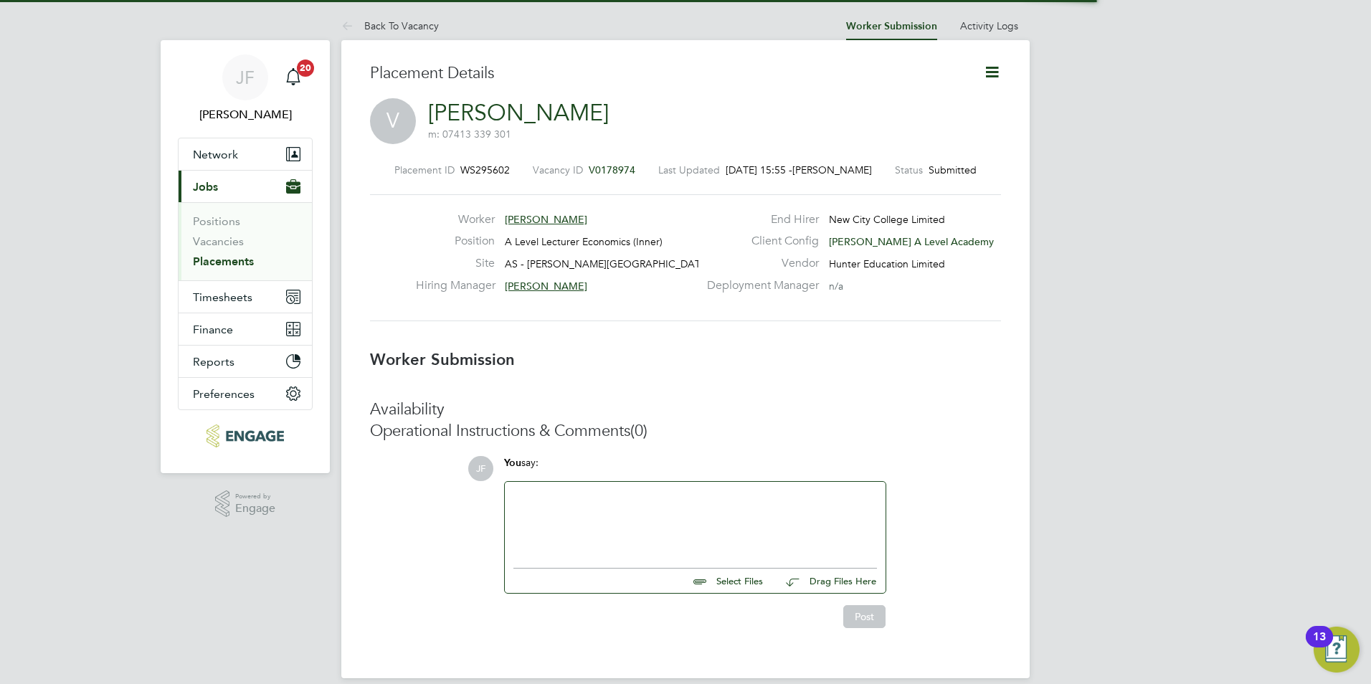
scroll to position [7, 7]
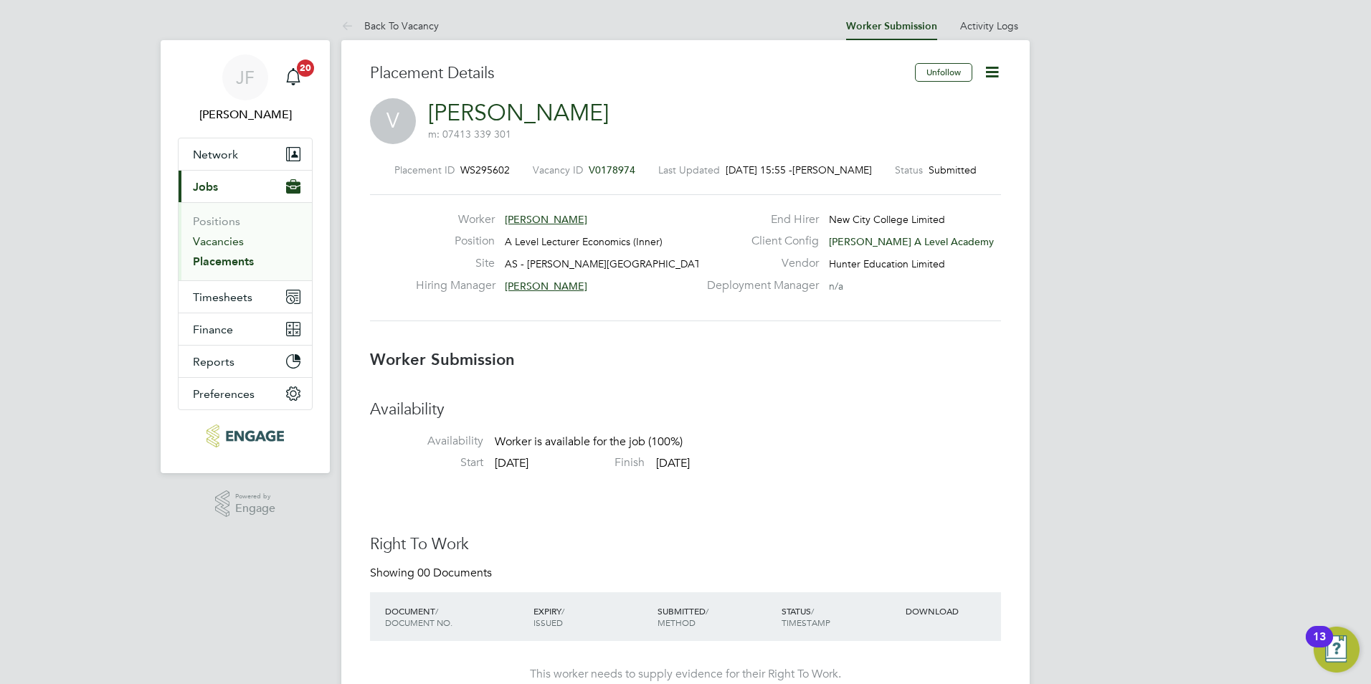
click at [234, 239] on link "Vacancies" at bounding box center [218, 241] width 51 height 14
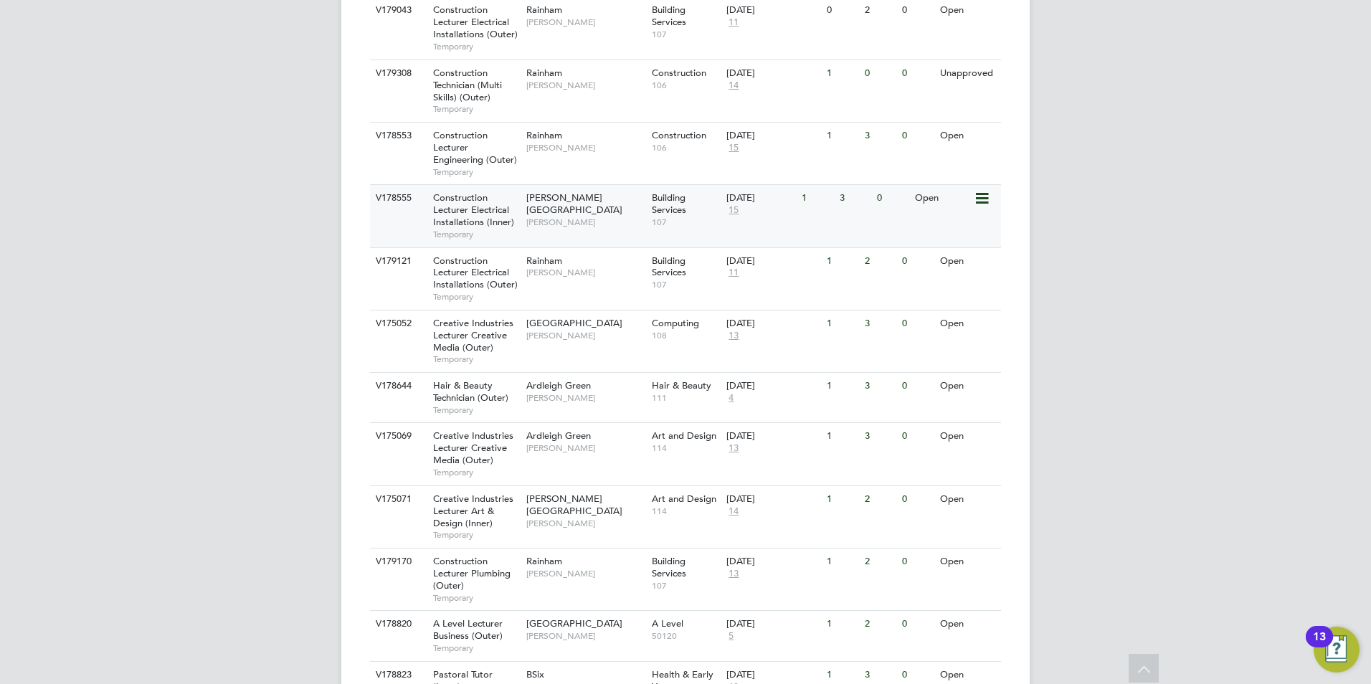
scroll to position [814, 0]
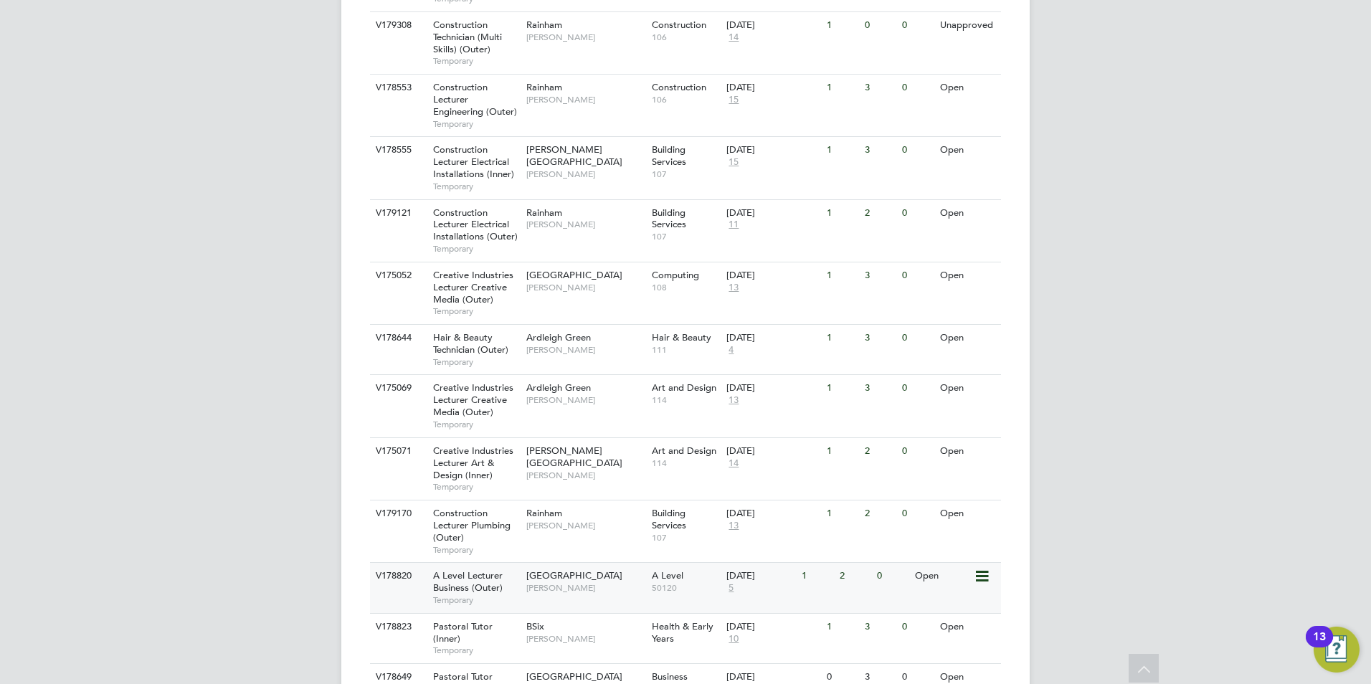
click at [482, 594] on span "Temporary" at bounding box center [476, 599] width 86 height 11
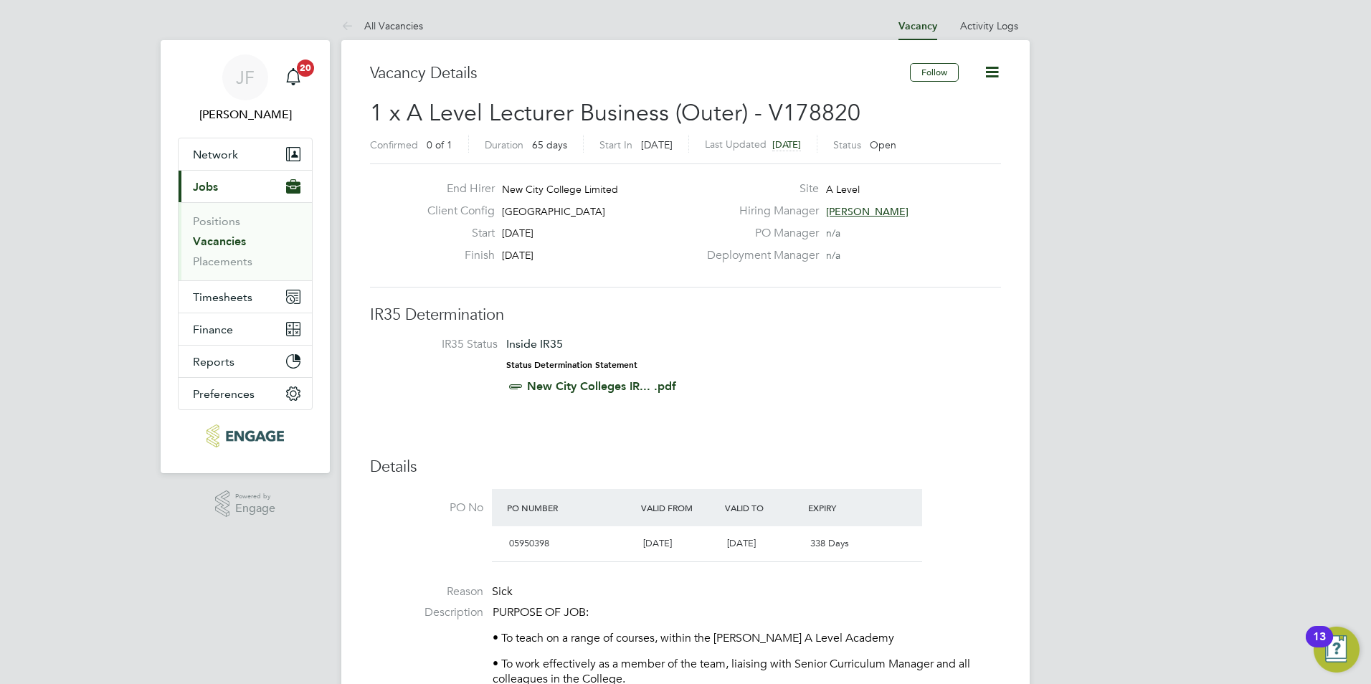
click at [236, 239] on link "Vacancies" at bounding box center [219, 241] width 53 height 14
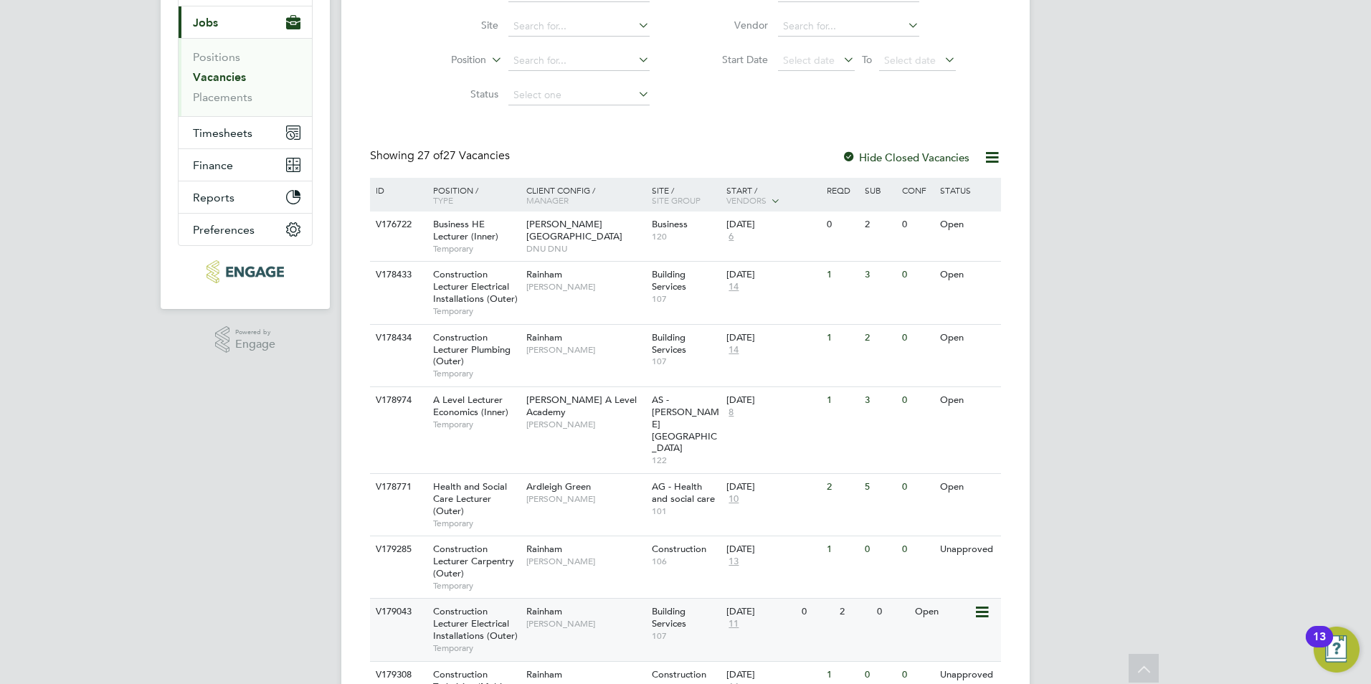
scroll to position [277, 0]
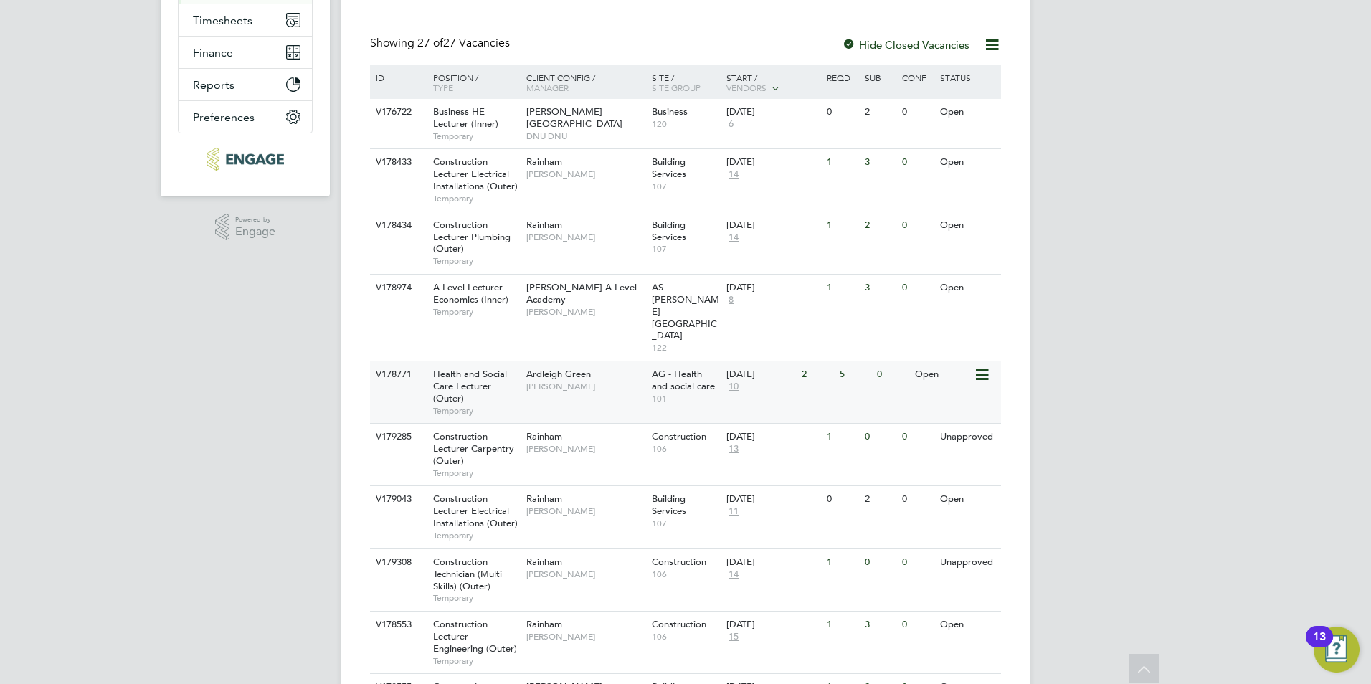
click at [734, 381] on span "10" at bounding box center [733, 387] width 14 height 12
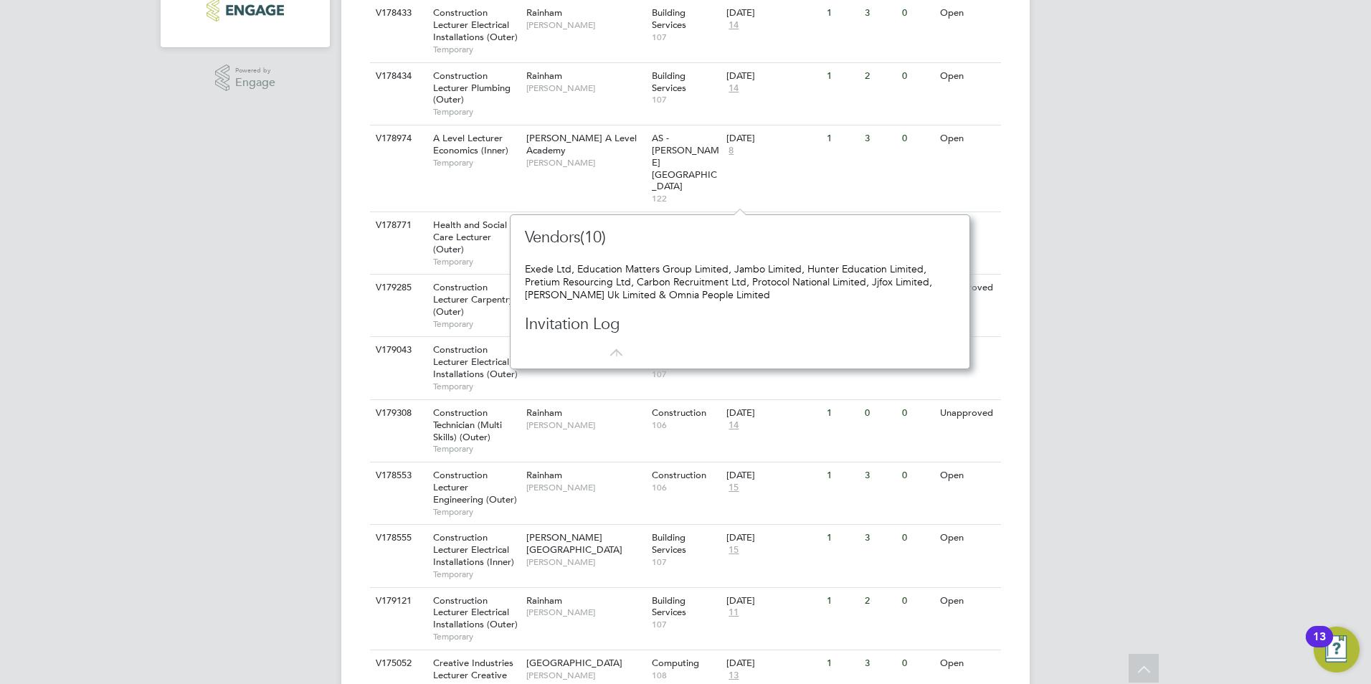
scroll to position [429, 0]
click at [185, 518] on div "[PERSON_NAME] Notifications 20 Applications: Network Team Members Businesses Si…" at bounding box center [685, 593] width 1371 height 2044
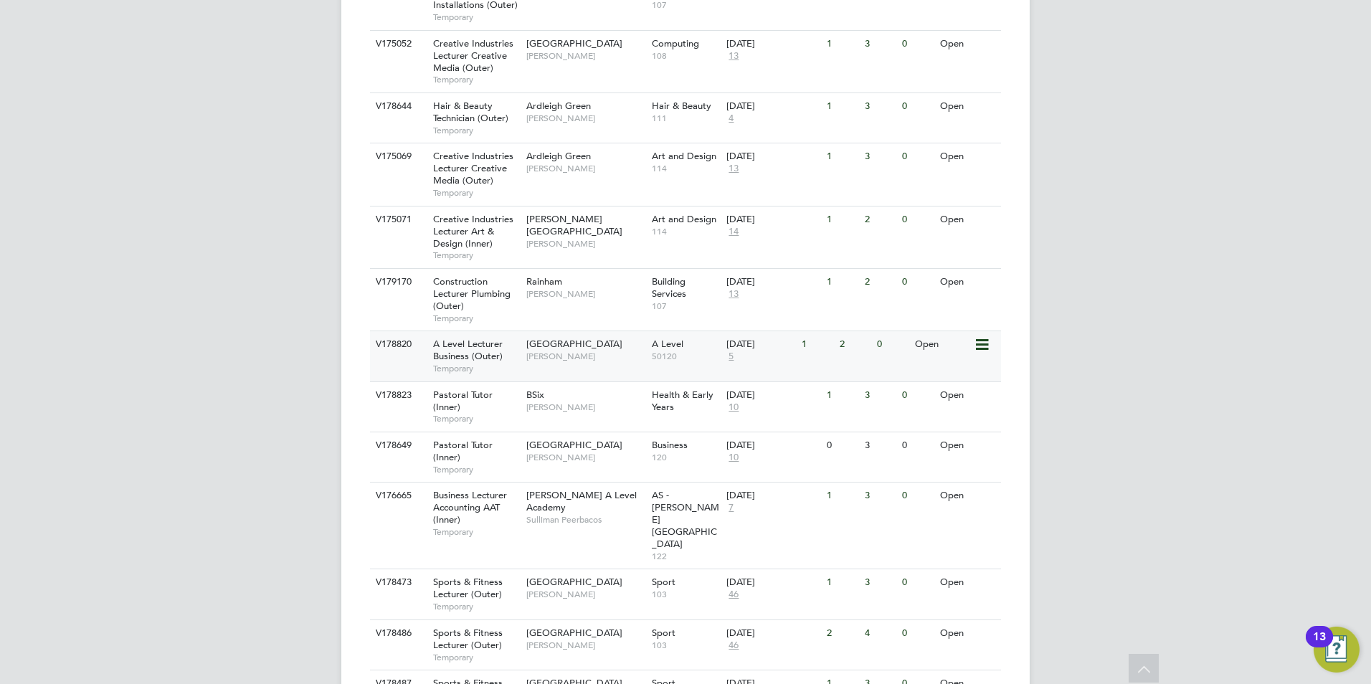
scroll to position [1047, 0]
click at [551, 335] on div "[GEOGRAPHIC_DATA] [PERSON_NAME]" at bounding box center [585, 347] width 125 height 37
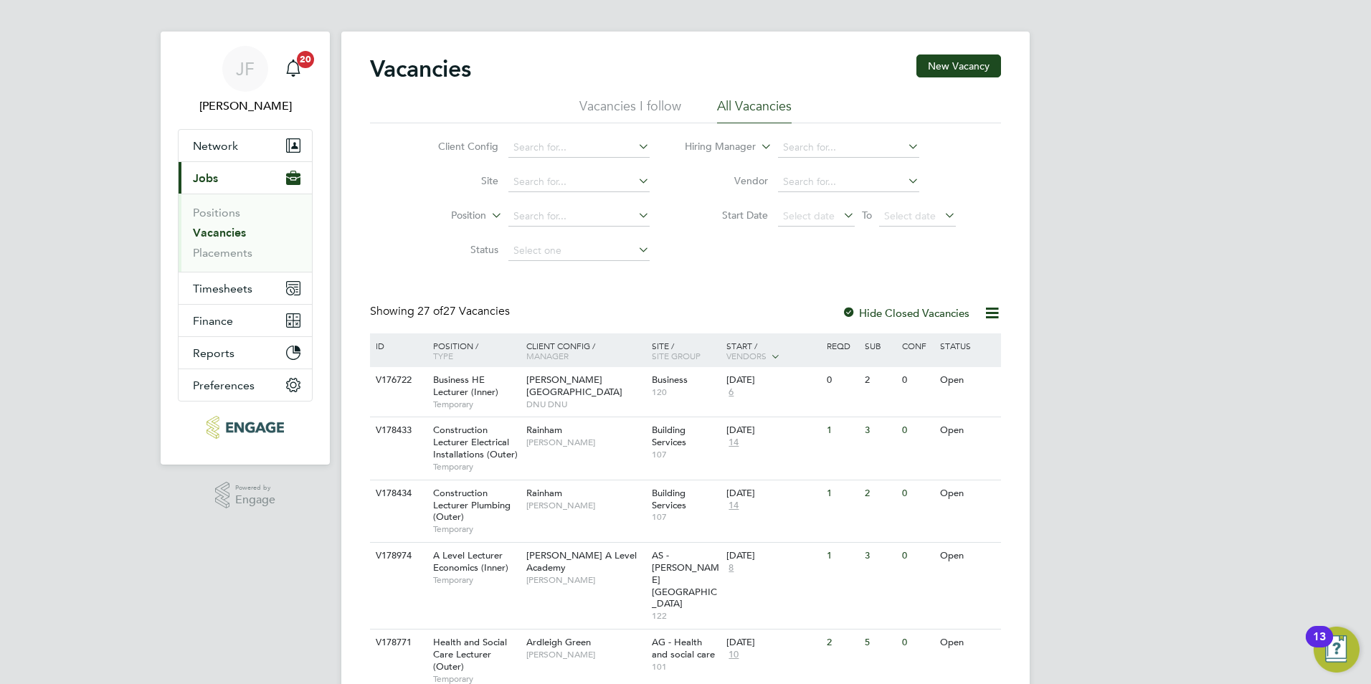
scroll to position [18, 0]
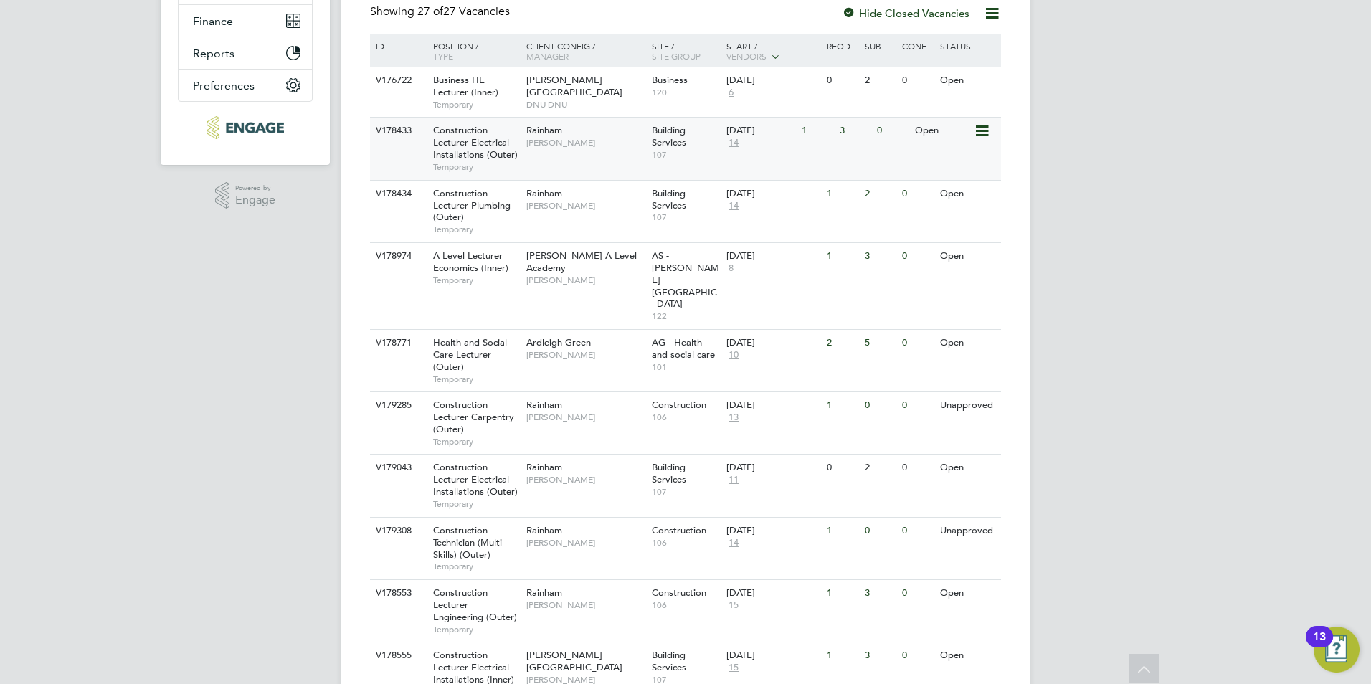
scroll to position [287, 0]
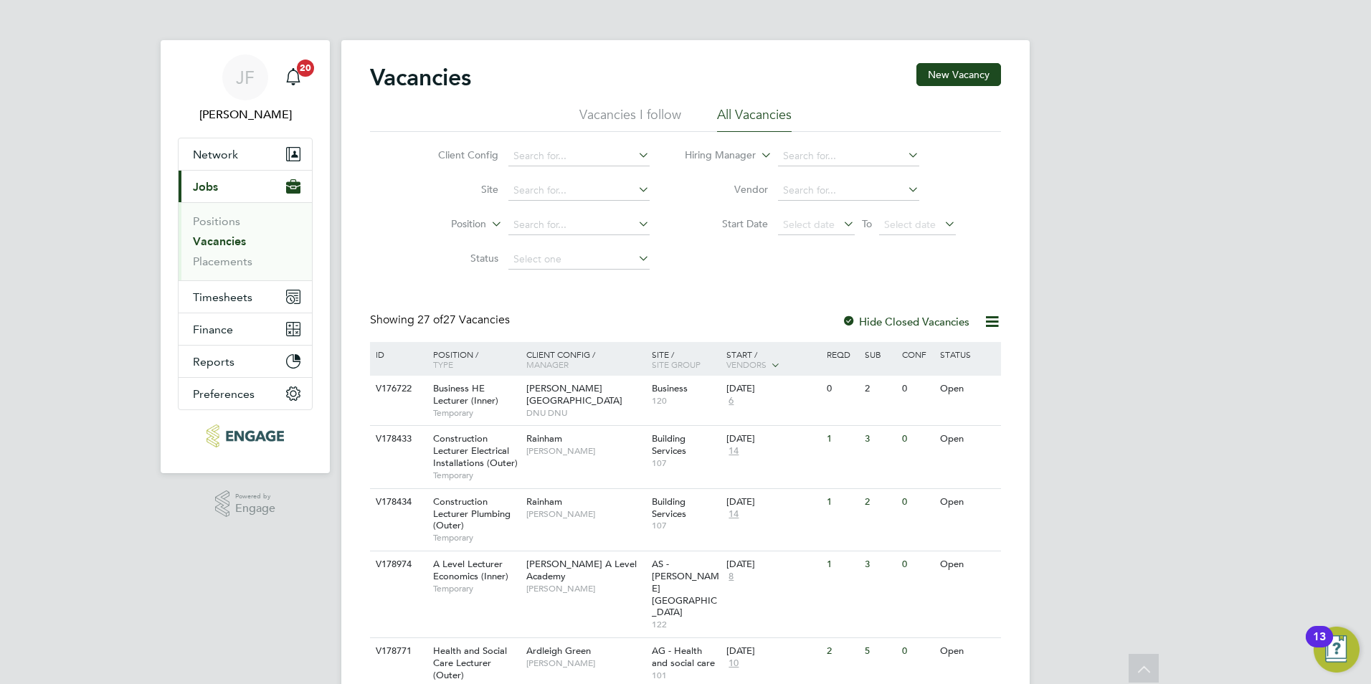
scroll to position [784, 0]
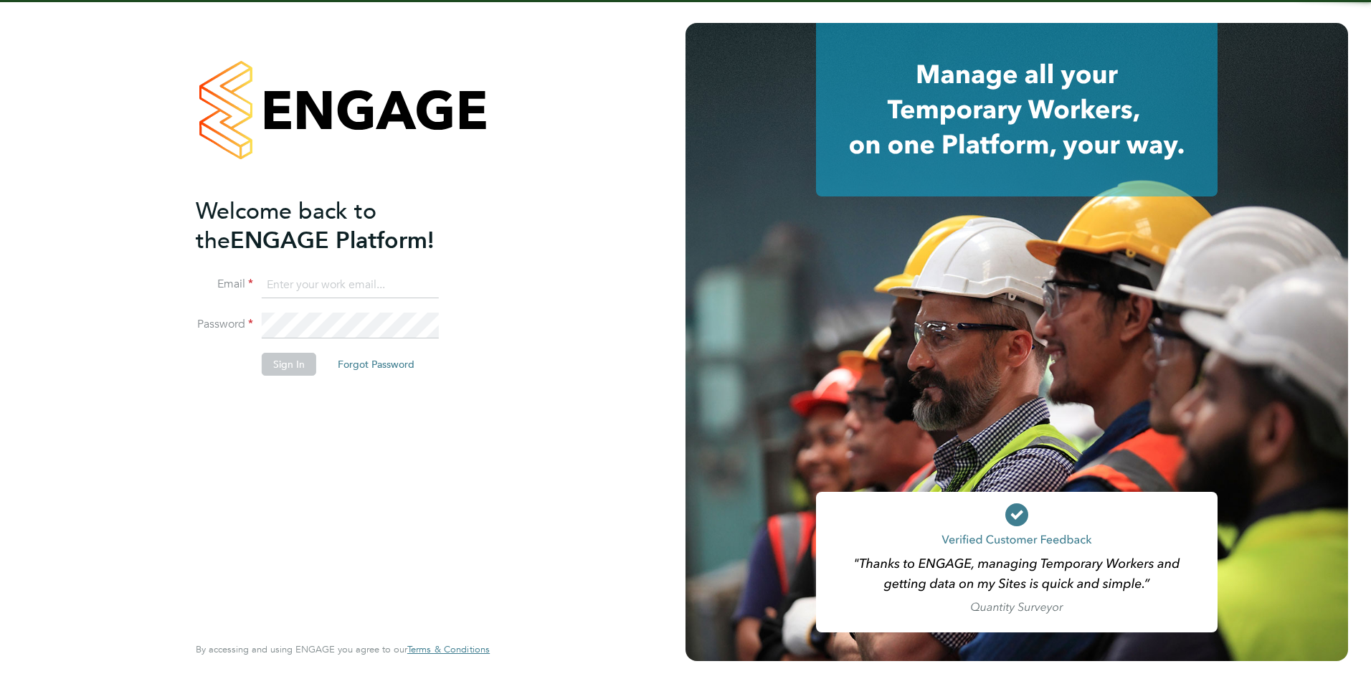
type input "[PERSON_NAME][EMAIL_ADDRESS][PERSON_NAME][DOMAIN_NAME]"
click at [292, 358] on button "Sign In" at bounding box center [289, 364] width 54 height 23
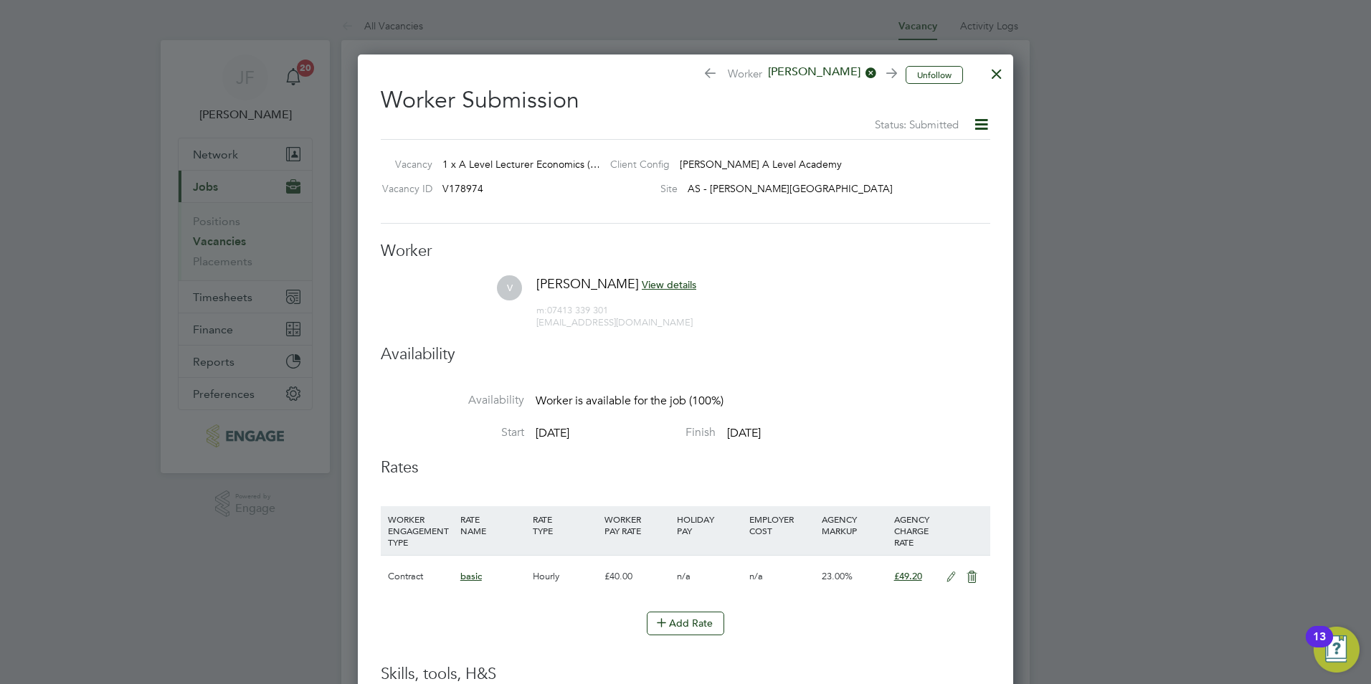
click at [996, 76] on div at bounding box center [997, 70] width 26 height 26
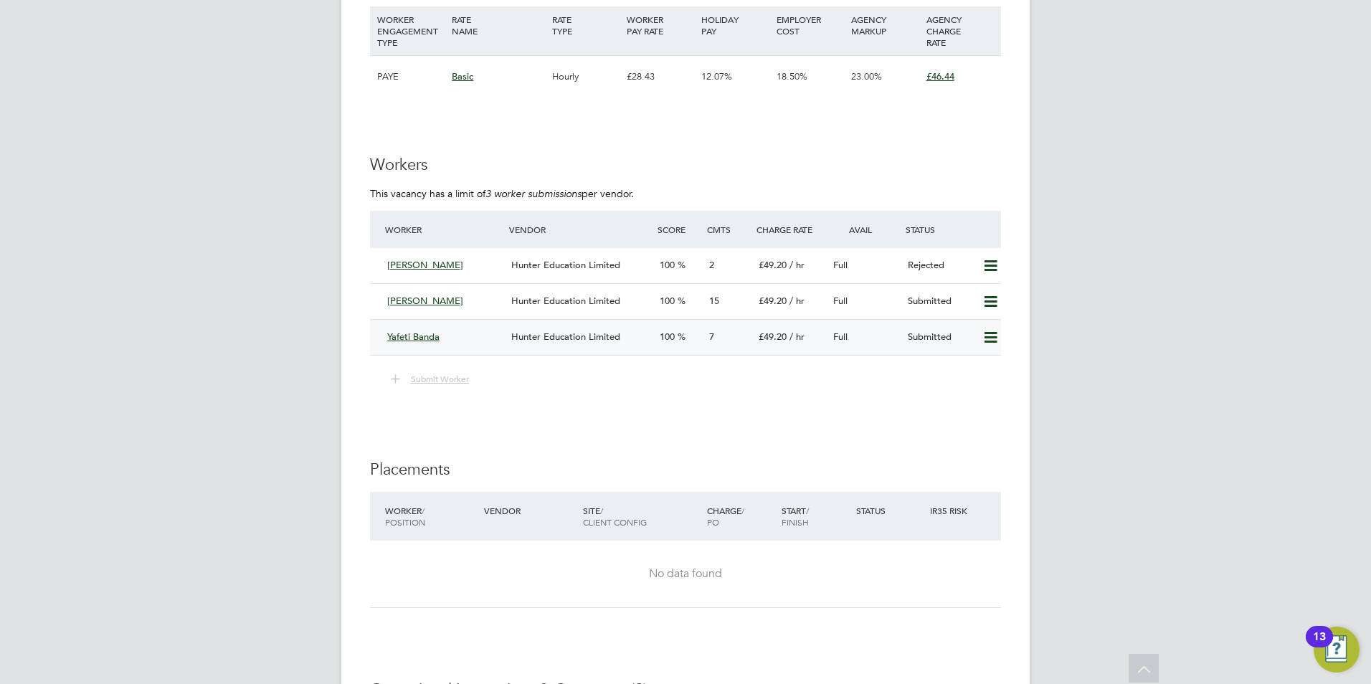
click at [985, 334] on icon at bounding box center [990, 337] width 18 height 11
click at [973, 372] on li "Remove" at bounding box center [969, 368] width 55 height 20
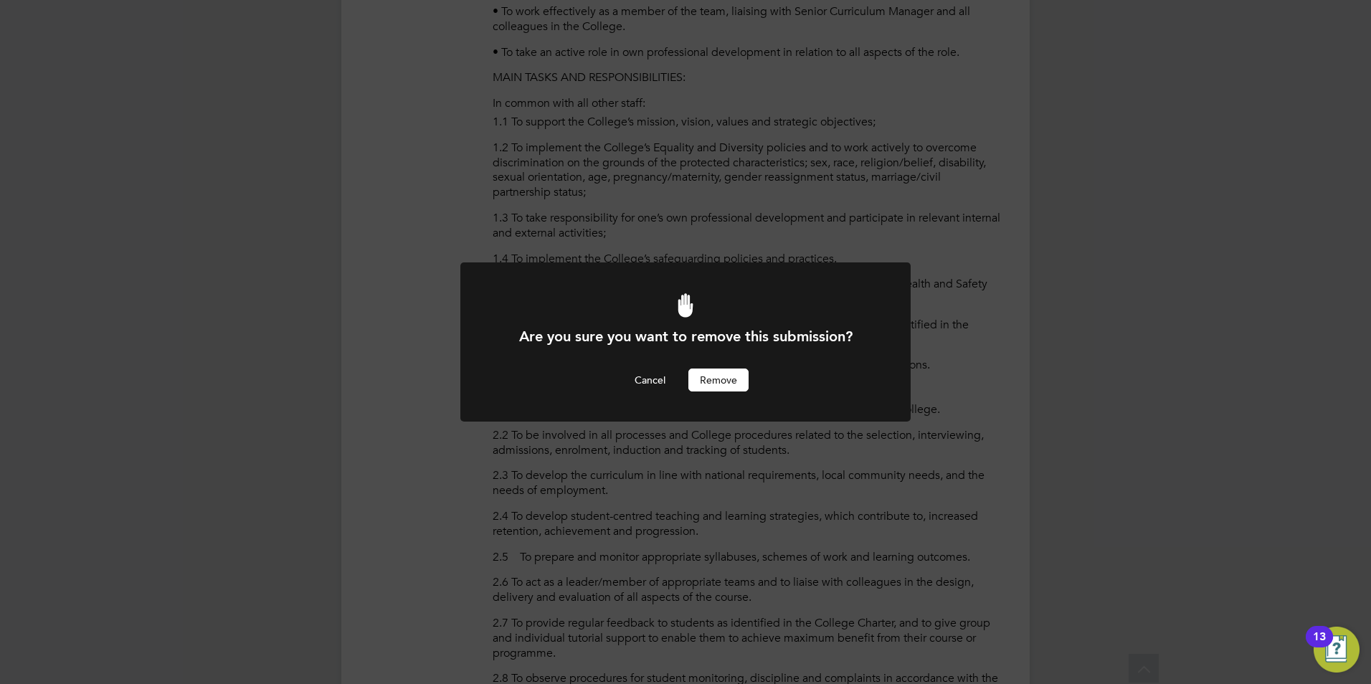
click at [710, 376] on button "Remove" at bounding box center [718, 379] width 60 height 23
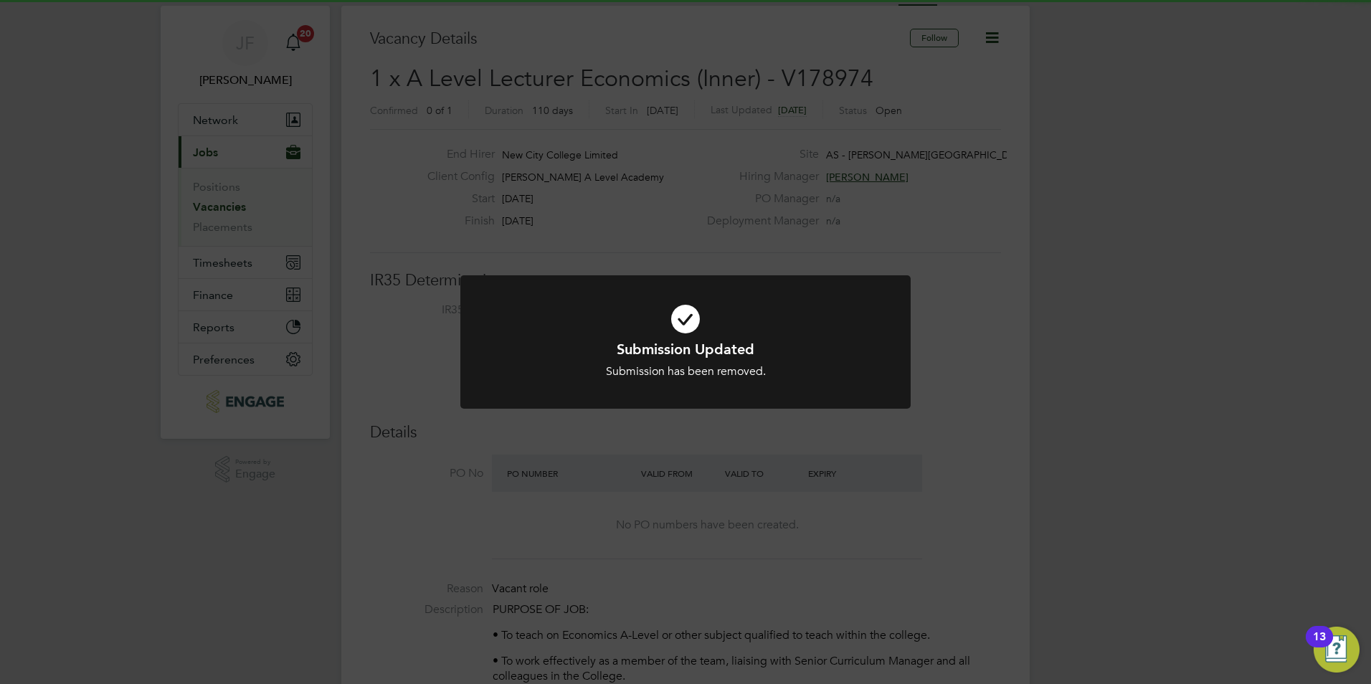
click at [752, 405] on div at bounding box center [685, 342] width 450 height 134
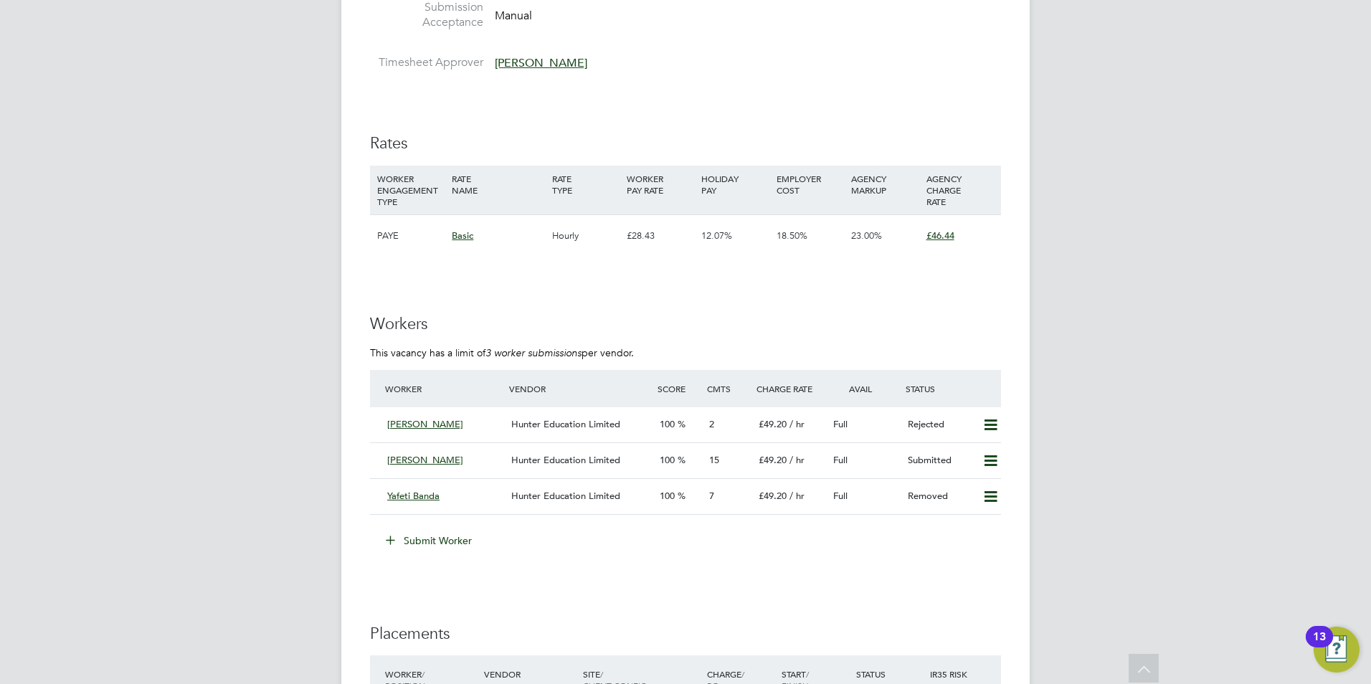
click at [450, 531] on button "Submit Worker" at bounding box center [430, 540] width 108 height 23
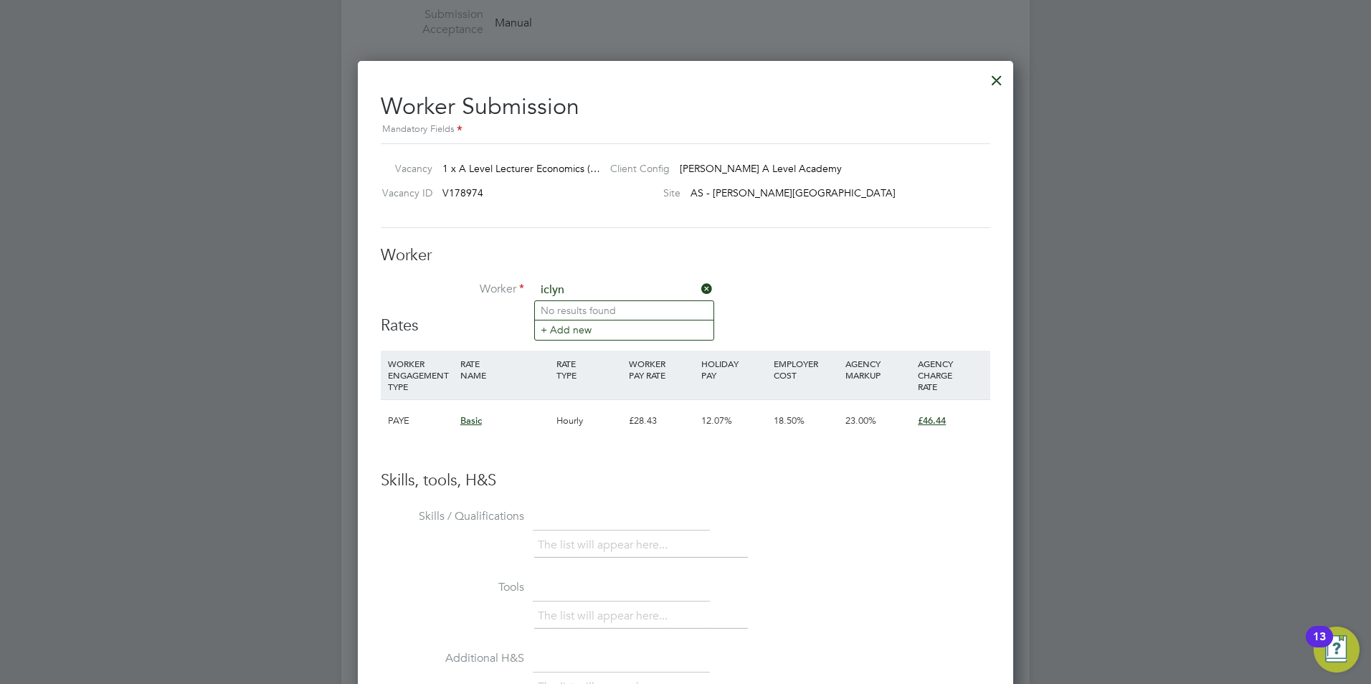
type input "iclyn"
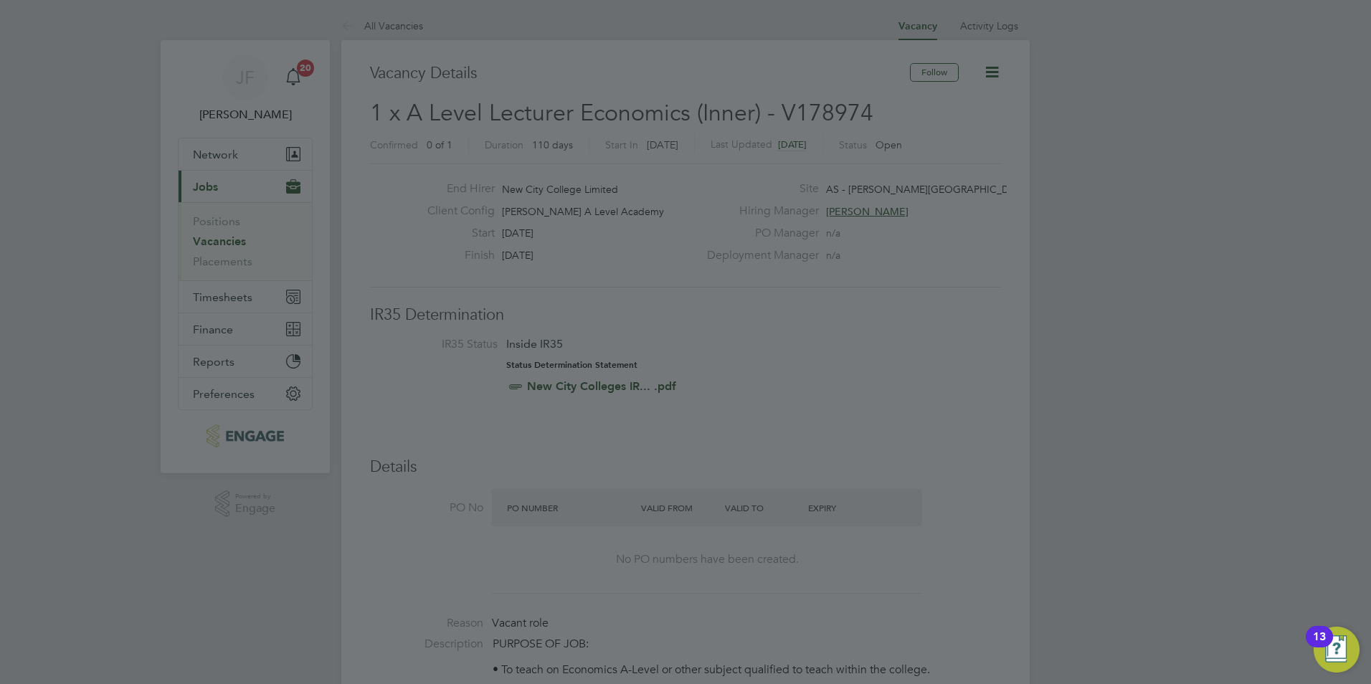
click at [1155, 214] on div at bounding box center [685, 342] width 1371 height 684
click at [237, 254] on div at bounding box center [685, 342] width 1371 height 684
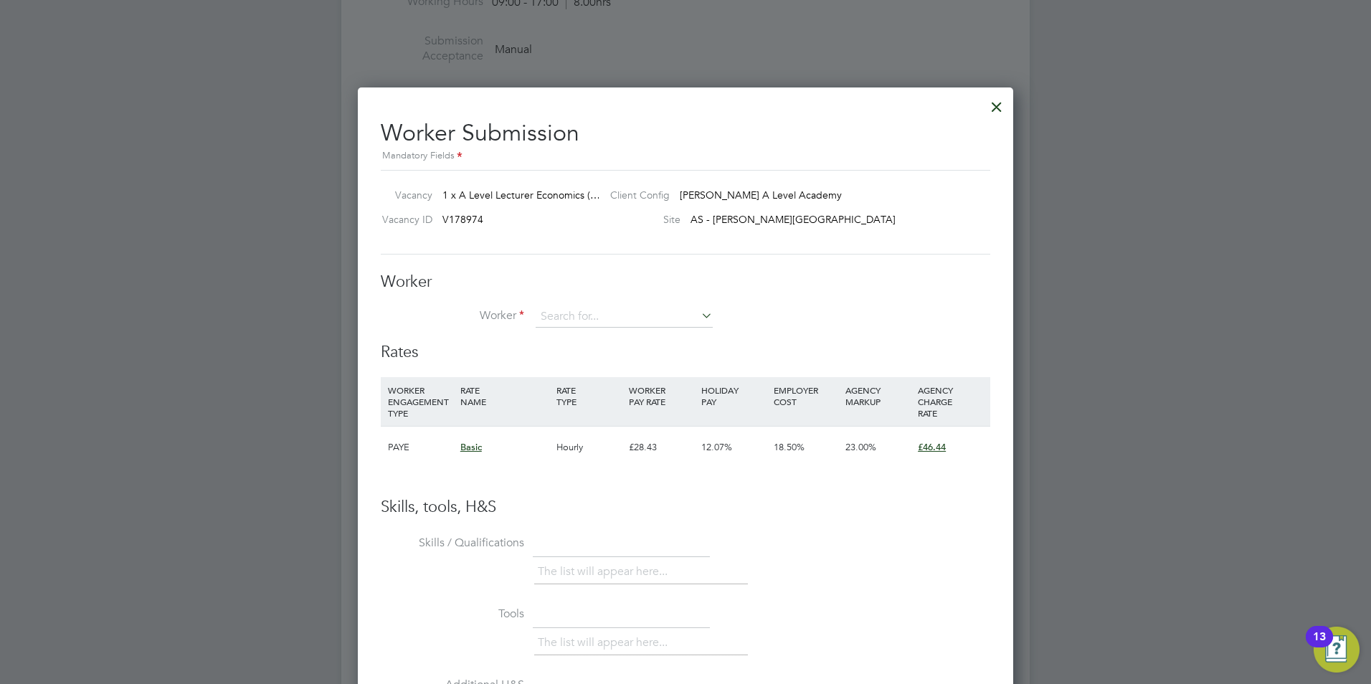
click at [1003, 108] on div at bounding box center [997, 103] width 26 height 26
